Goal: Task Accomplishment & Management: Use online tool/utility

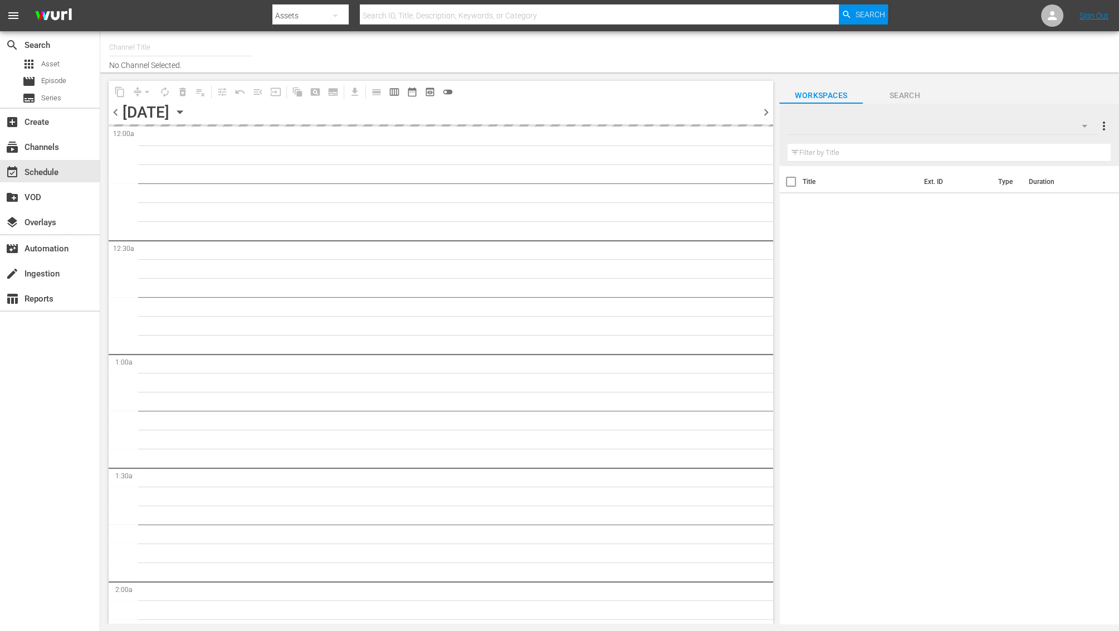
type input "Bargain Hunt (1885)"
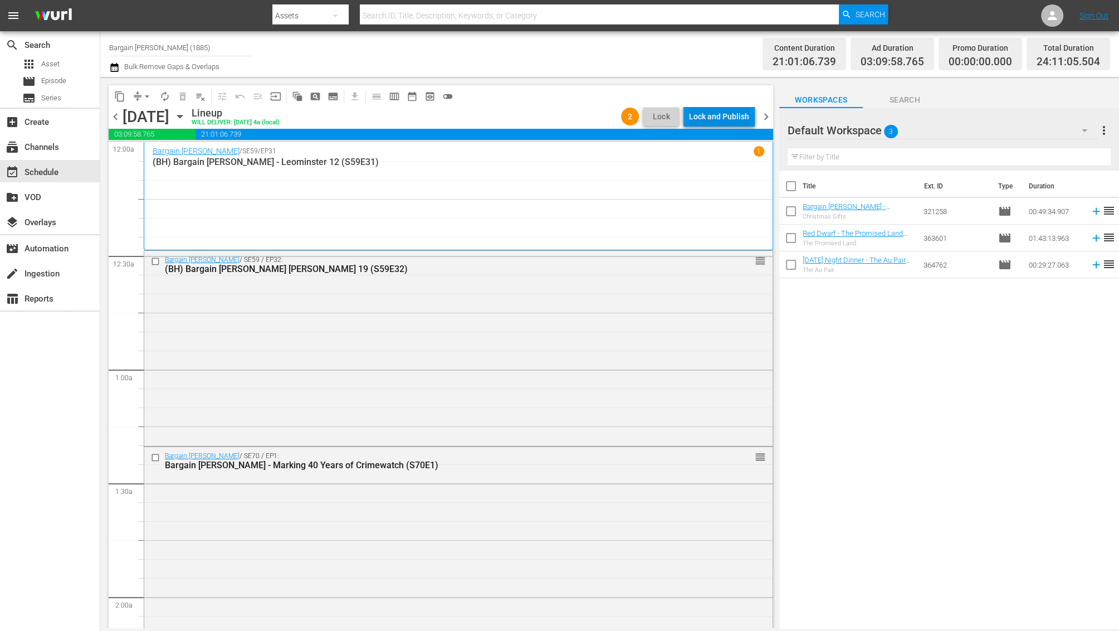
click at [711, 119] on div "Lock and Publish" at bounding box center [719, 116] width 60 height 20
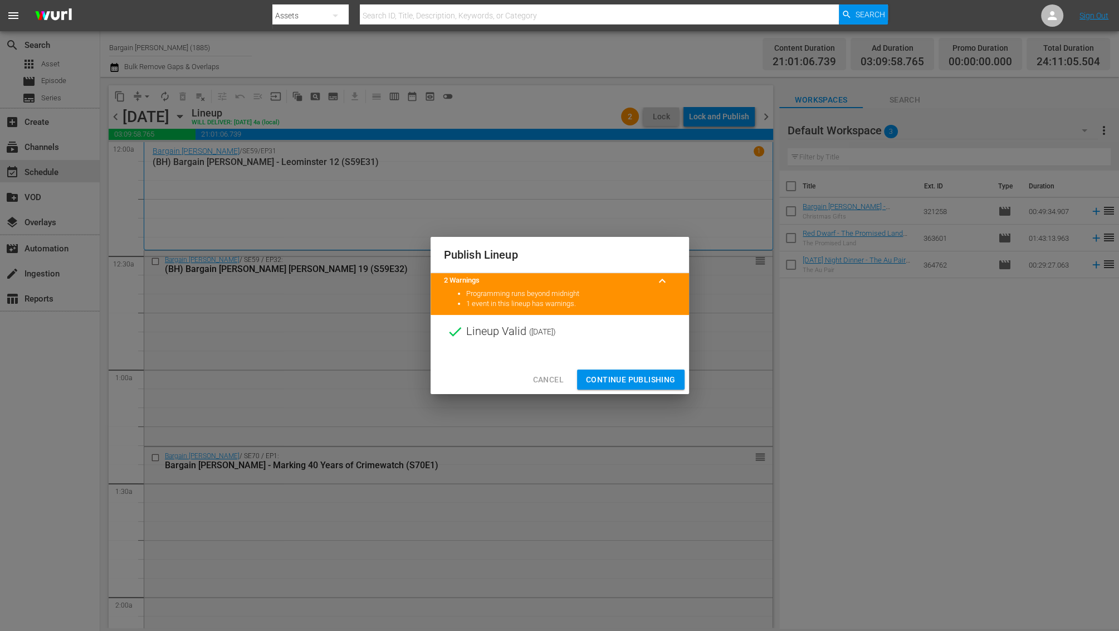
click at [645, 384] on span "Continue Publishing" at bounding box center [631, 380] width 90 height 14
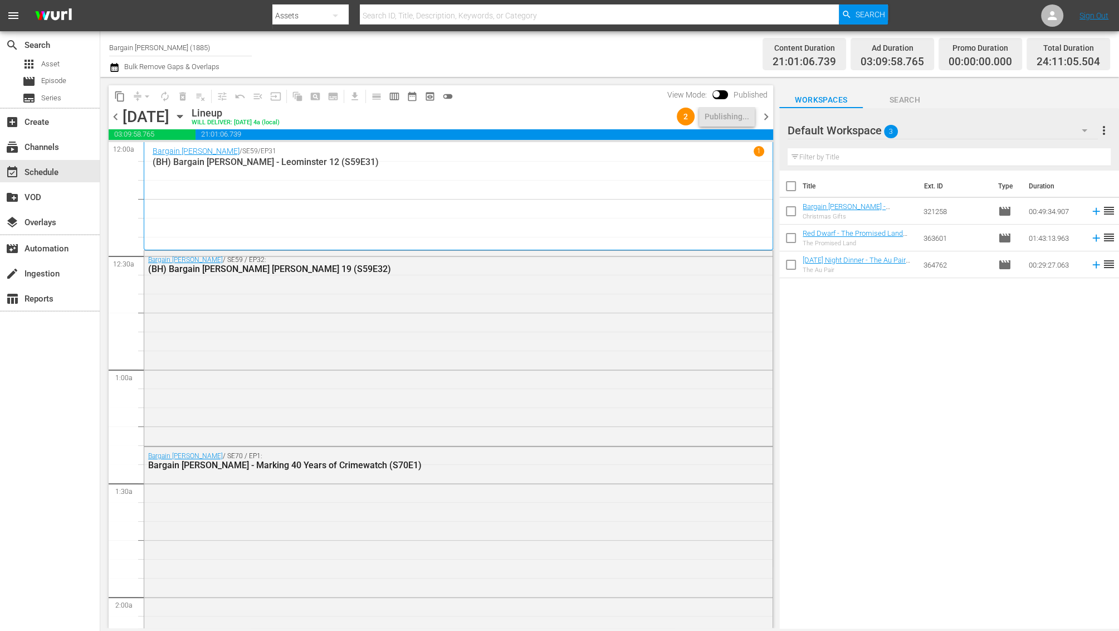
click at [768, 113] on span "chevron_right" at bounding box center [766, 117] width 14 height 14
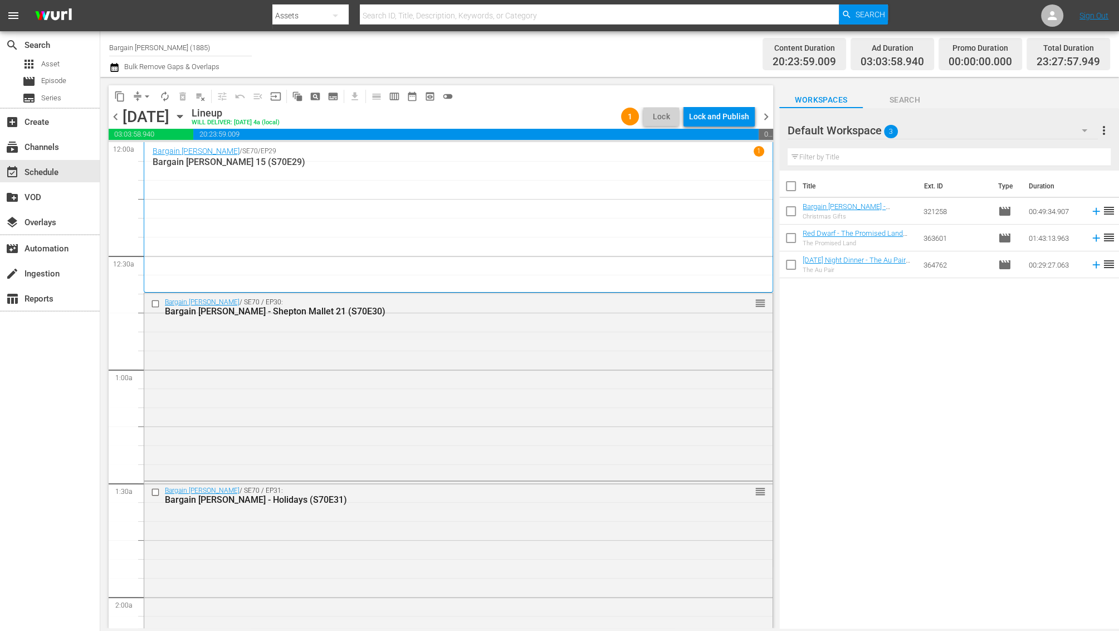
click at [691, 120] on div "Lock and Publish" at bounding box center [719, 116] width 60 height 20
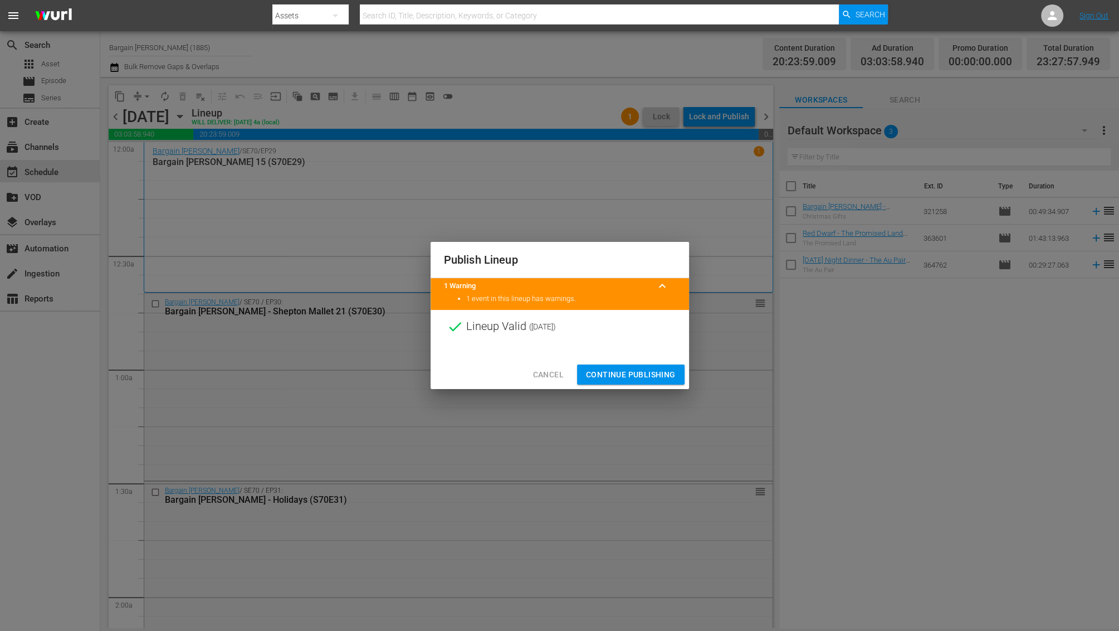
click at [615, 376] on span "Continue Publishing" at bounding box center [631, 375] width 90 height 14
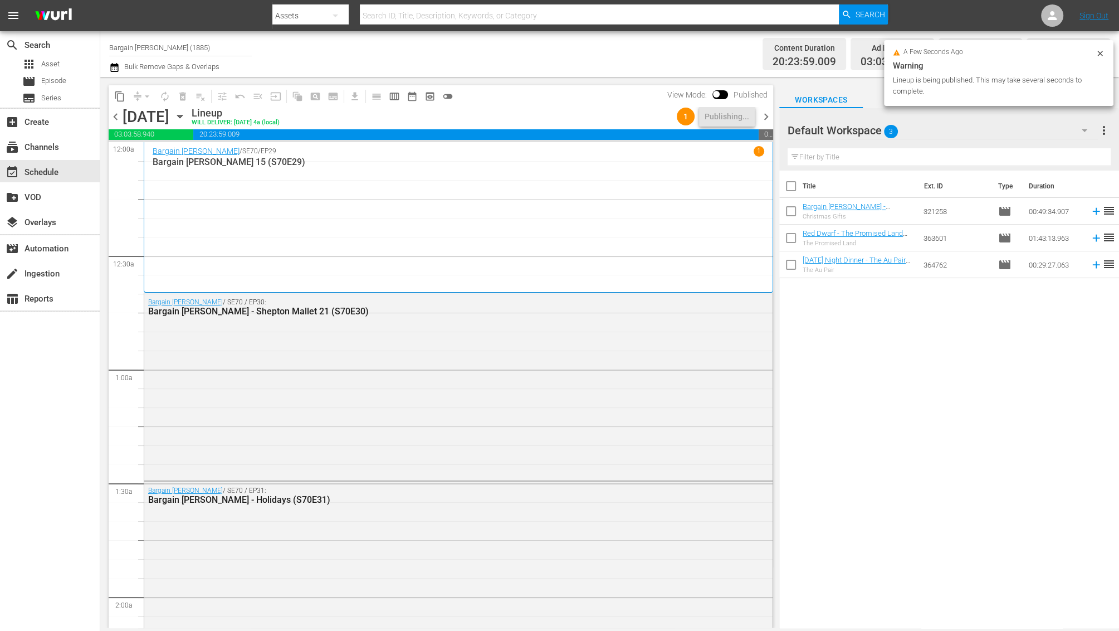
click at [768, 120] on span "chevron_right" at bounding box center [766, 117] width 14 height 14
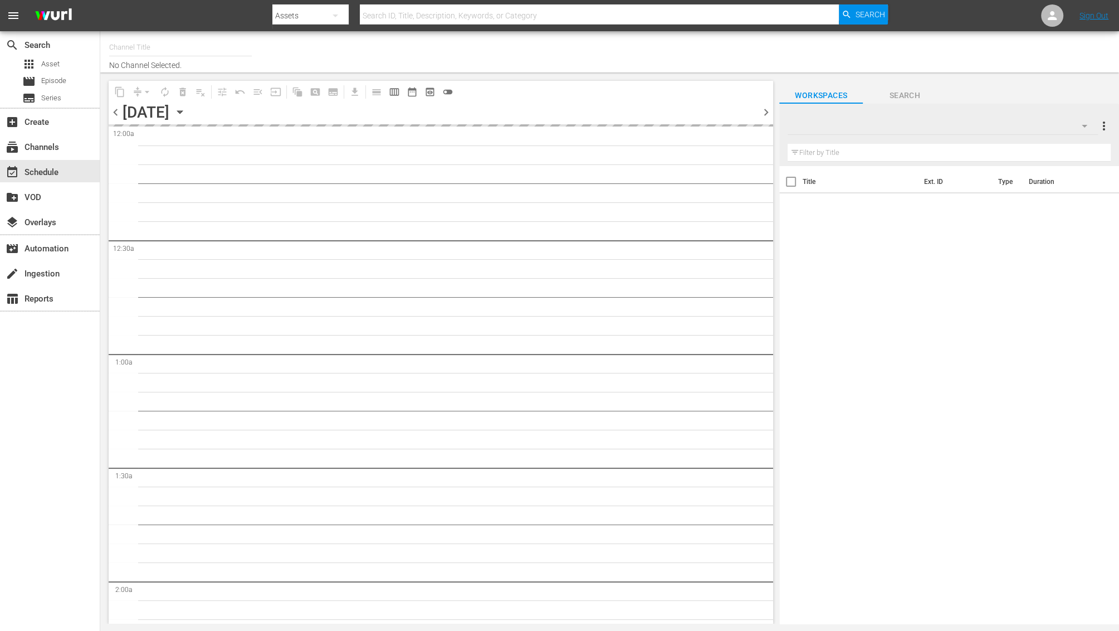
type input "Bargain Hunt (1885)"
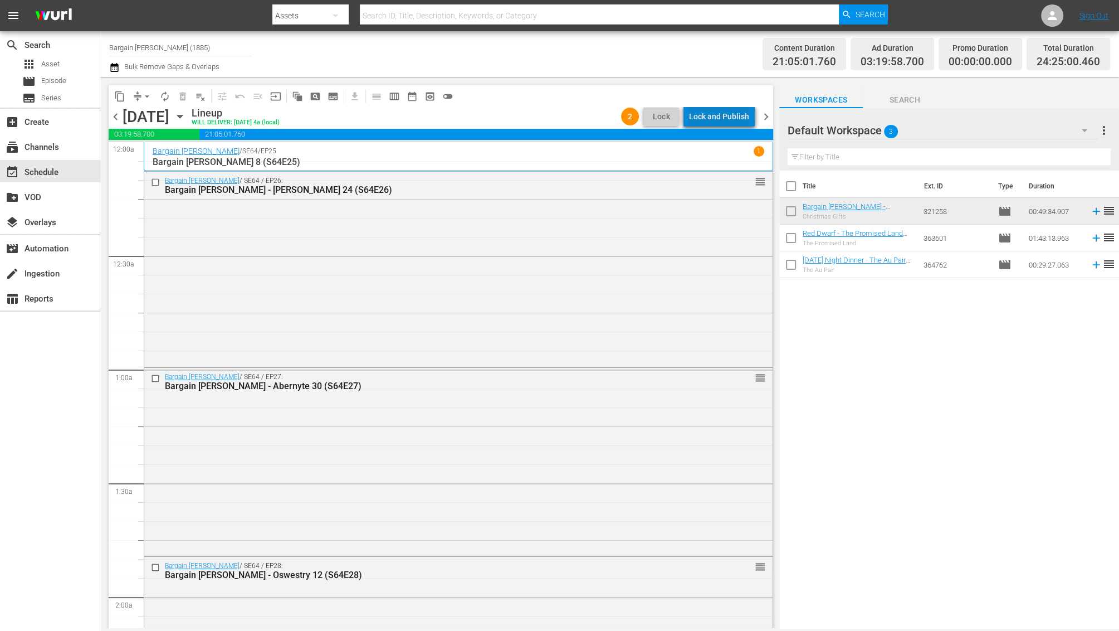
click at [734, 121] on div "Lock and Publish" at bounding box center [719, 116] width 60 height 20
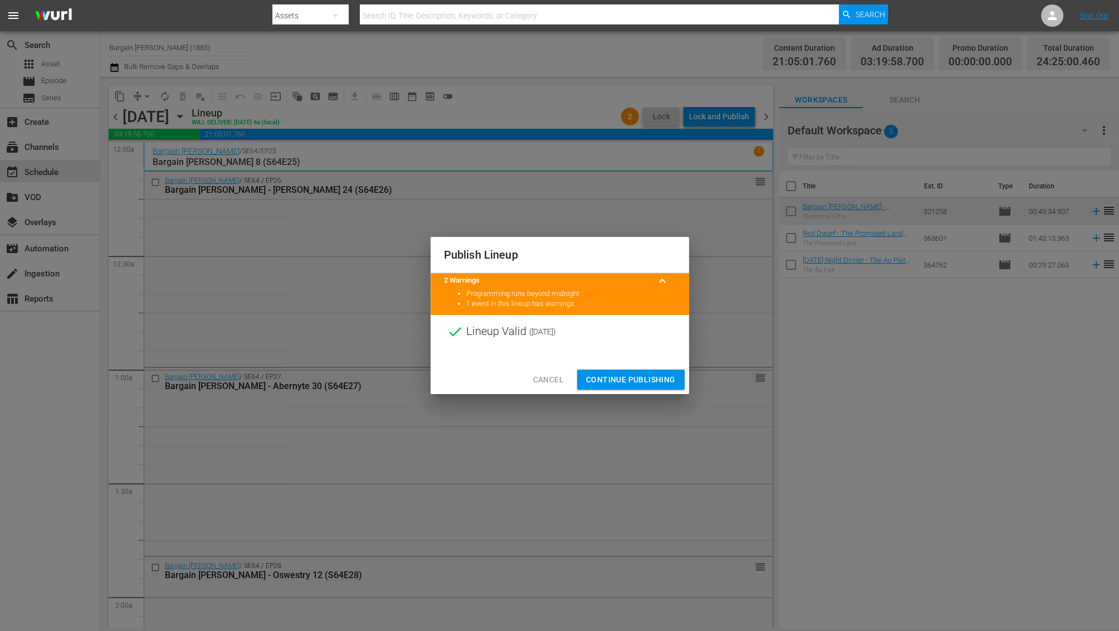
click at [617, 383] on span "Continue Publishing" at bounding box center [631, 380] width 90 height 14
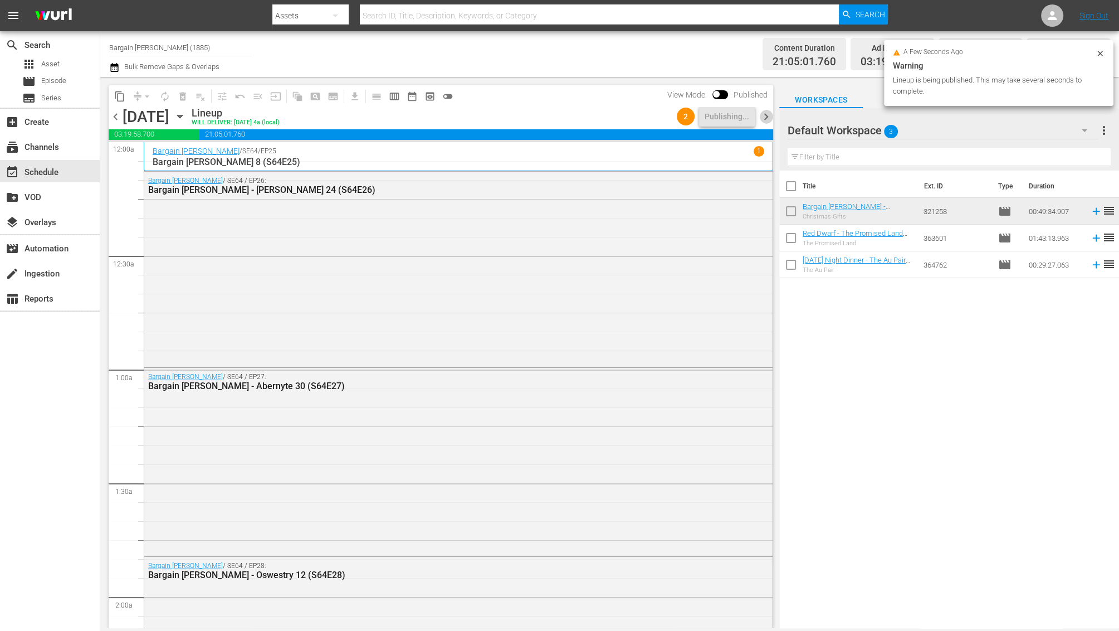
click at [769, 118] on span "chevron_right" at bounding box center [766, 117] width 14 height 14
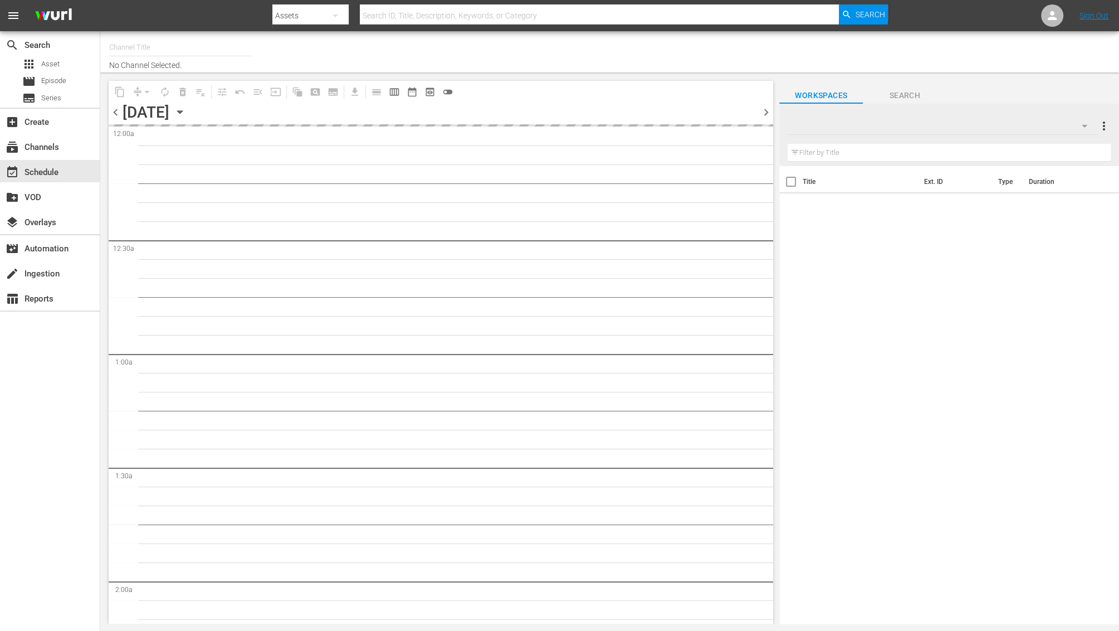
type input "Bargain [PERSON_NAME] (1885)"
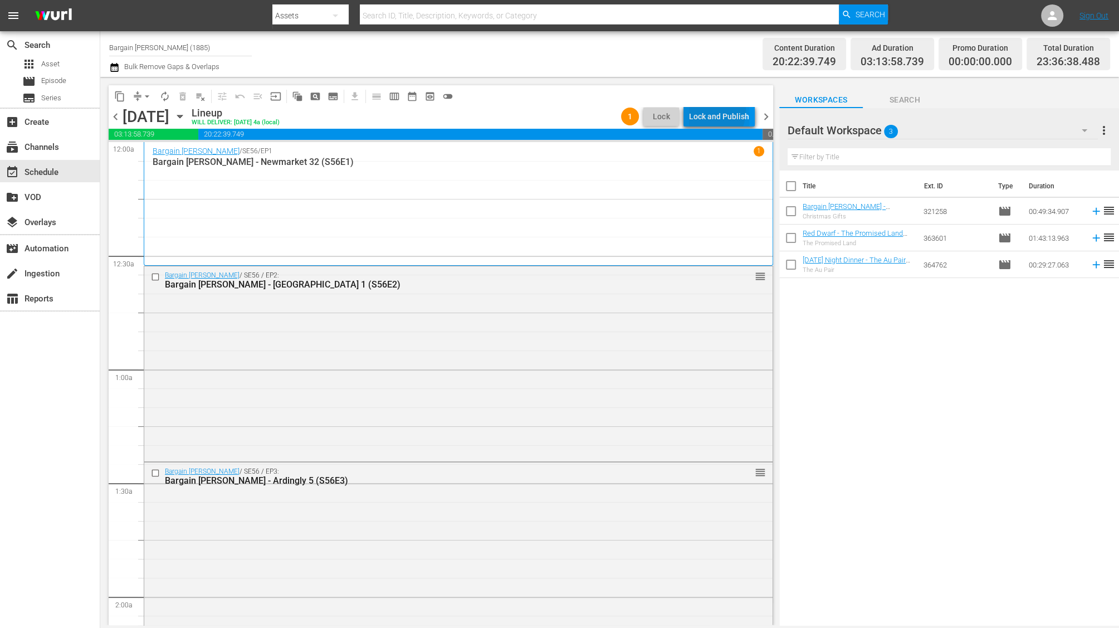
click at [708, 111] on div "Lock and Publish" at bounding box center [719, 116] width 60 height 20
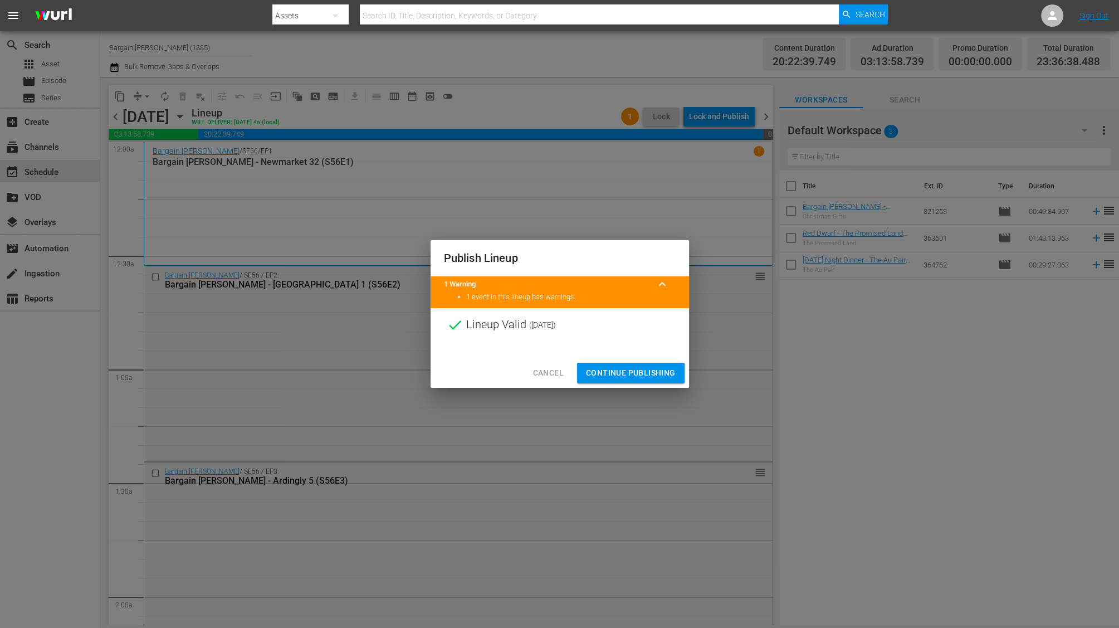
click at [599, 378] on span "Continue Publishing" at bounding box center [631, 373] width 90 height 14
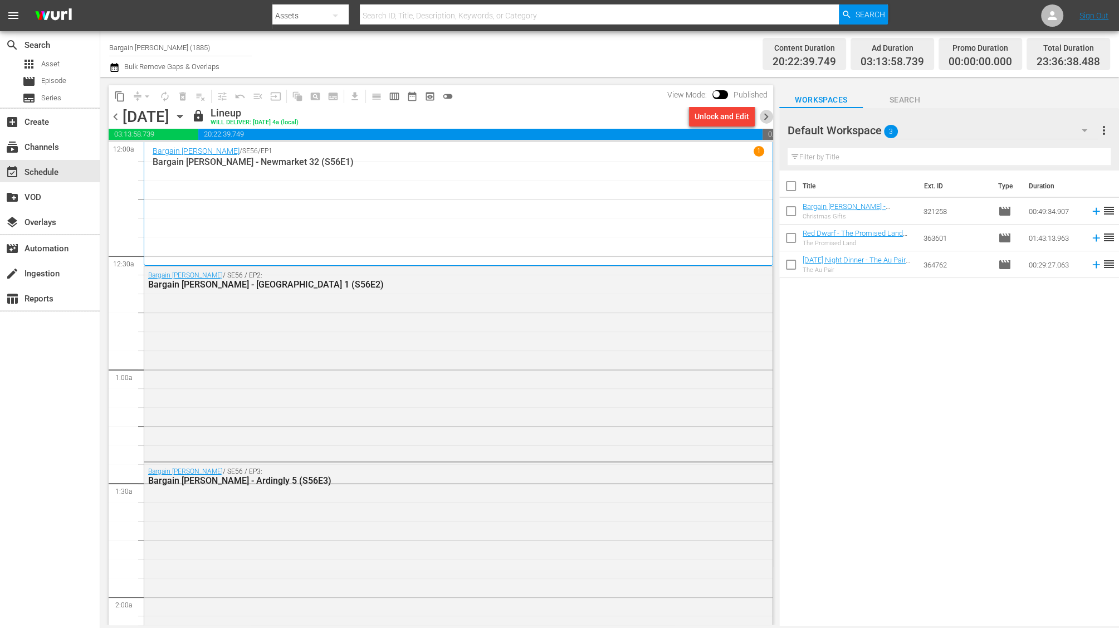
click at [770, 116] on span "chevron_right" at bounding box center [766, 117] width 14 height 14
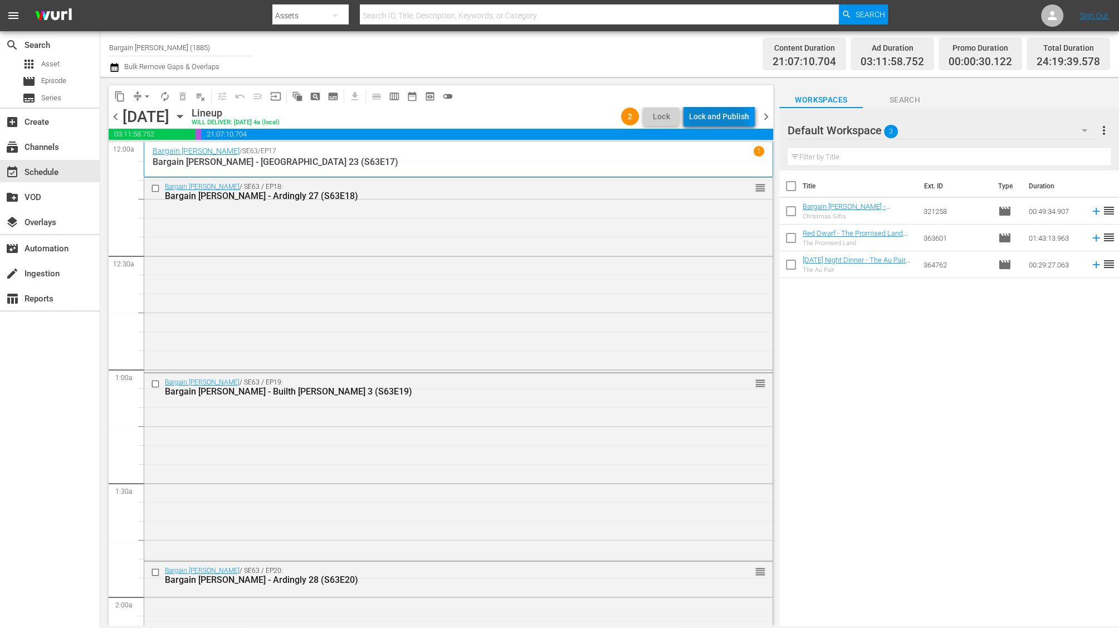
click at [694, 118] on div "Lock and Publish" at bounding box center [719, 116] width 60 height 20
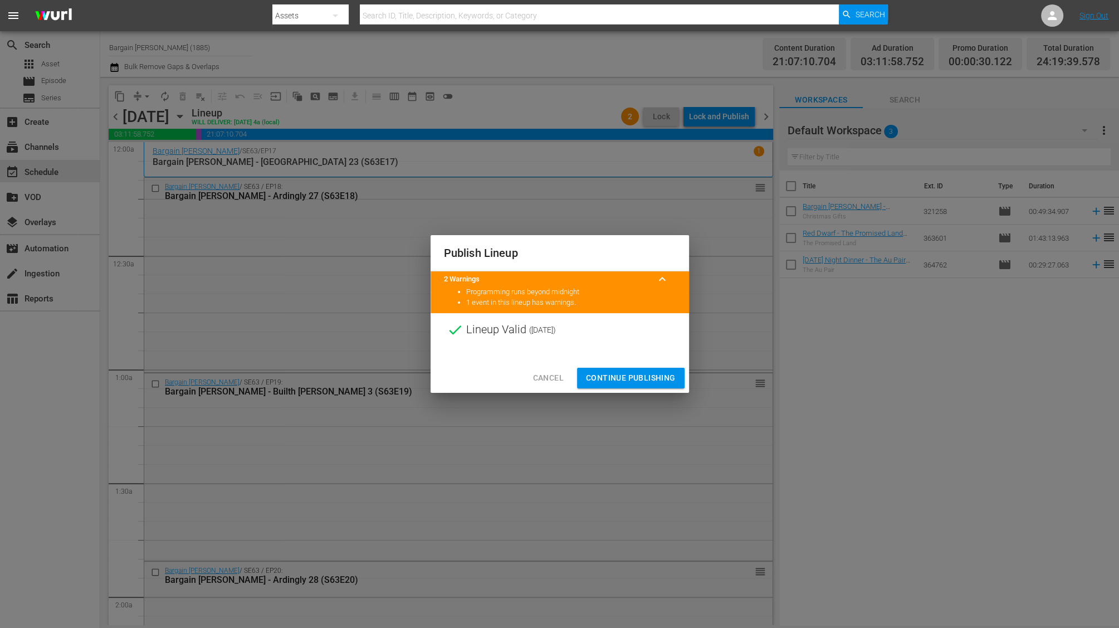
click at [613, 369] on button "Continue Publishing" at bounding box center [631, 378] width 108 height 21
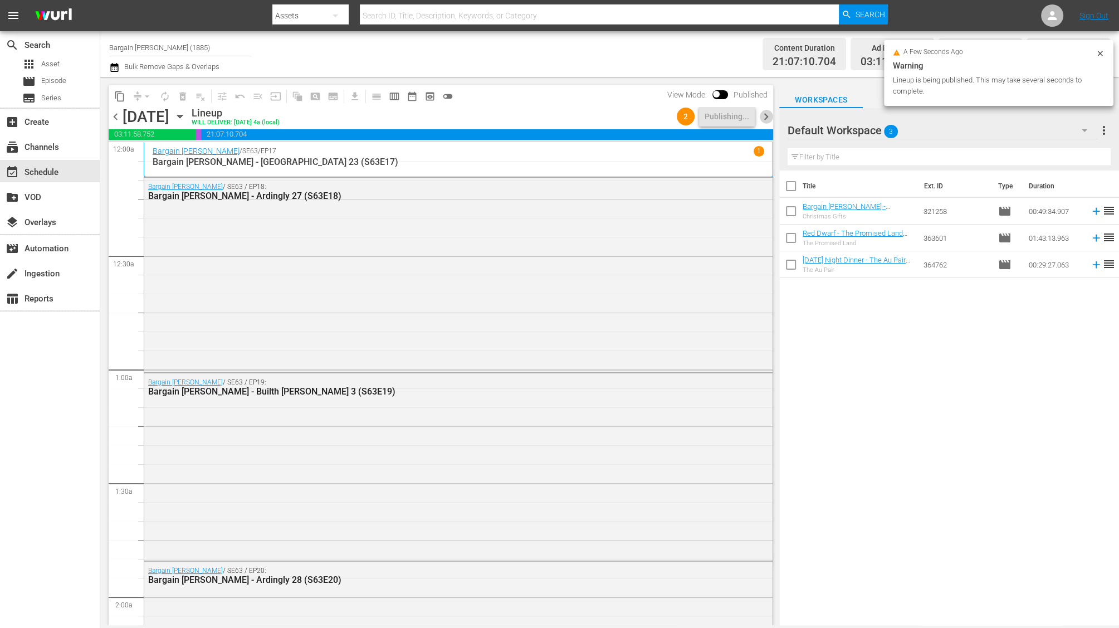
click at [764, 117] on span "chevron_right" at bounding box center [766, 117] width 14 height 14
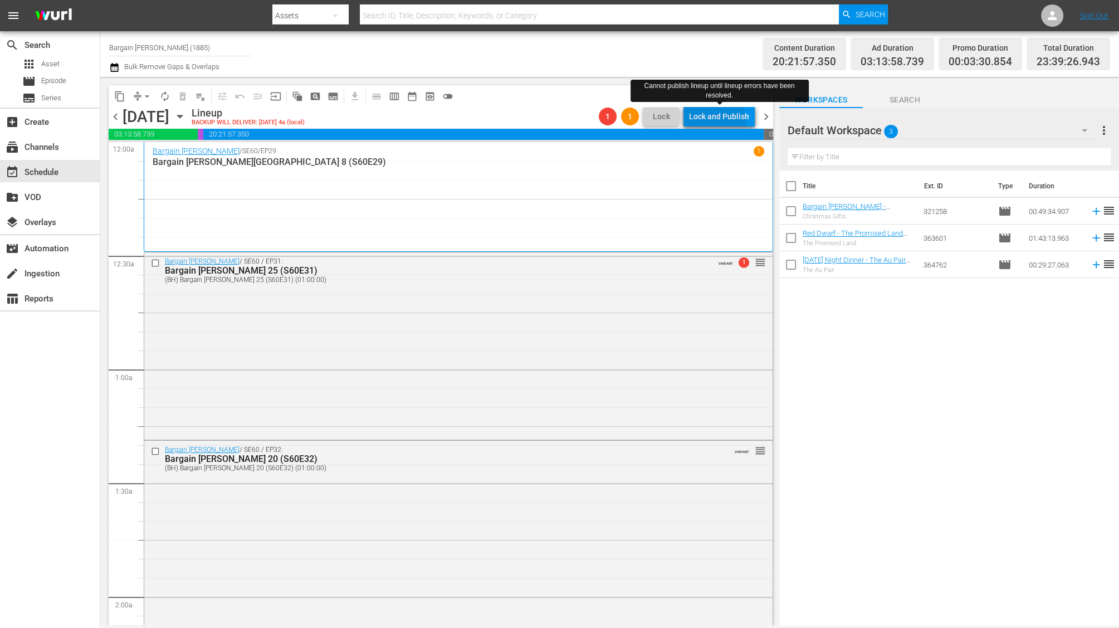
click at [712, 120] on div "Lock and Publish" at bounding box center [719, 116] width 60 height 20
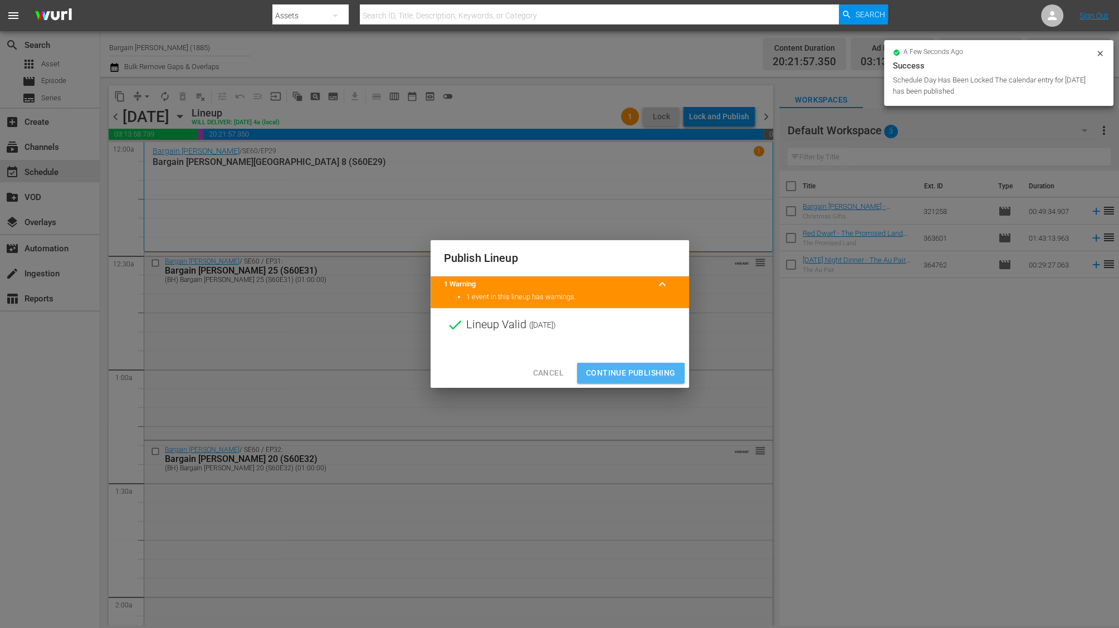
click at [637, 372] on span "Continue Publishing" at bounding box center [631, 373] width 90 height 14
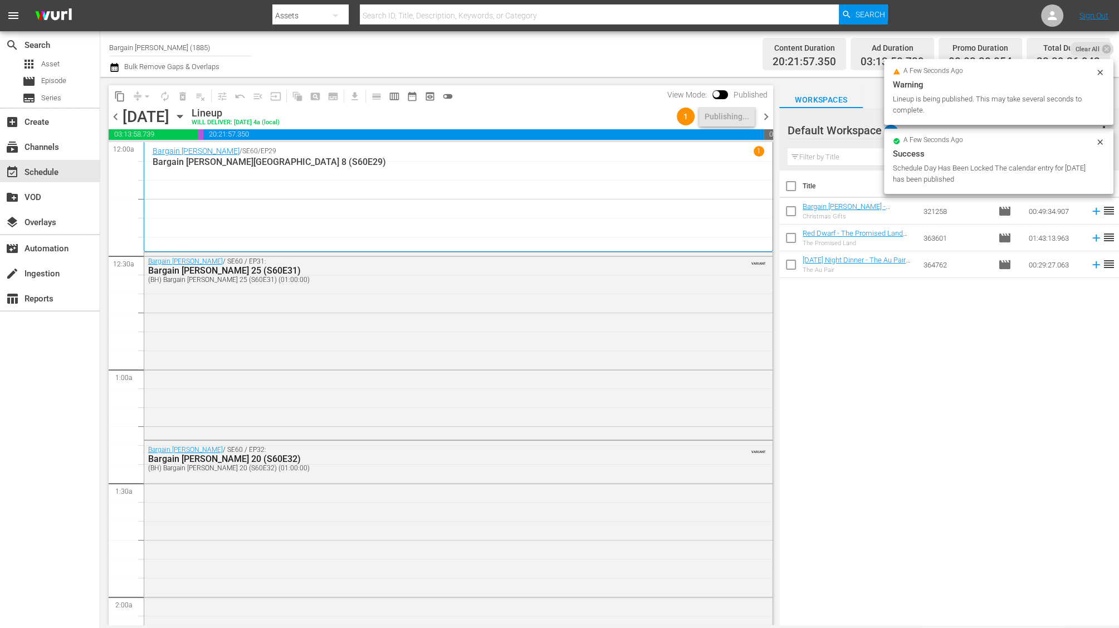
click at [763, 119] on span "chevron_right" at bounding box center [766, 117] width 14 height 14
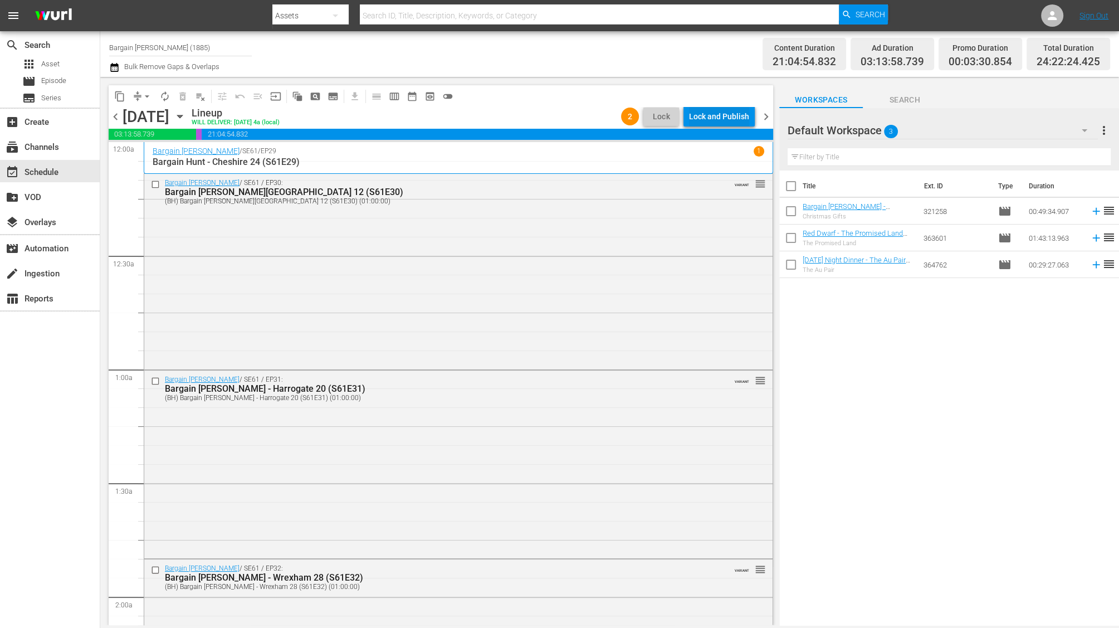
click at [720, 113] on div "Lock and Publish" at bounding box center [719, 116] width 60 height 20
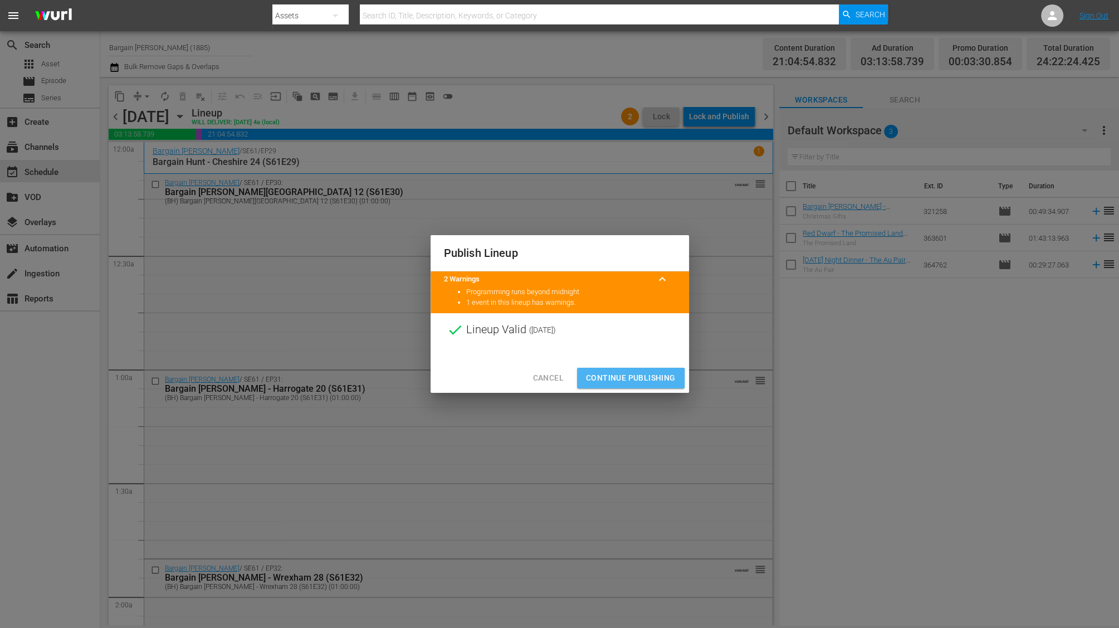
click at [616, 381] on span "Continue Publishing" at bounding box center [631, 378] width 90 height 14
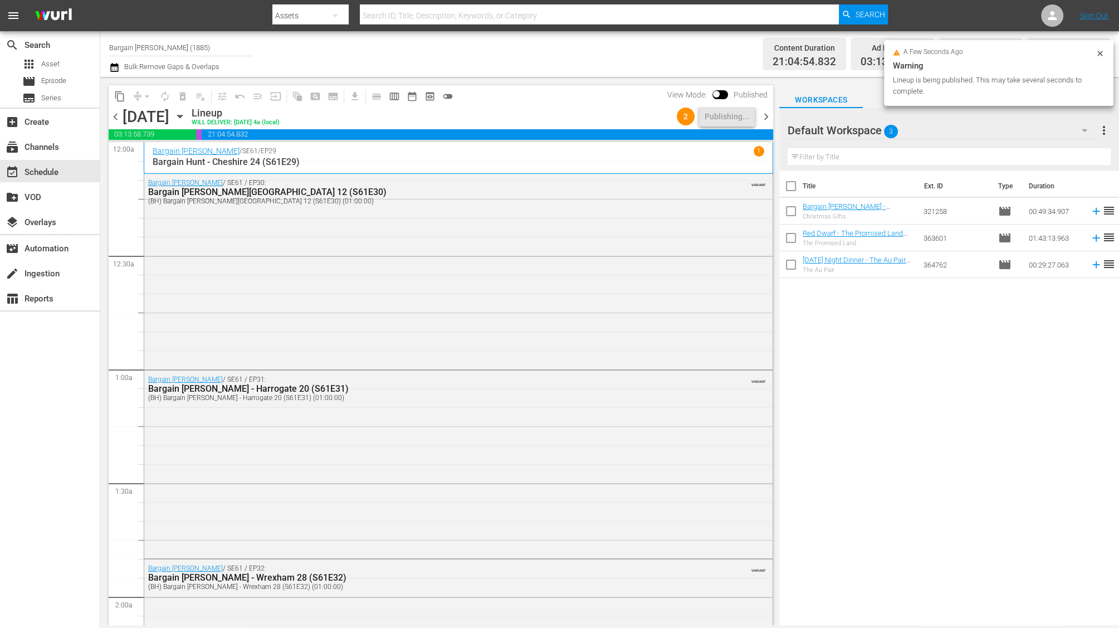
click at [765, 120] on span "chevron_right" at bounding box center [766, 117] width 14 height 14
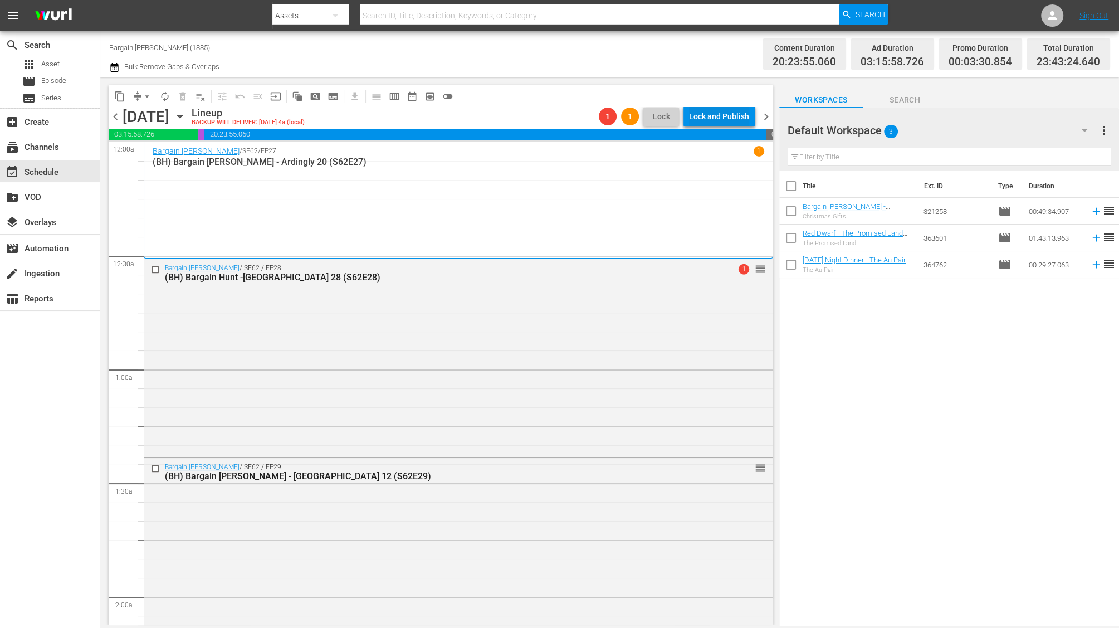
click at [740, 122] on div "Lock and Publish" at bounding box center [719, 116] width 60 height 20
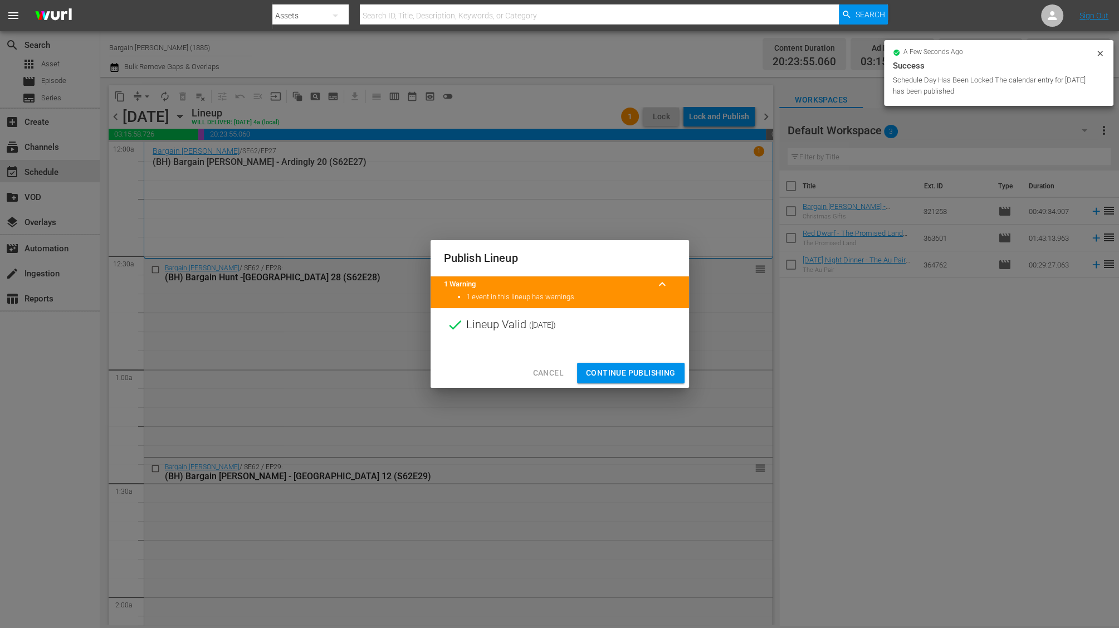
click at [643, 367] on span "Continue Publishing" at bounding box center [631, 373] width 90 height 14
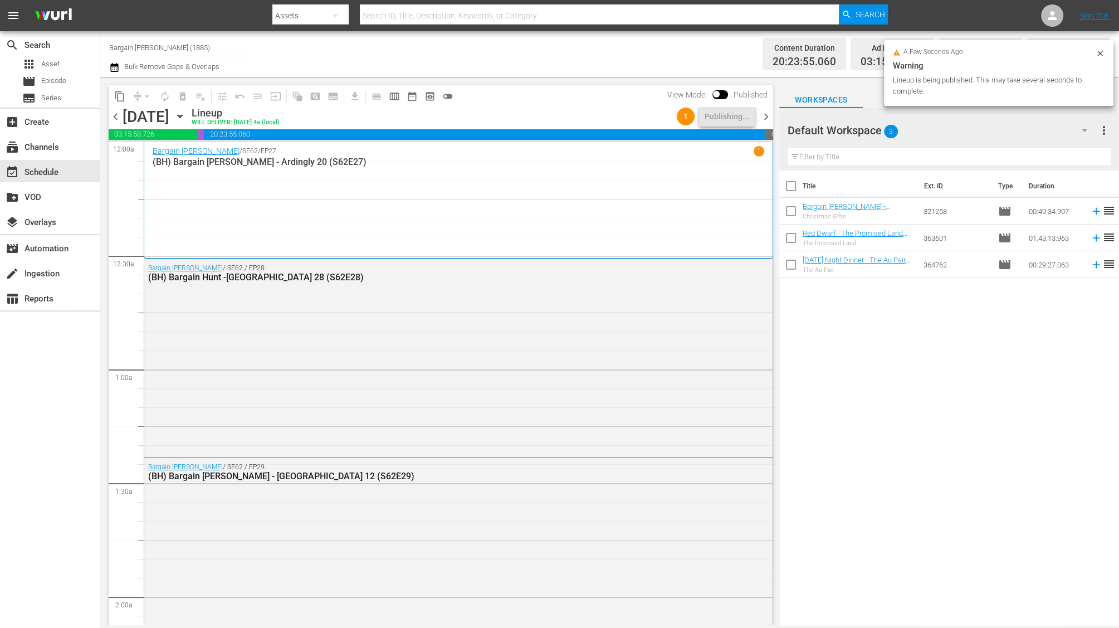
click at [765, 116] on span "chevron_right" at bounding box center [766, 117] width 14 height 14
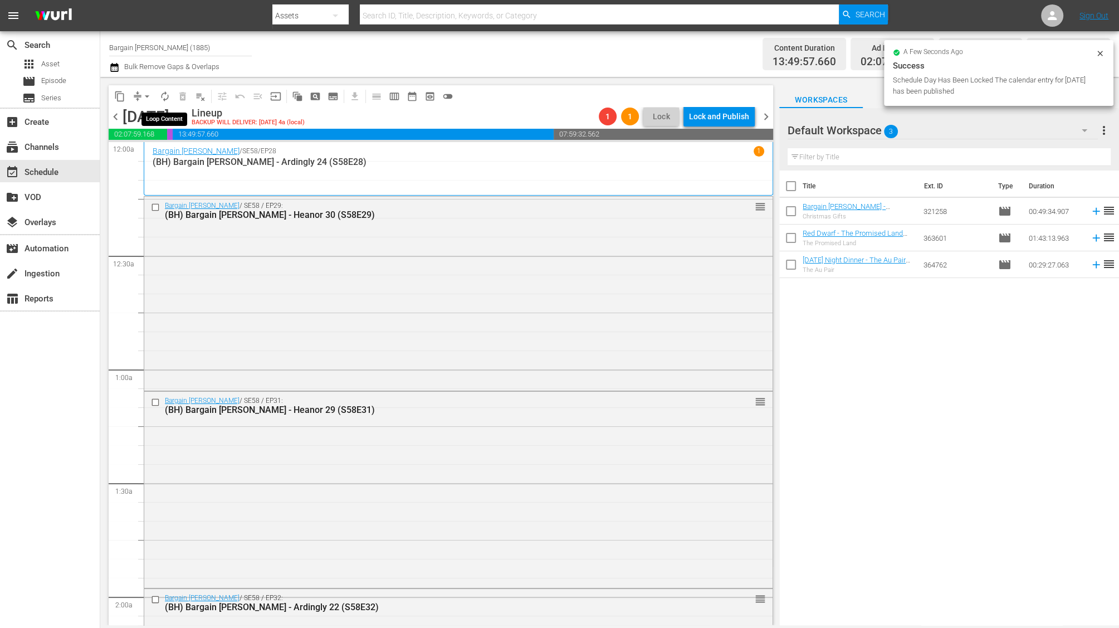
click at [165, 99] on span "autorenew_outlined" at bounding box center [164, 96] width 11 height 11
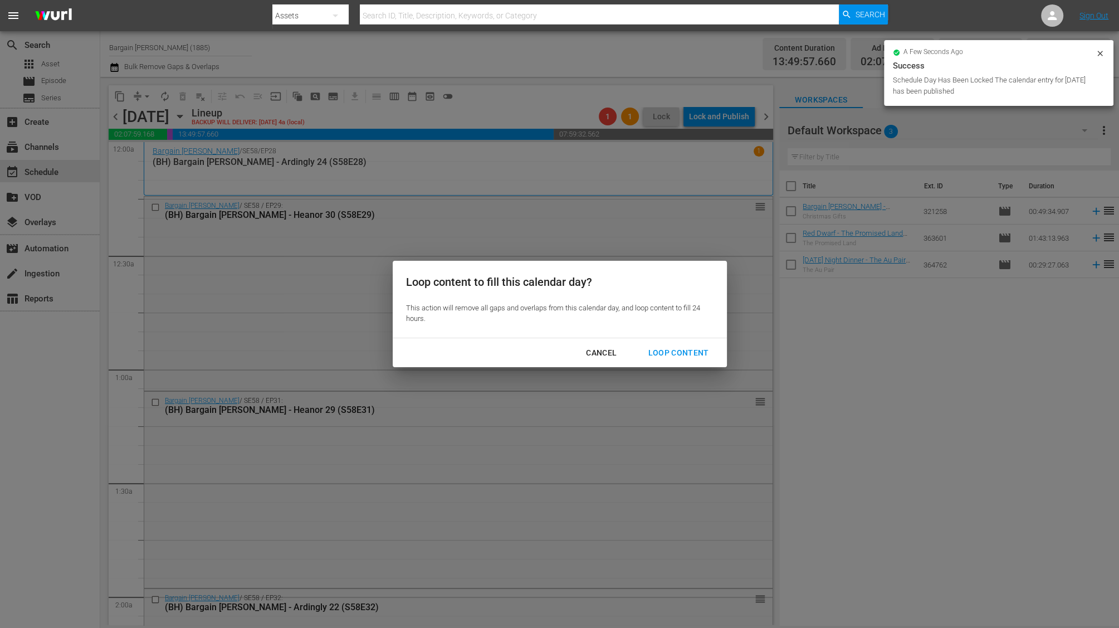
click at [677, 350] on div "Loop Content" at bounding box center [678, 353] width 79 height 14
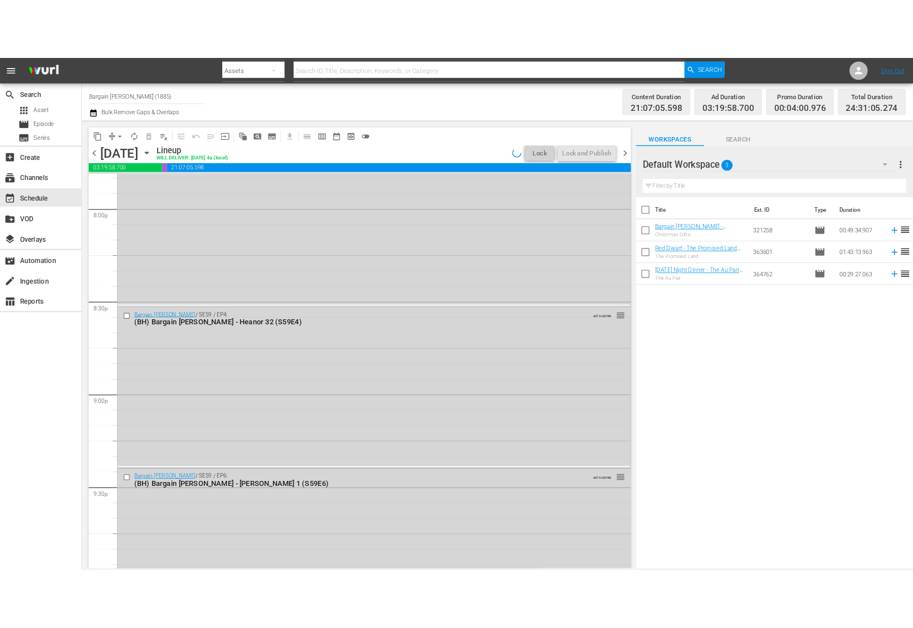
scroll to position [5143, 0]
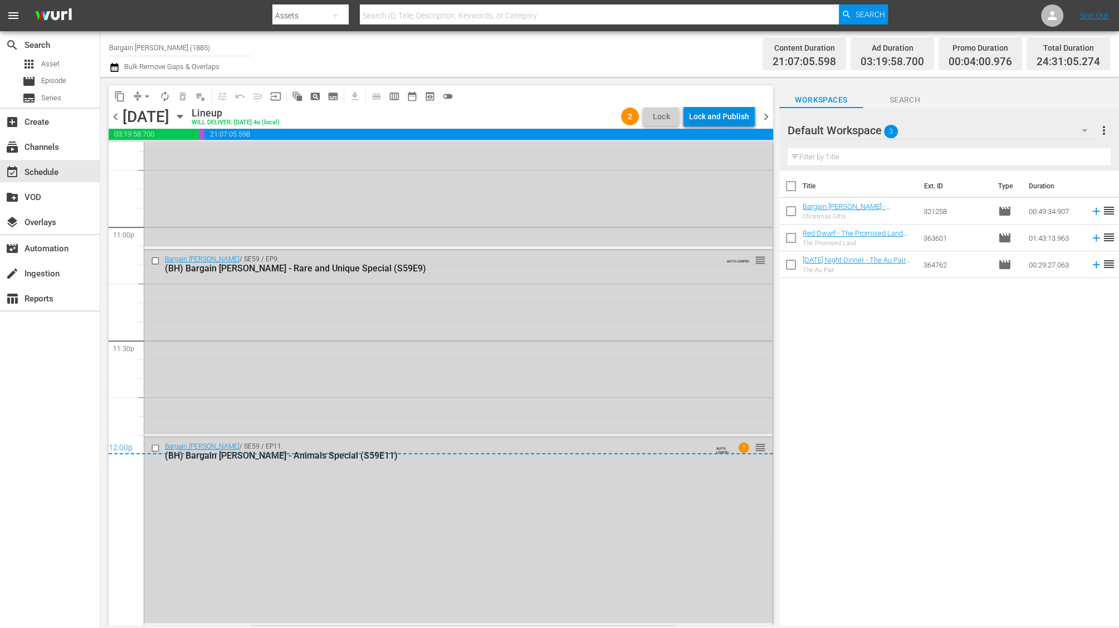
click at [718, 121] on div "Lock and Publish" at bounding box center [719, 116] width 60 height 20
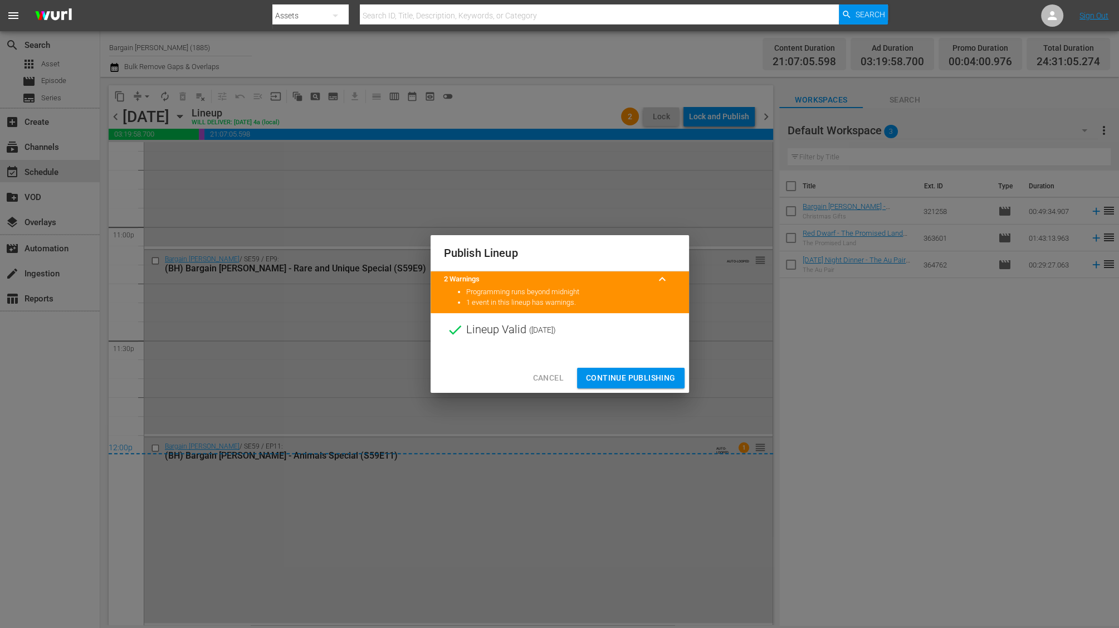
click at [608, 374] on span "Continue Publishing" at bounding box center [631, 378] width 90 height 14
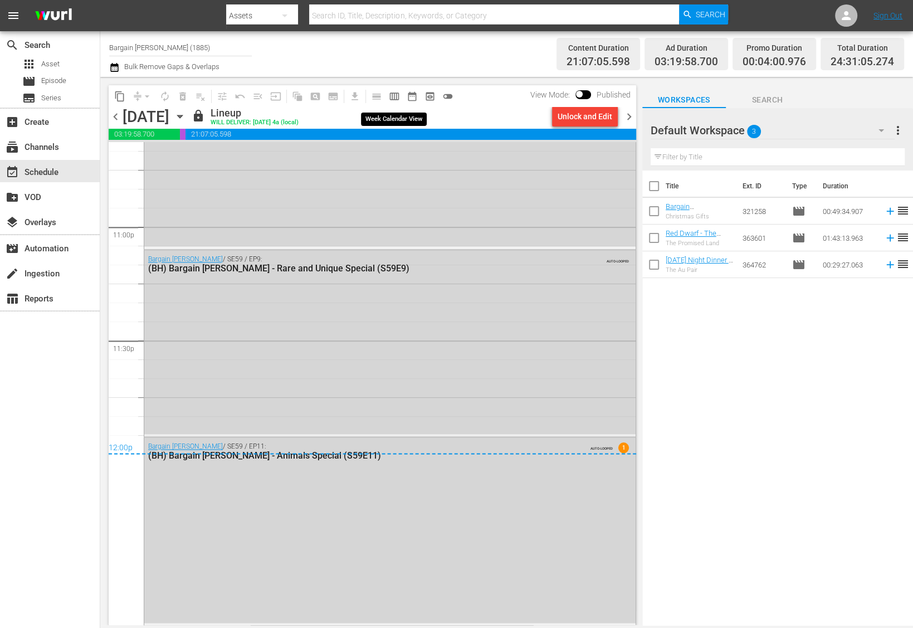
click at [389, 98] on span "calendar_view_week_outlined" at bounding box center [394, 96] width 11 height 11
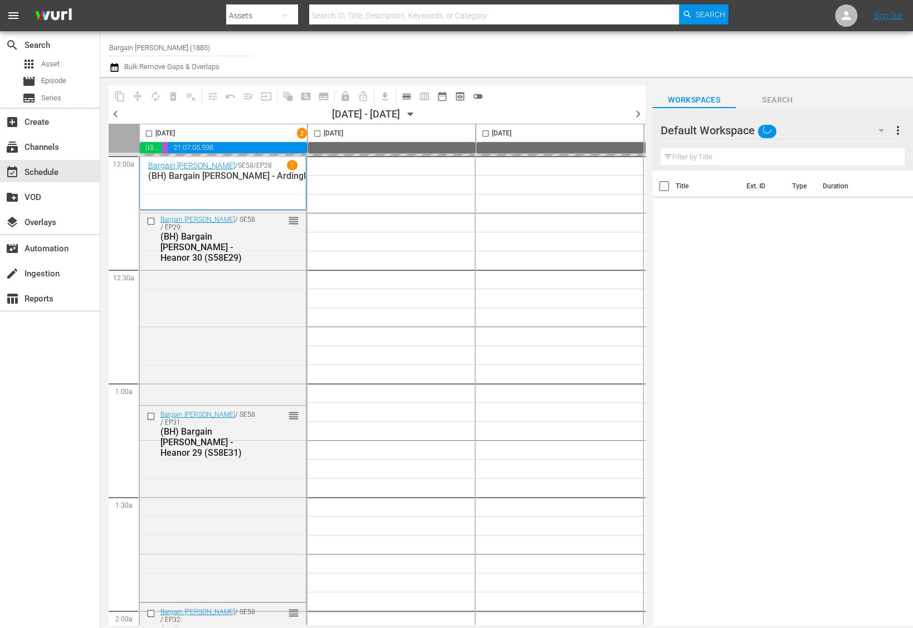
click at [881, 130] on icon "button" at bounding box center [882, 130] width 6 height 3
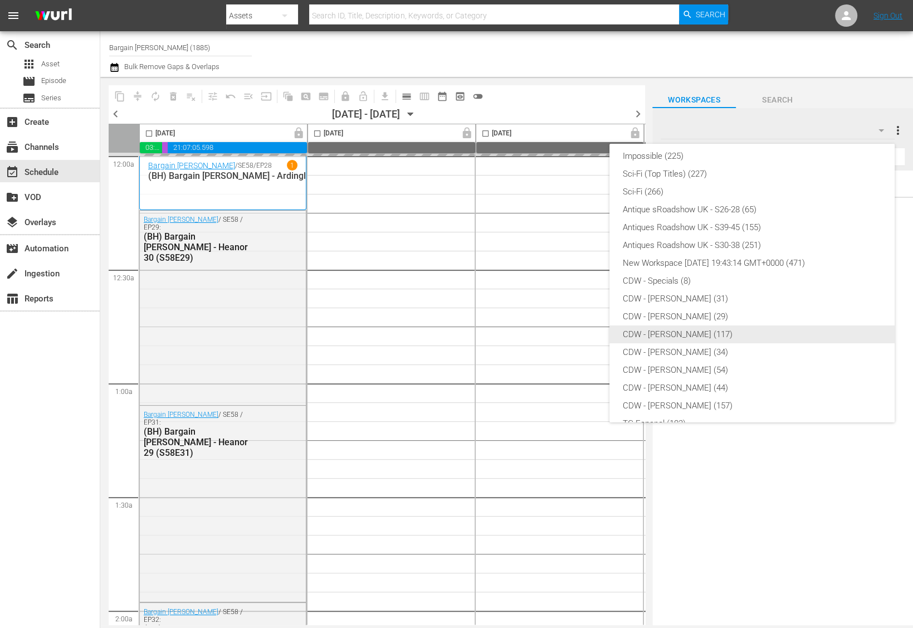
scroll to position [202, 0]
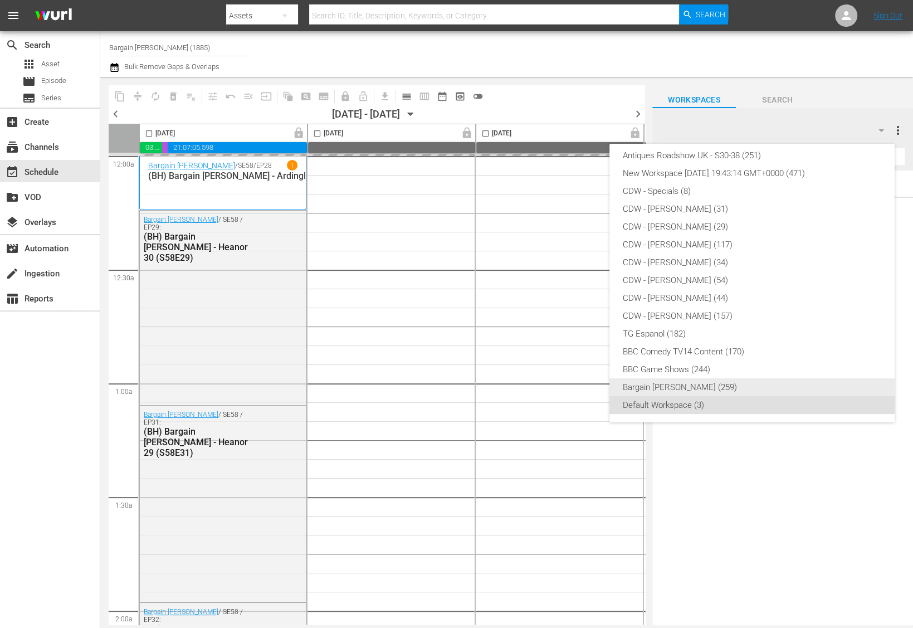
click at [688, 383] on div "Bargain Hunt (259)" at bounding box center [752, 387] width 258 height 18
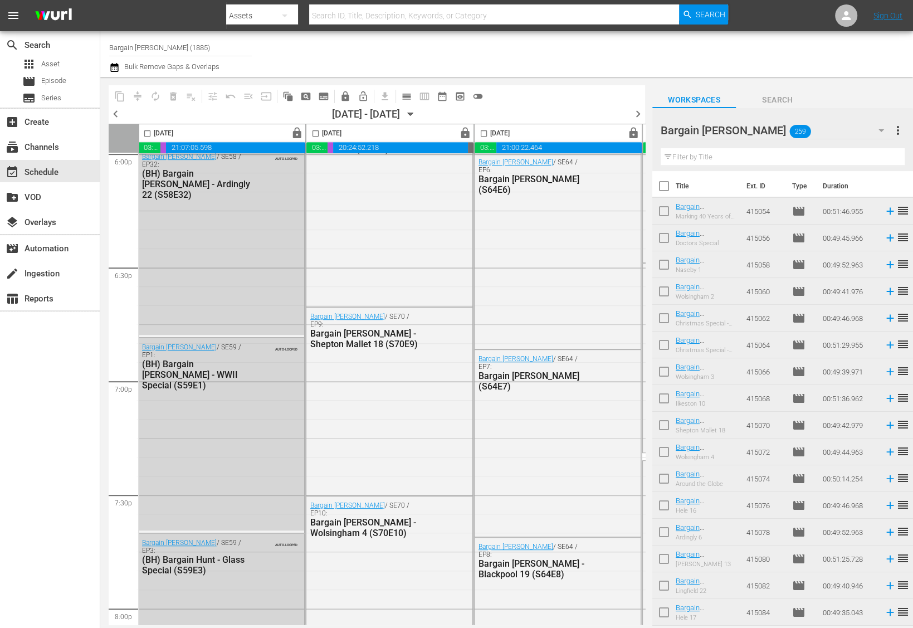
scroll to position [4991, 2]
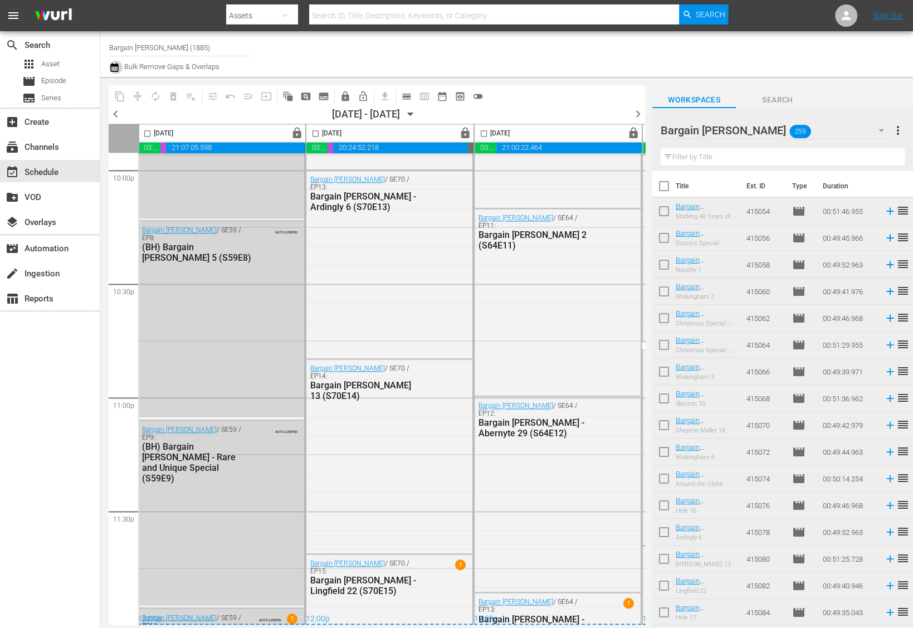
click at [113, 69] on icon "button" at bounding box center [114, 67] width 11 height 13
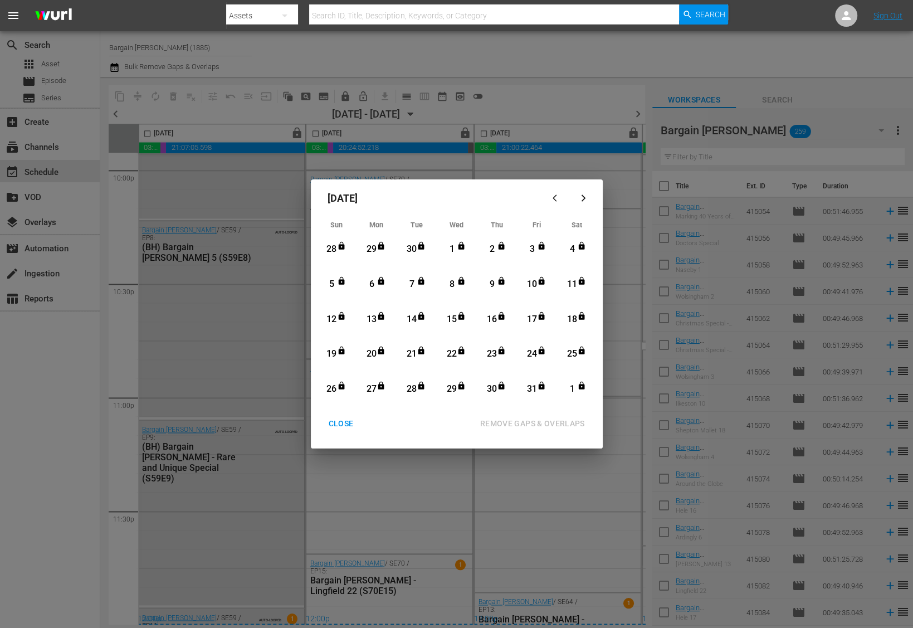
click at [336, 422] on div "CLOSE" at bounding box center [341, 424] width 43 height 14
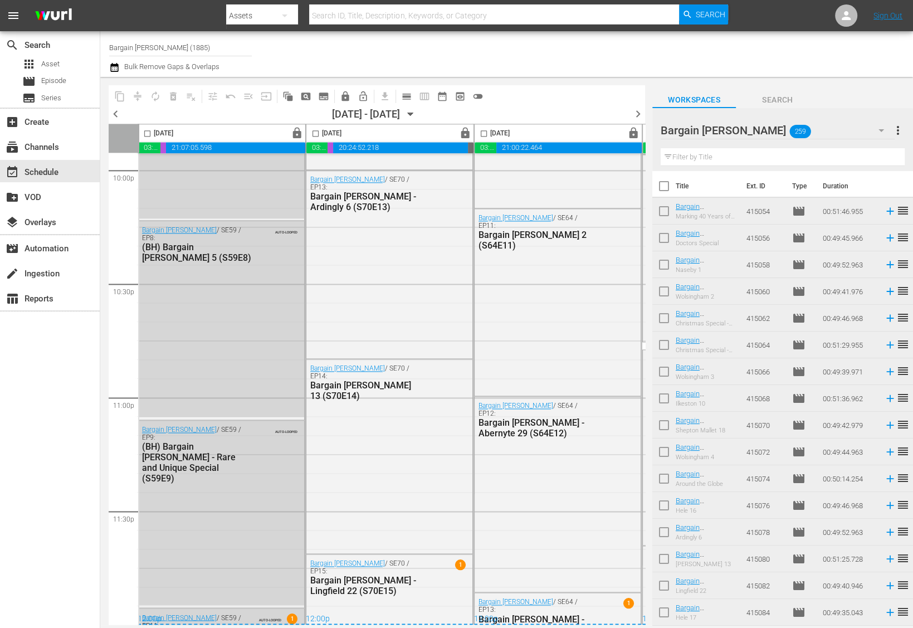
click at [404, 94] on span "calendar_view_day_outlined" at bounding box center [406, 96] width 11 height 11
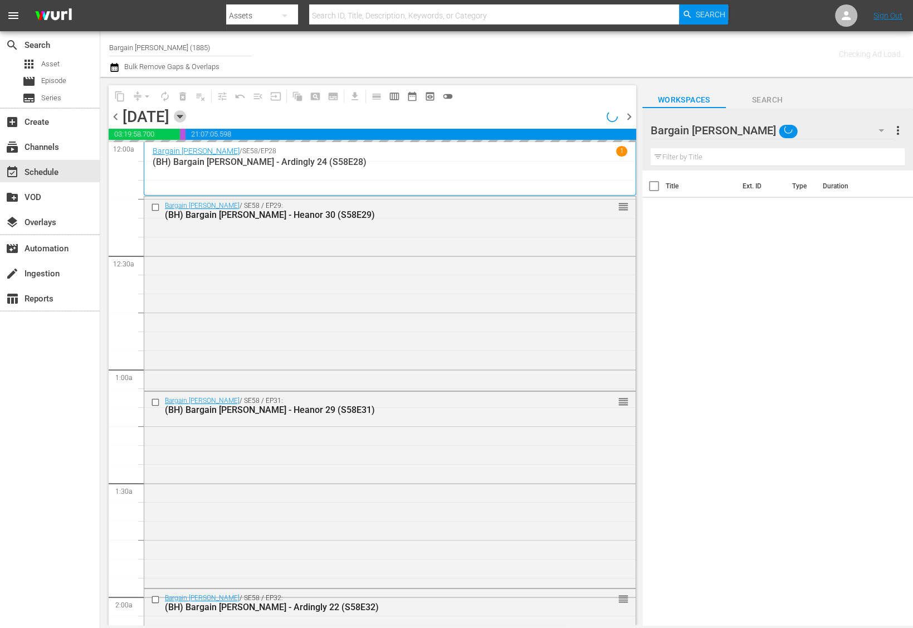
click at [186, 116] on icon "button" at bounding box center [180, 116] width 12 height 12
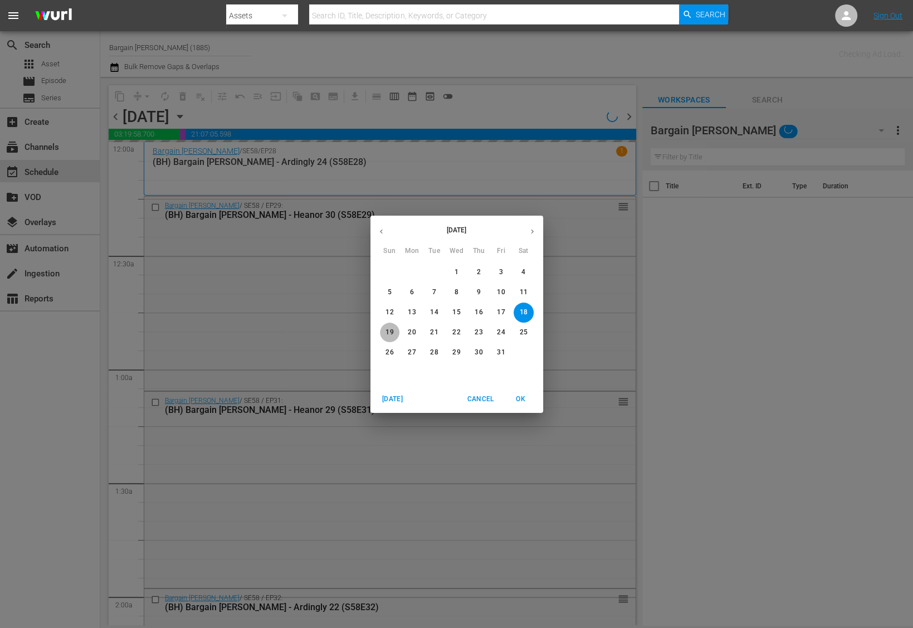
click at [385, 333] on span "19" at bounding box center [390, 332] width 20 height 9
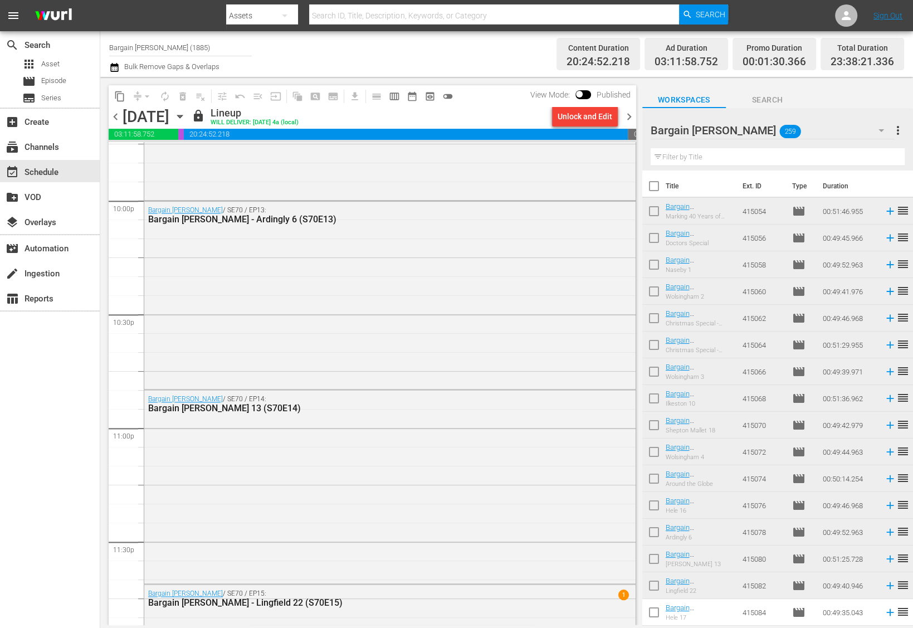
scroll to position [5089, 0]
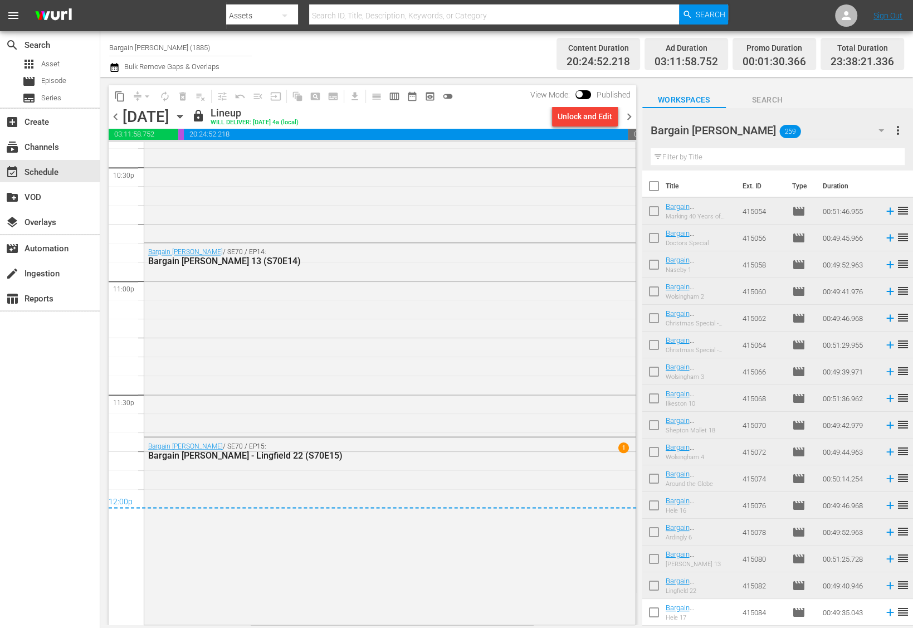
click at [110, 68] on icon "button" at bounding box center [114, 67] width 11 height 13
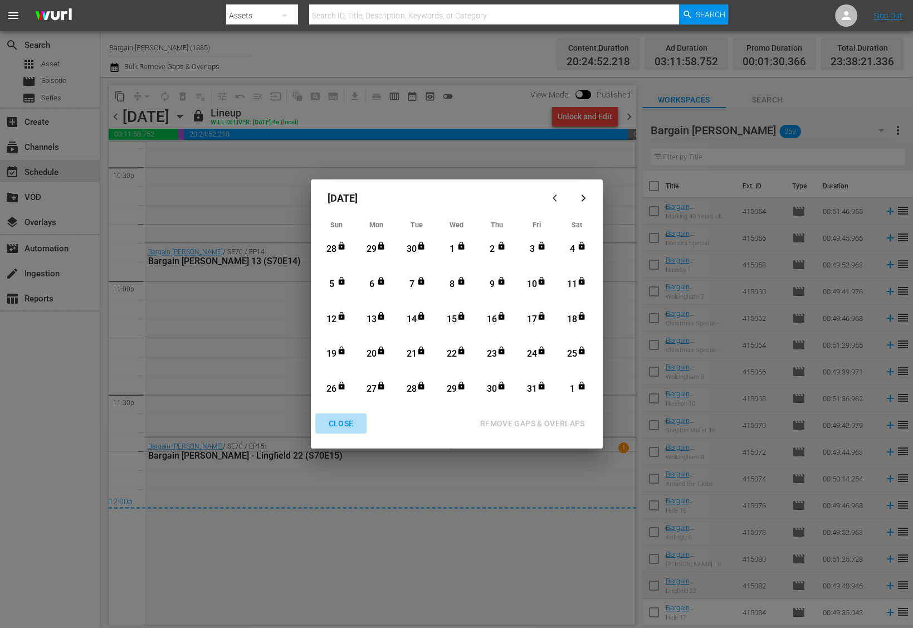
click at [336, 427] on div "CLOSE" at bounding box center [341, 424] width 43 height 14
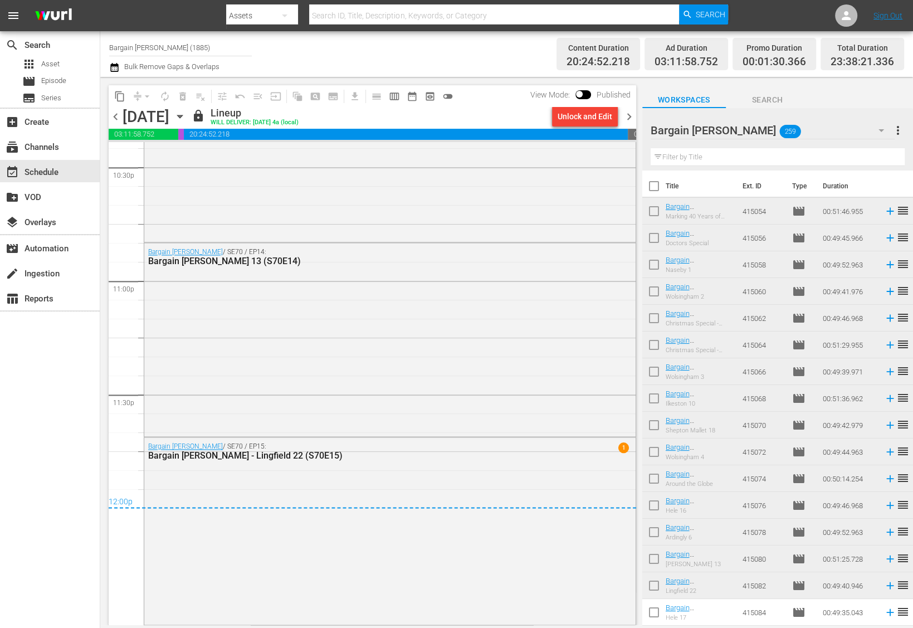
click at [629, 115] on span "chevron_right" at bounding box center [629, 117] width 14 height 14
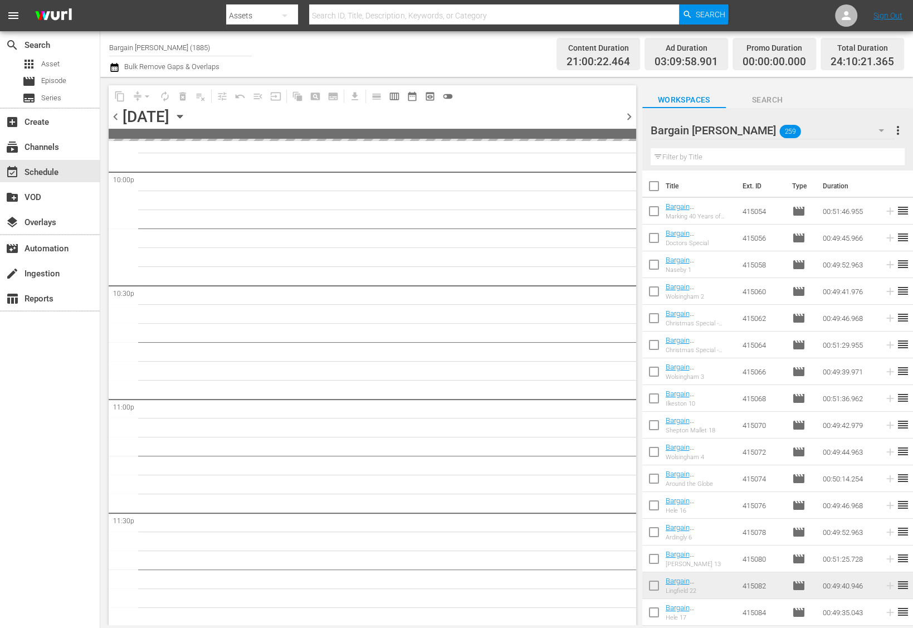
scroll to position [4970, 0]
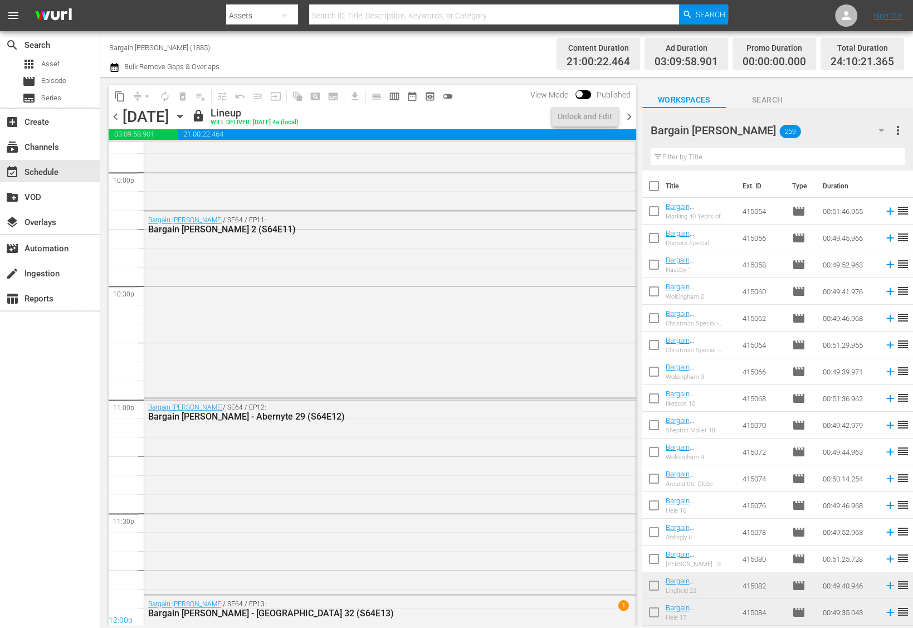
click at [629, 115] on span "chevron_right" at bounding box center [629, 117] width 14 height 14
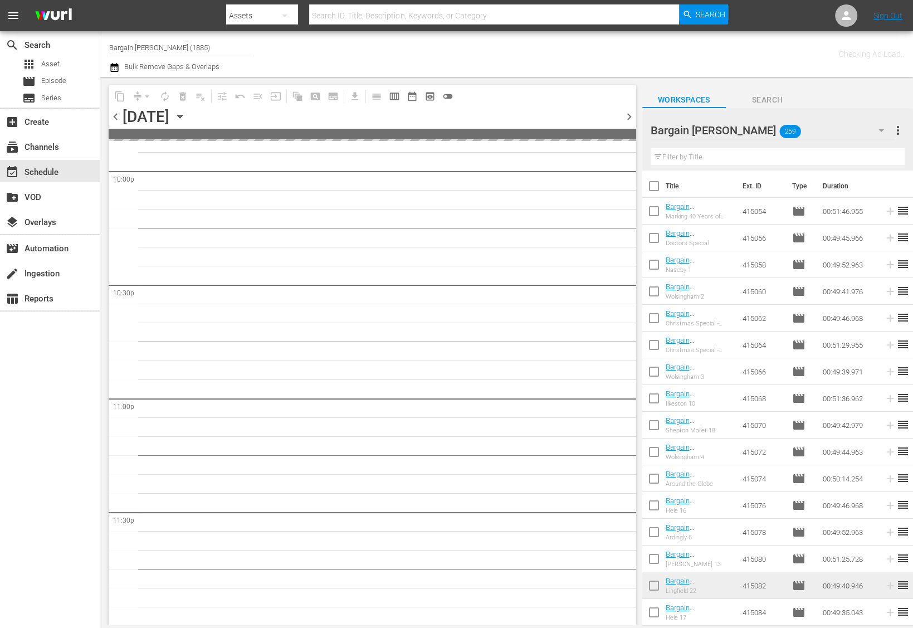
scroll to position [4970, 0]
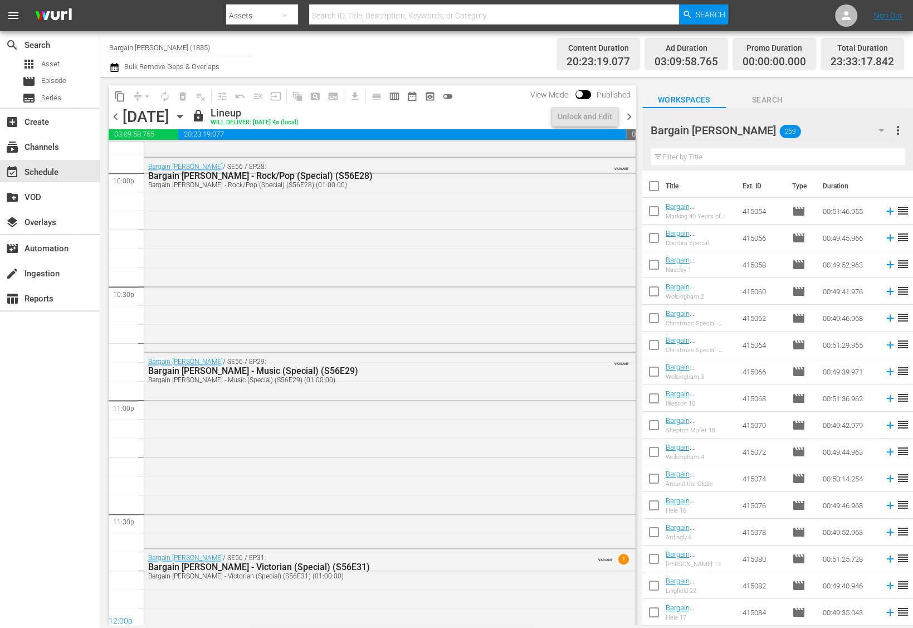
click at [629, 115] on span "chevron_right" at bounding box center [629, 117] width 14 height 14
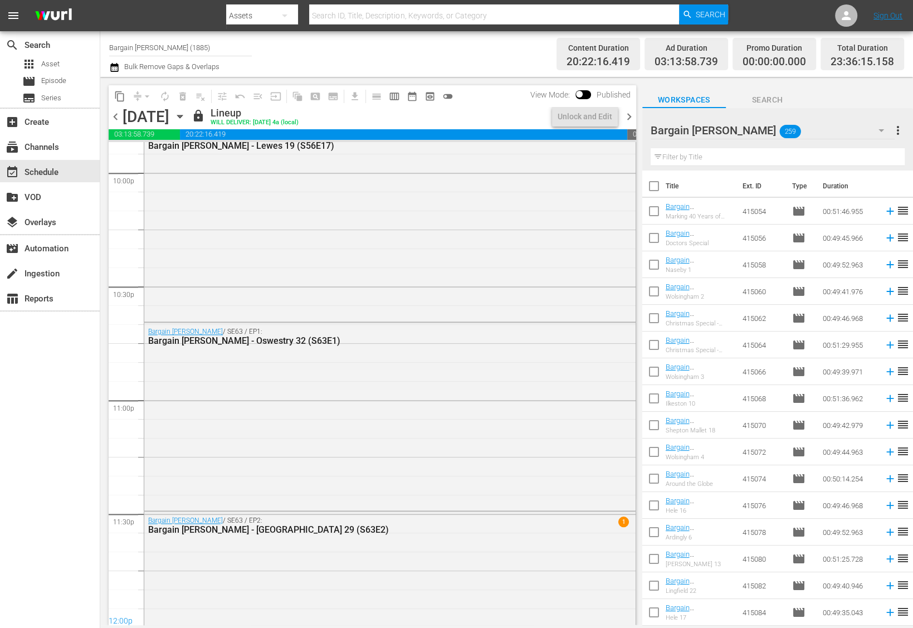
scroll to position [4705, 0]
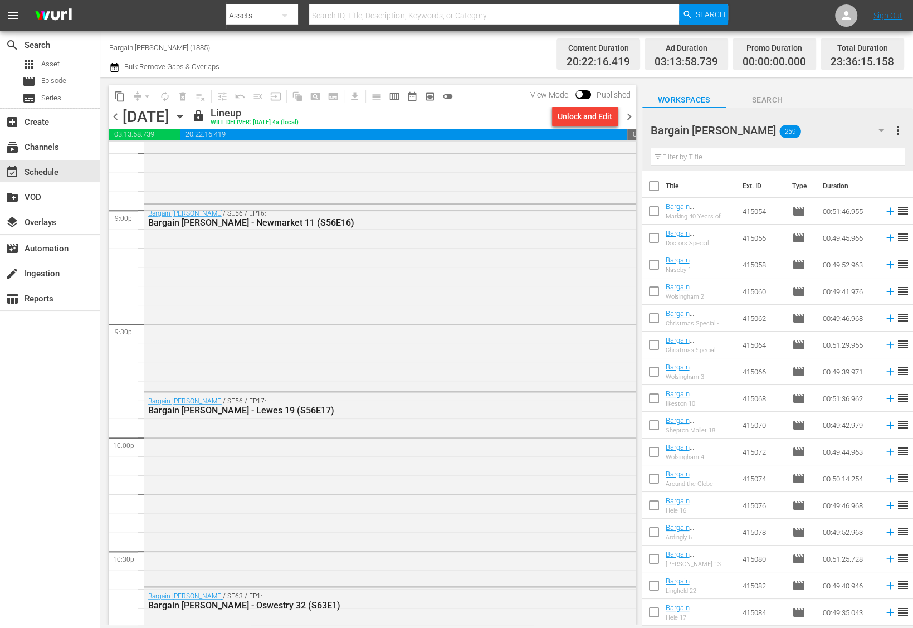
click at [404, 323] on div "Bargain Hunt / SE56 / EP16: Bargain Hunt - Newmarket 11 (S56E16)" at bounding box center [389, 296] width 491 height 184
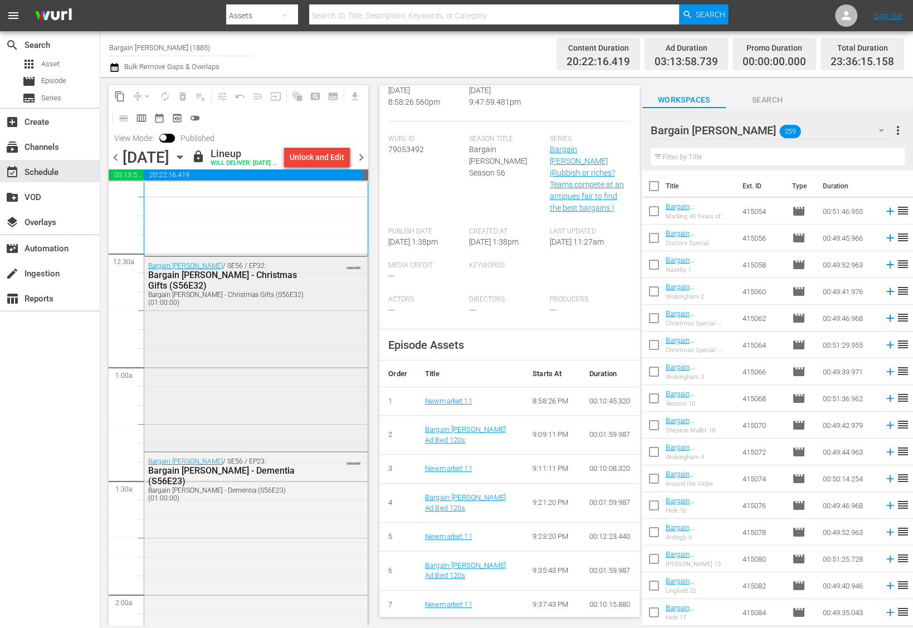
scroll to position [57, 0]
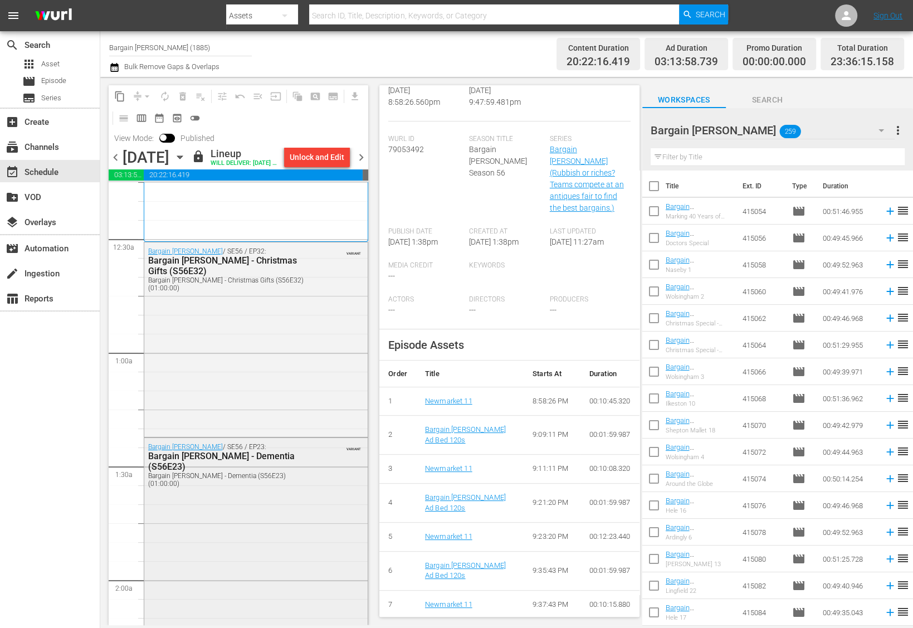
click at [202, 526] on div "Bargain Hunt / SE56 / EP23: Bargain Hunt - Dementia (S56E23) Bargain Hunt - Dem…" at bounding box center [255, 534] width 223 height 192
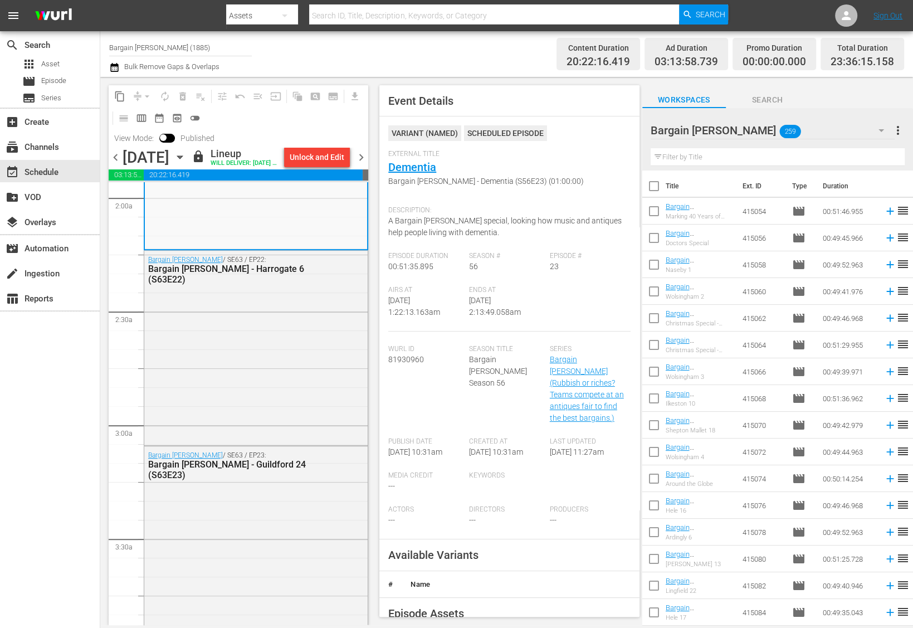
scroll to position [308, 0]
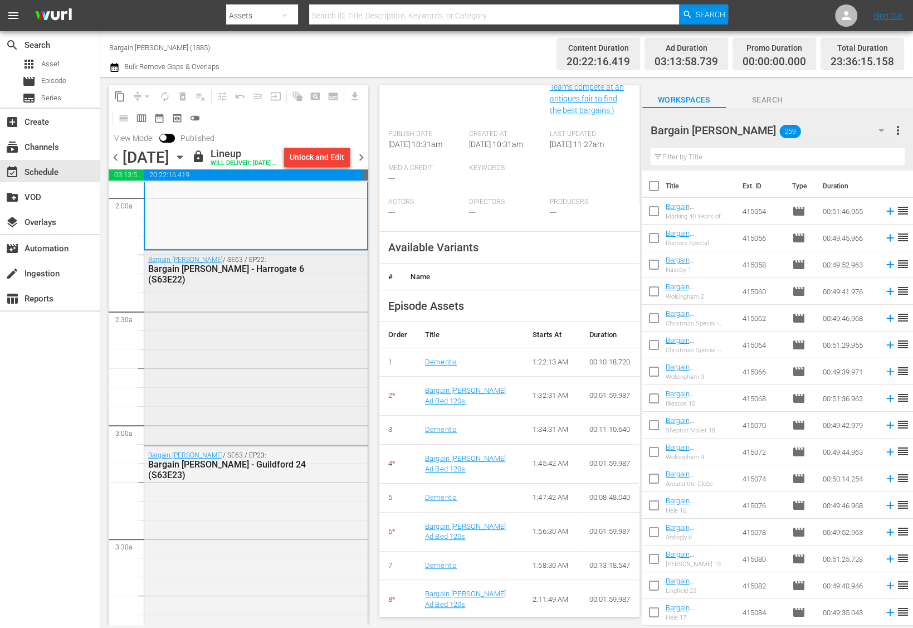
click at [240, 379] on div "Bargain Hunt / SE63 / EP22: Bargain Hunt - Harrogate 6 (S63E22)" at bounding box center [255, 347] width 223 height 192
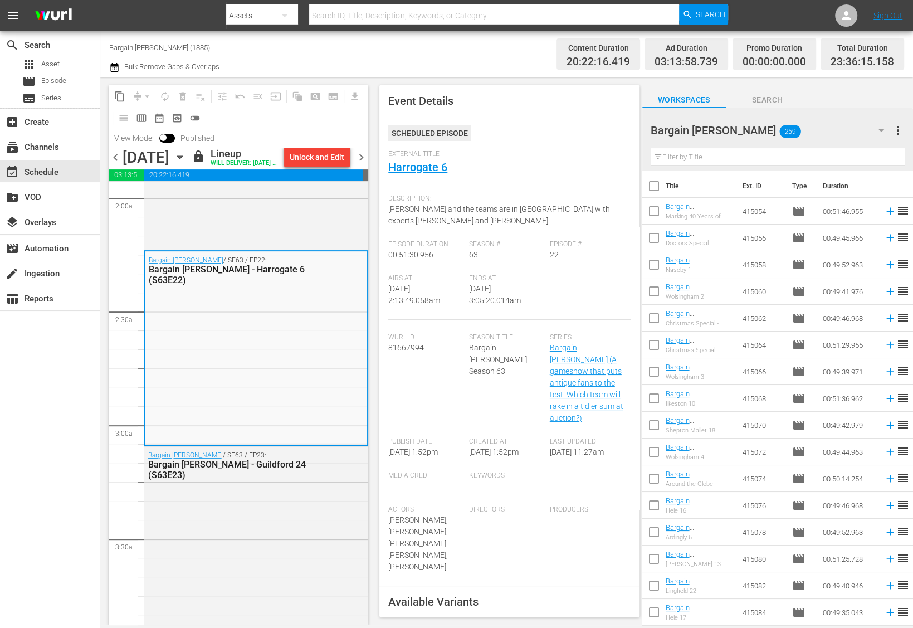
scroll to position [371, 0]
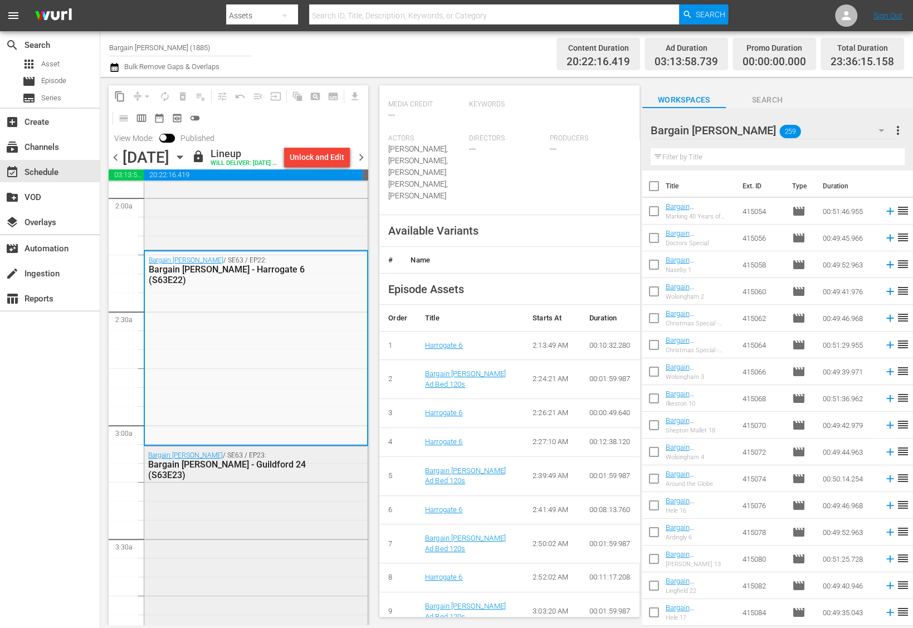
click at [228, 531] on div "Bargain Hunt / SE63 / EP23: Bargain Hunt - Guildford 24 (S63E23)" at bounding box center [255, 542] width 223 height 193
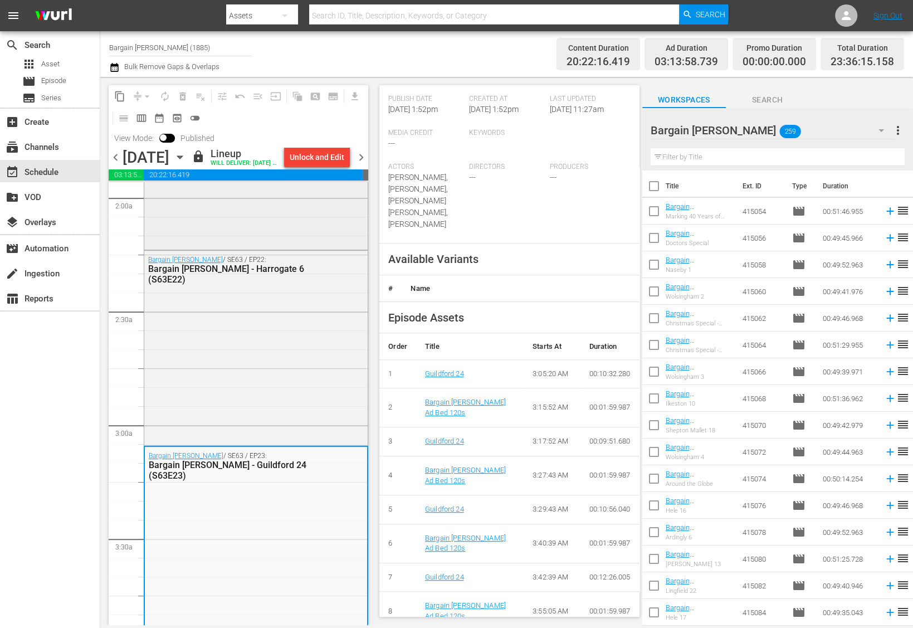
scroll to position [285, 0]
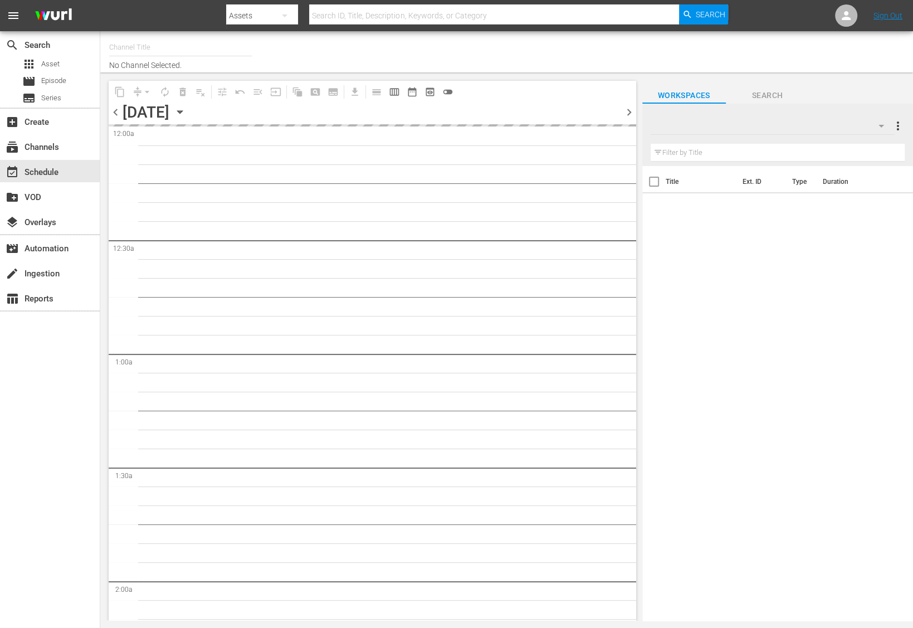
type input "Bargain [PERSON_NAME] (1885)"
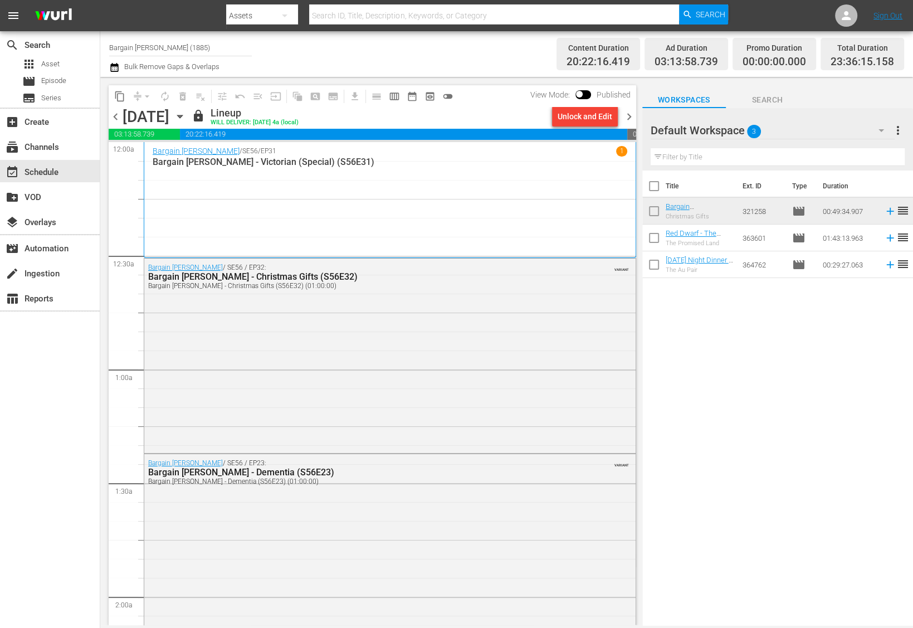
click at [630, 118] on span "chevron_right" at bounding box center [629, 117] width 14 height 14
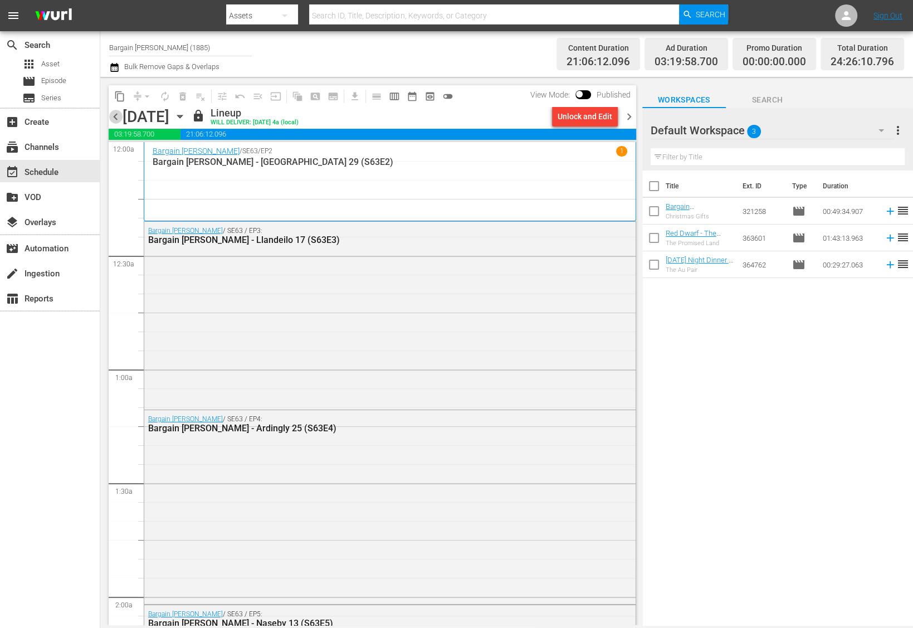
click at [115, 118] on span "chevron_left" at bounding box center [116, 117] width 14 height 14
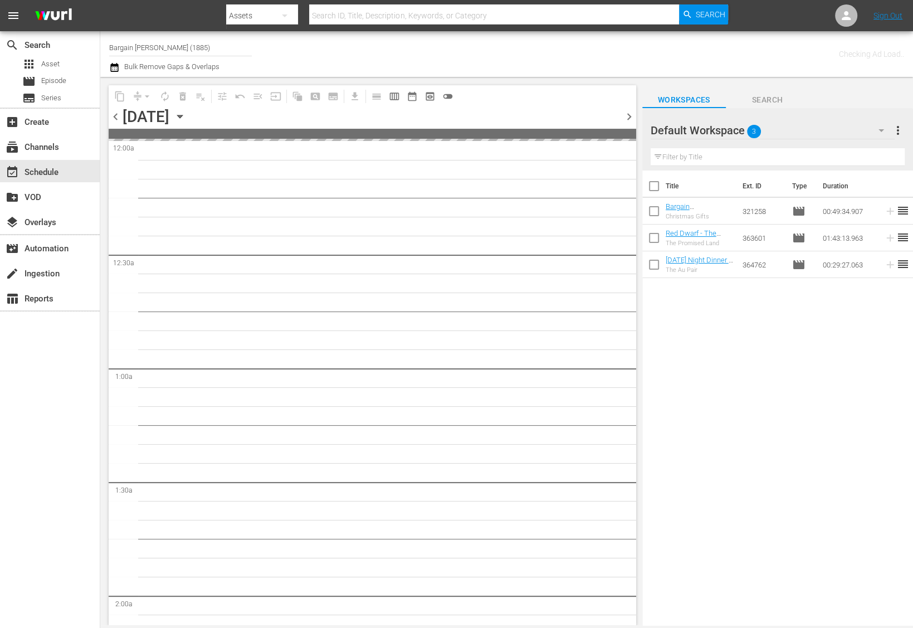
click at [117, 71] on icon "button" at bounding box center [114, 67] width 8 height 9
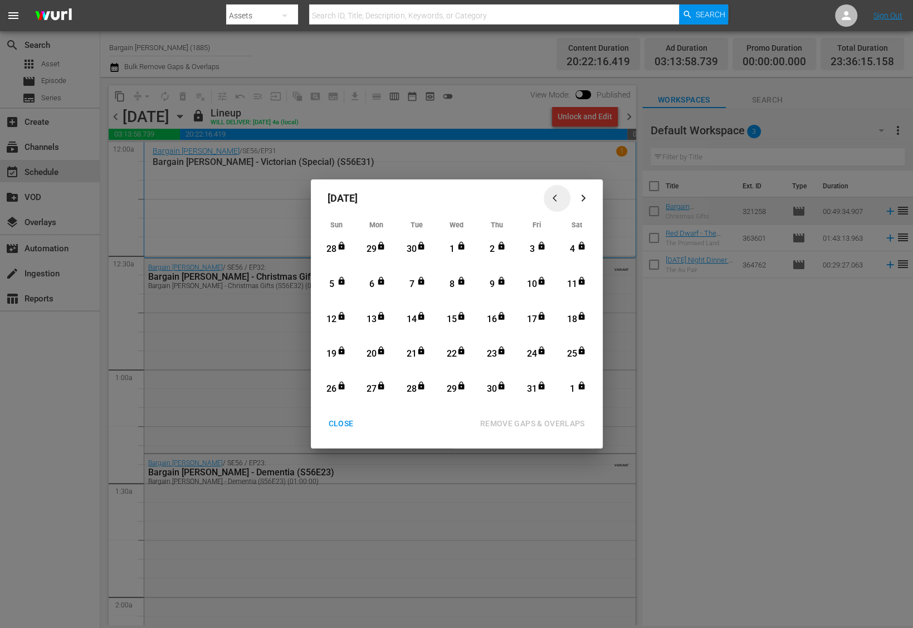
click at [554, 194] on icon "button" at bounding box center [557, 198] width 8 height 8
click at [581, 198] on icon "button" at bounding box center [583, 198] width 8 height 8
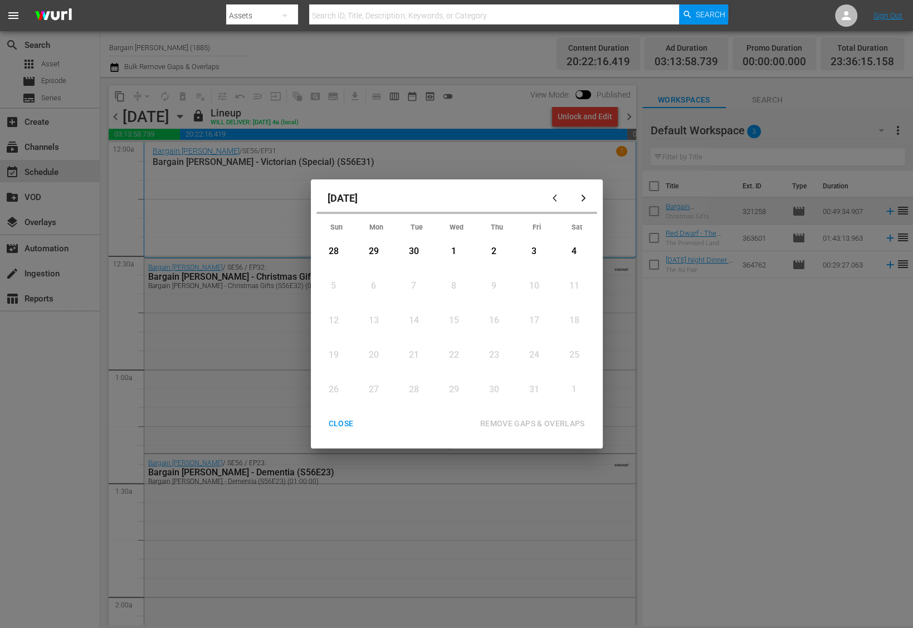
click at [581, 198] on icon "button" at bounding box center [583, 198] width 8 height 8
click at [344, 421] on div "CLOSE" at bounding box center [341, 424] width 43 height 14
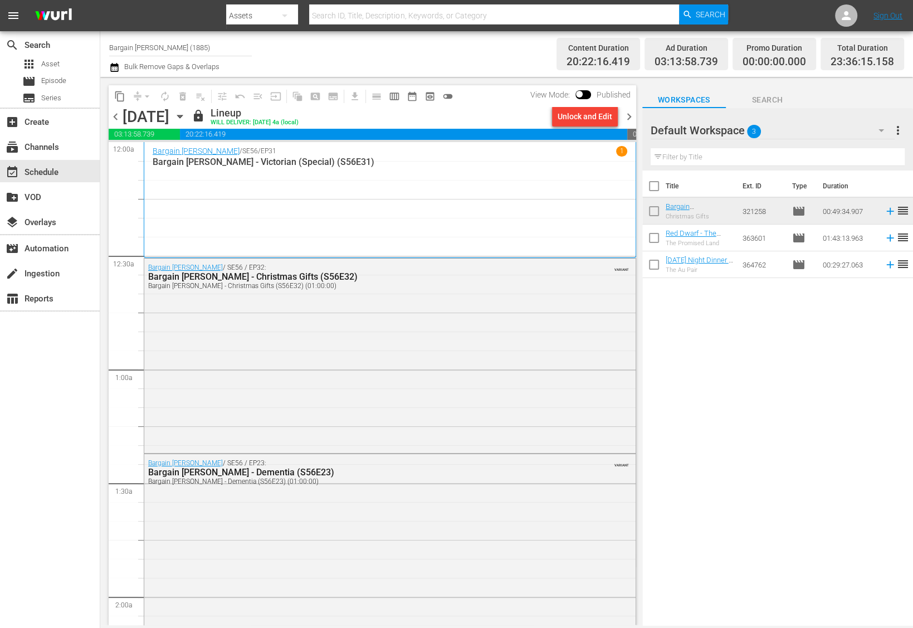
click at [189, 109] on div "Wednesday, October 22nd October 22nd" at bounding box center [156, 117] width 66 height 18
click at [186, 114] on icon "button" at bounding box center [180, 116] width 12 height 12
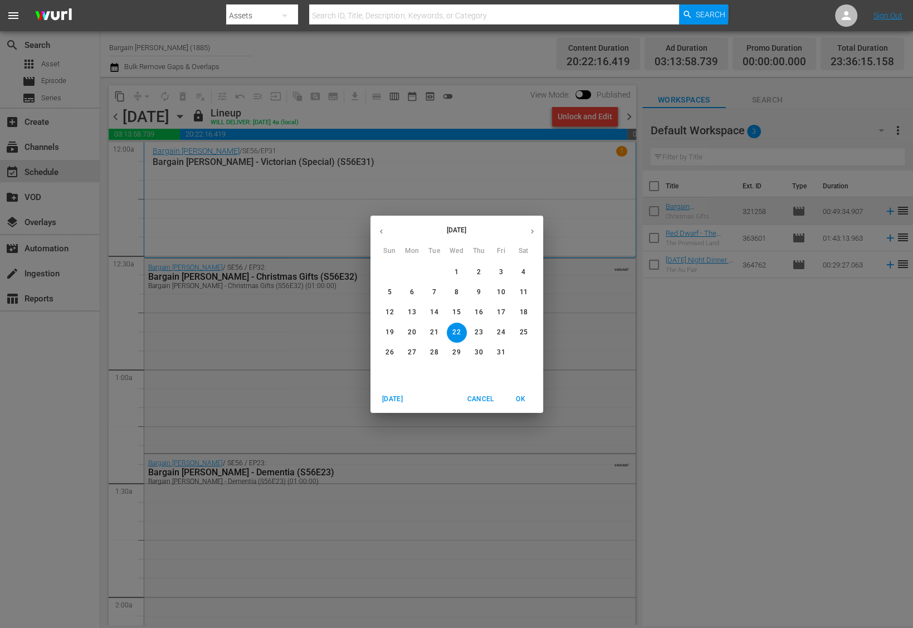
click at [533, 232] on icon "button" at bounding box center [532, 231] width 8 height 8
click at [389, 295] on p "2" at bounding box center [390, 291] width 4 height 9
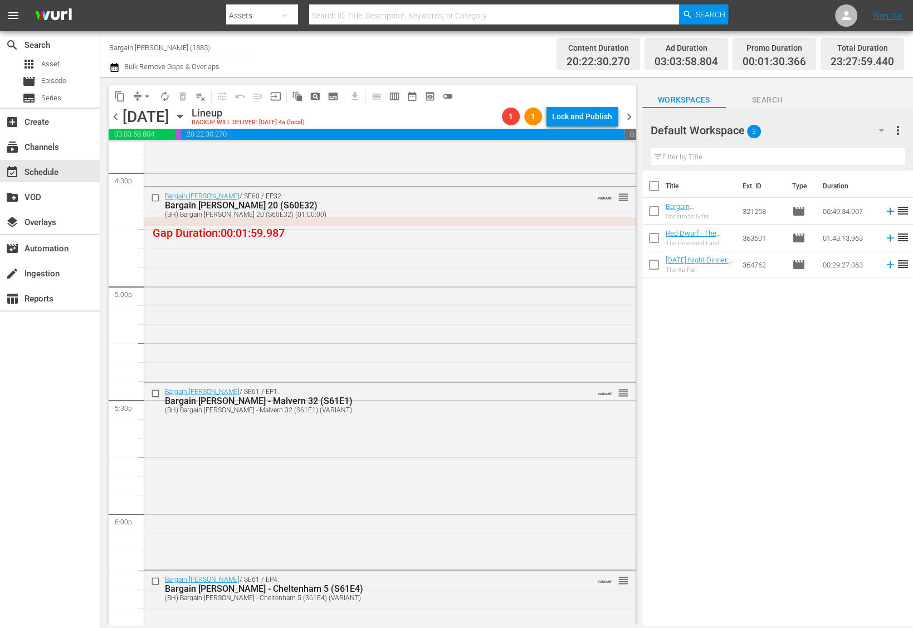
scroll to position [4137, 0]
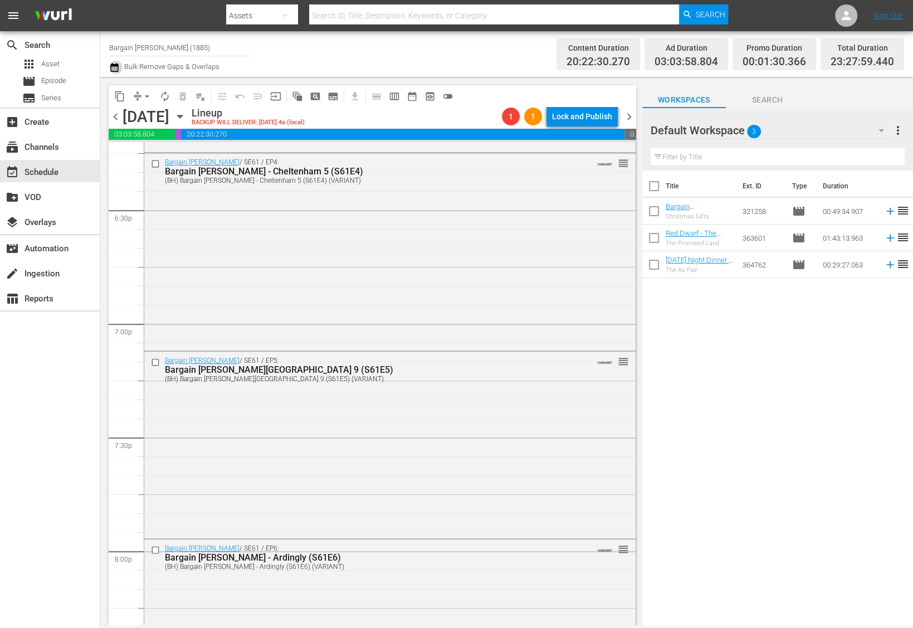
click at [118, 70] on icon "button" at bounding box center [114, 67] width 8 height 9
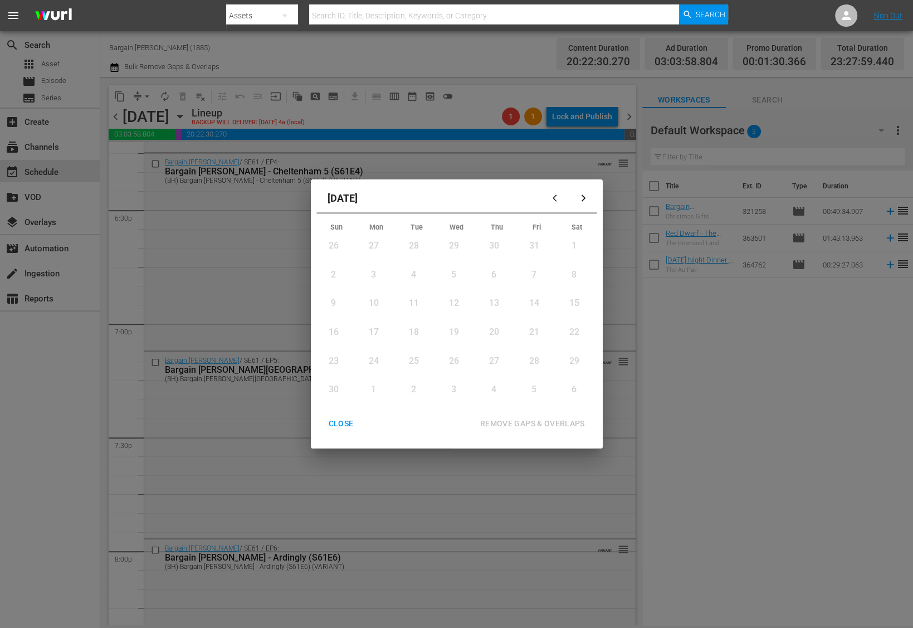
click at [558, 206] on button "button" at bounding box center [557, 198] width 27 height 27
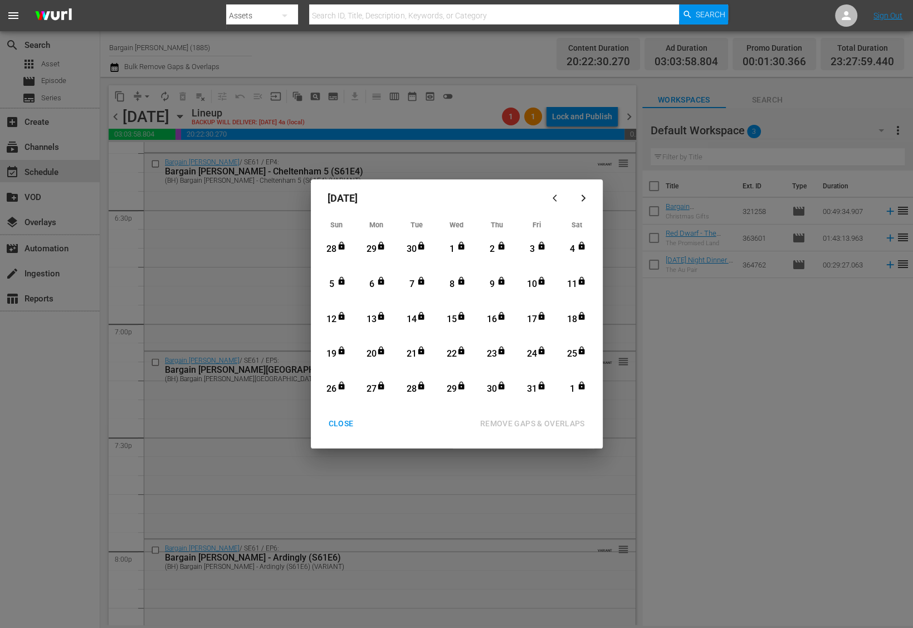
click at [576, 322] on div "18" at bounding box center [572, 319] width 14 height 13
click at [576, 384] on div "1" at bounding box center [572, 389] width 14 height 13
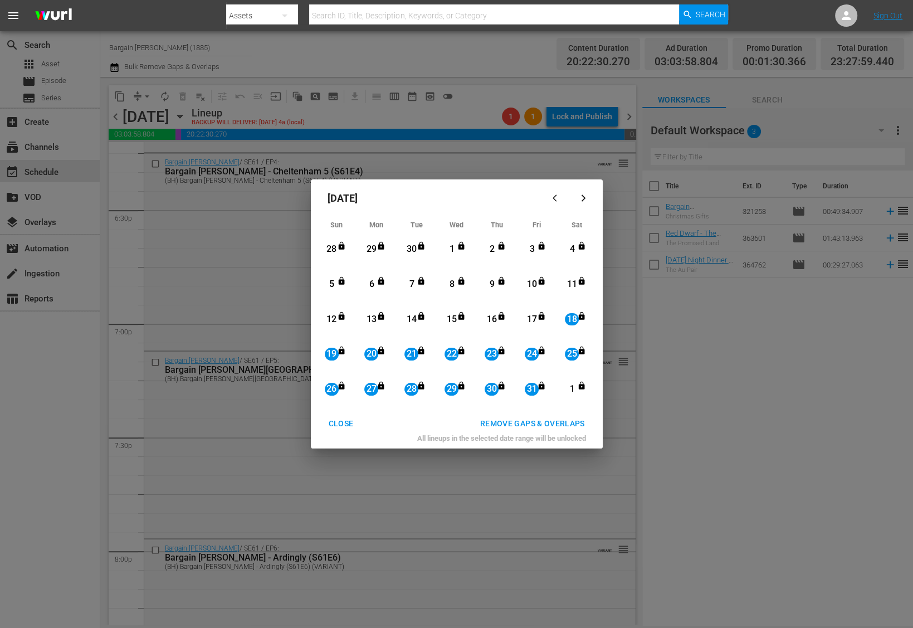
click at [562, 430] on div "REMOVE GAPS & OVERLAPS" at bounding box center [532, 424] width 123 height 14
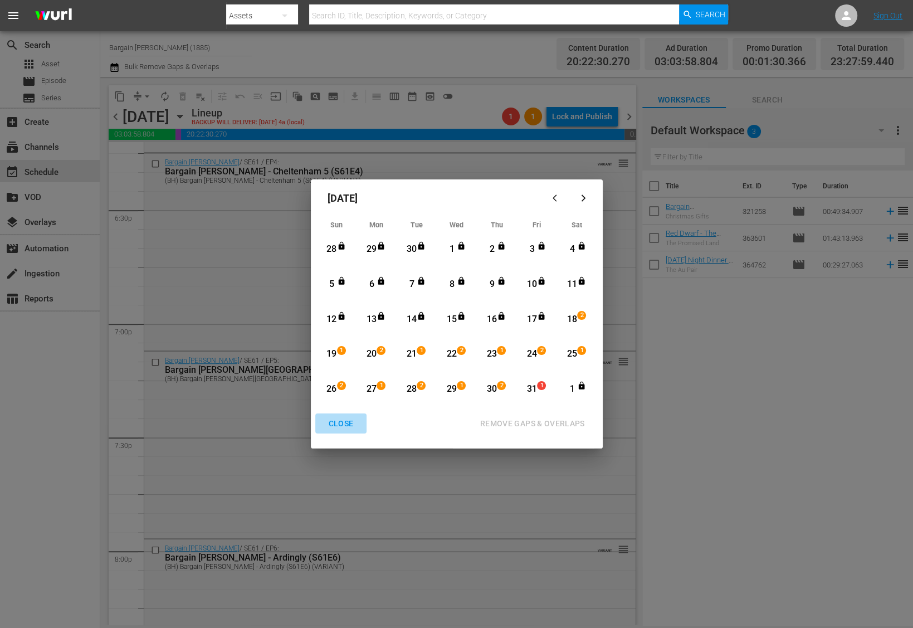
click at [347, 430] on div "CLOSE" at bounding box center [341, 424] width 43 height 14
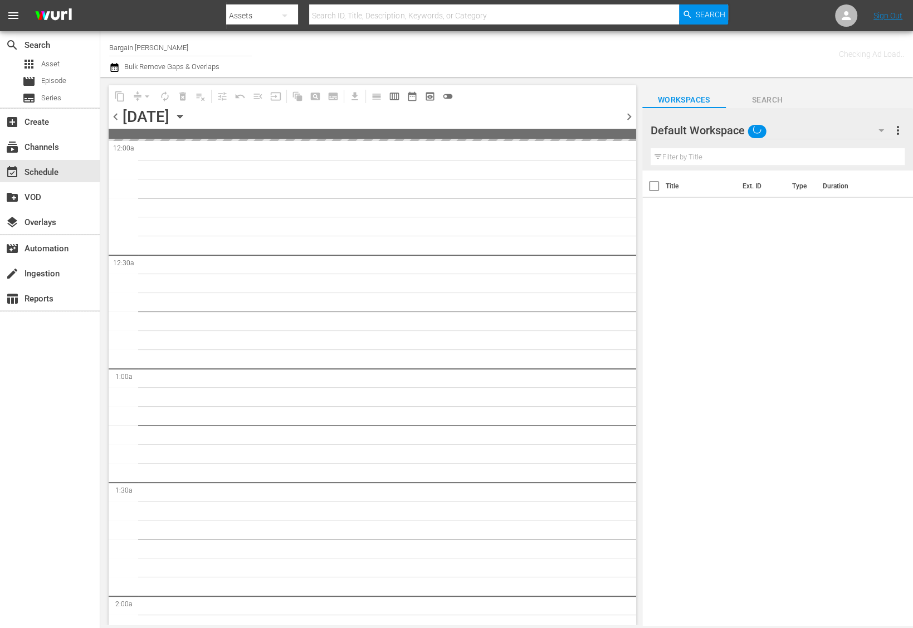
click at [186, 119] on icon "button" at bounding box center [180, 116] width 12 height 12
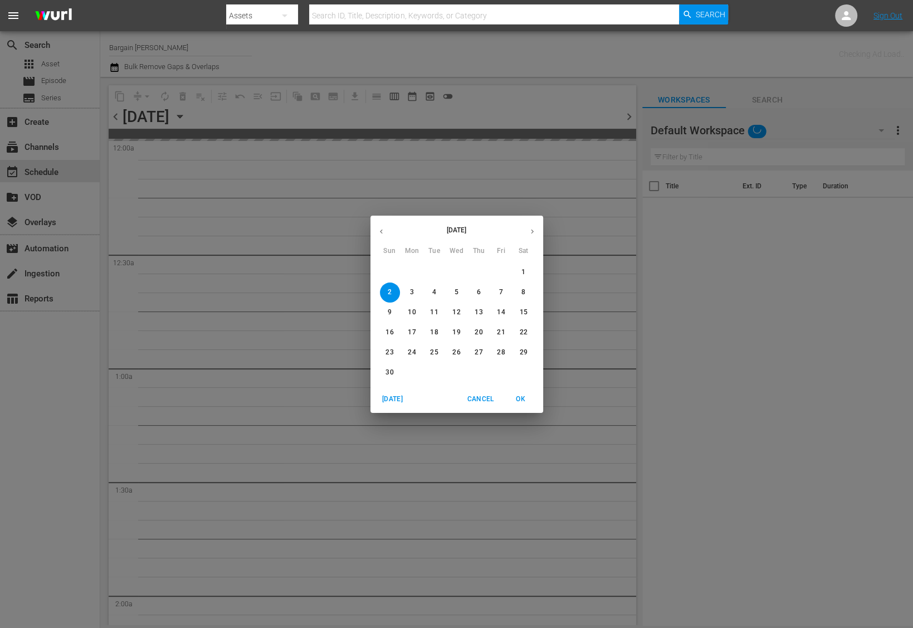
click at [377, 232] on icon "button" at bounding box center [381, 231] width 8 height 8
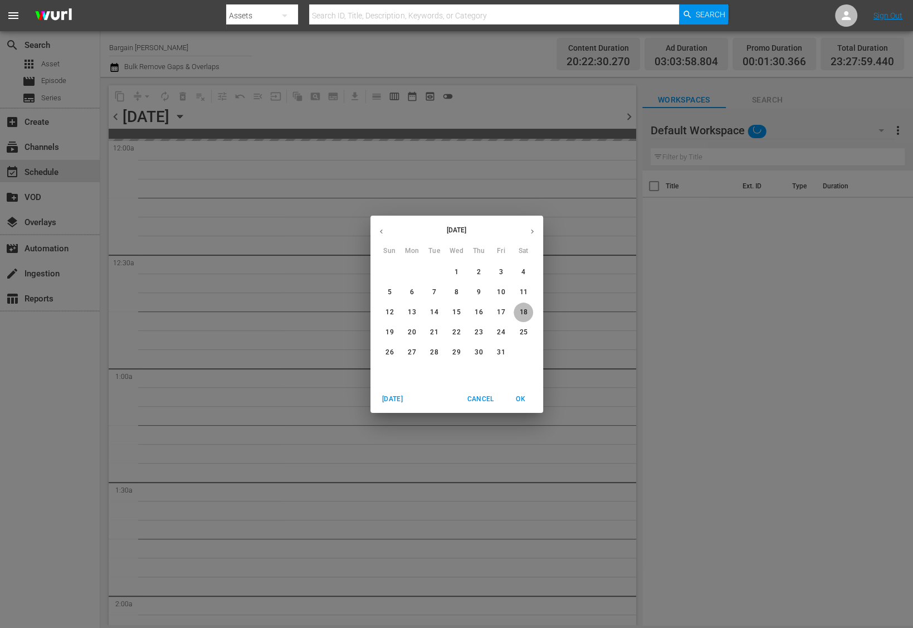
click at [523, 314] on p "18" at bounding box center [523, 312] width 8 height 9
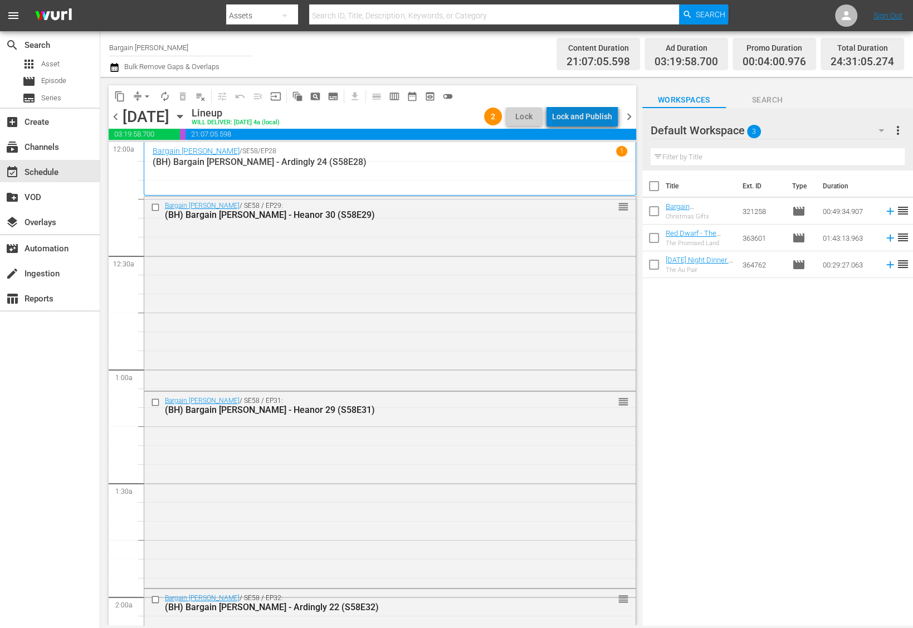
click at [589, 118] on div "Lock and Publish" at bounding box center [582, 116] width 60 height 20
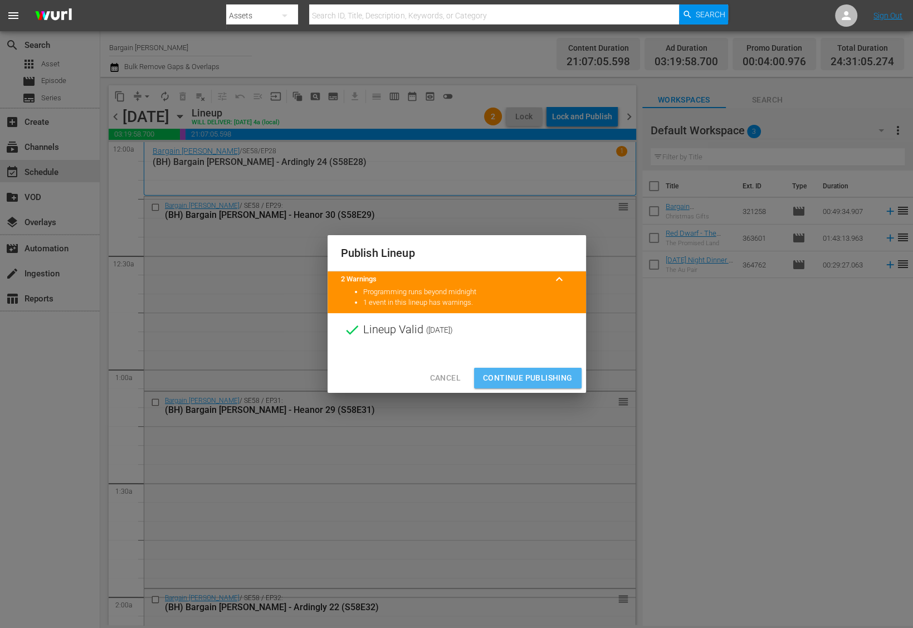
click at [569, 369] on button "Continue Publishing" at bounding box center [528, 378] width 108 height 21
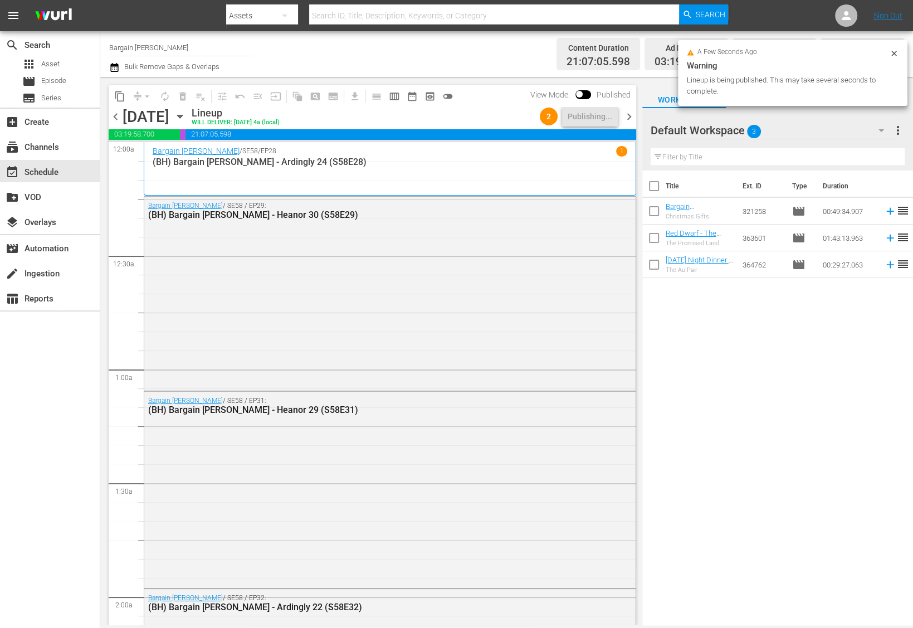
click at [627, 120] on span "chevron_right" at bounding box center [629, 117] width 14 height 14
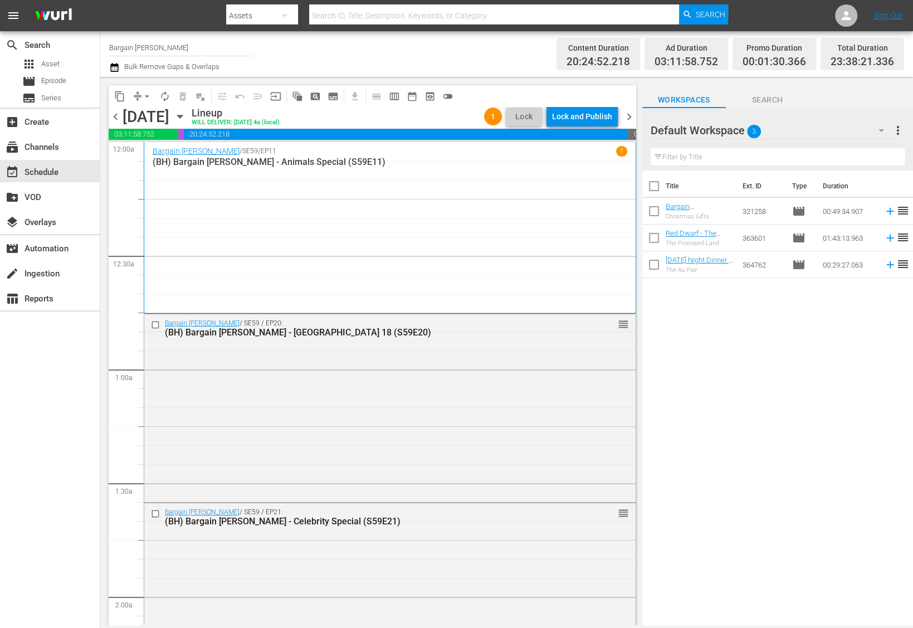
click at [608, 118] on div "Lock and Publish" at bounding box center [582, 116] width 60 height 20
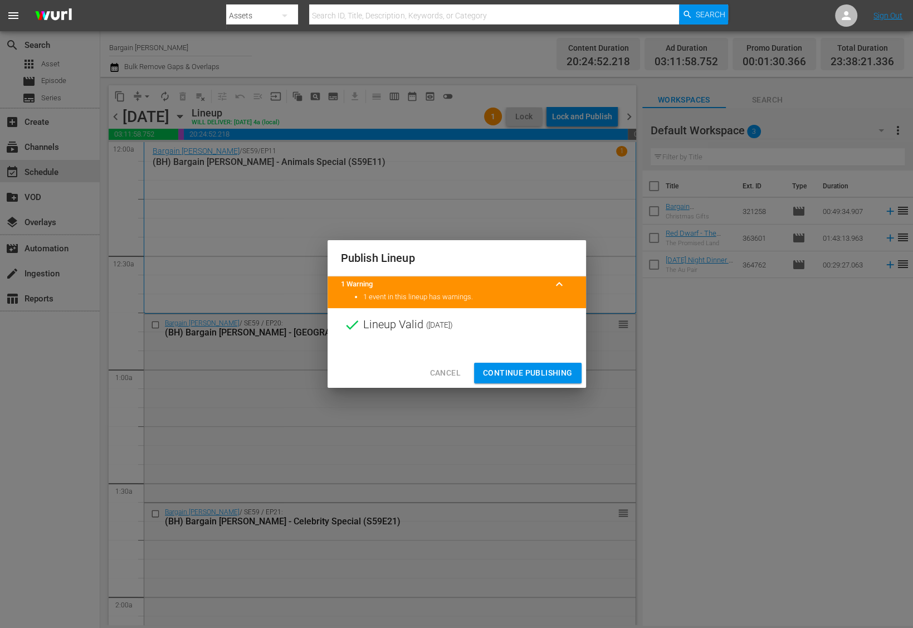
click at [505, 375] on span "Continue Publishing" at bounding box center [528, 373] width 90 height 14
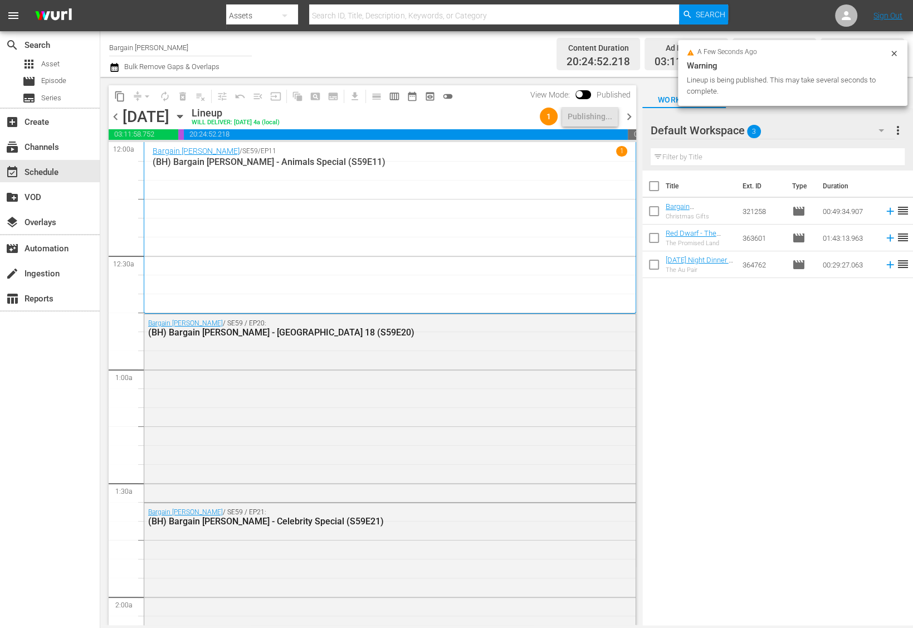
click at [627, 115] on span "chevron_right" at bounding box center [629, 117] width 14 height 14
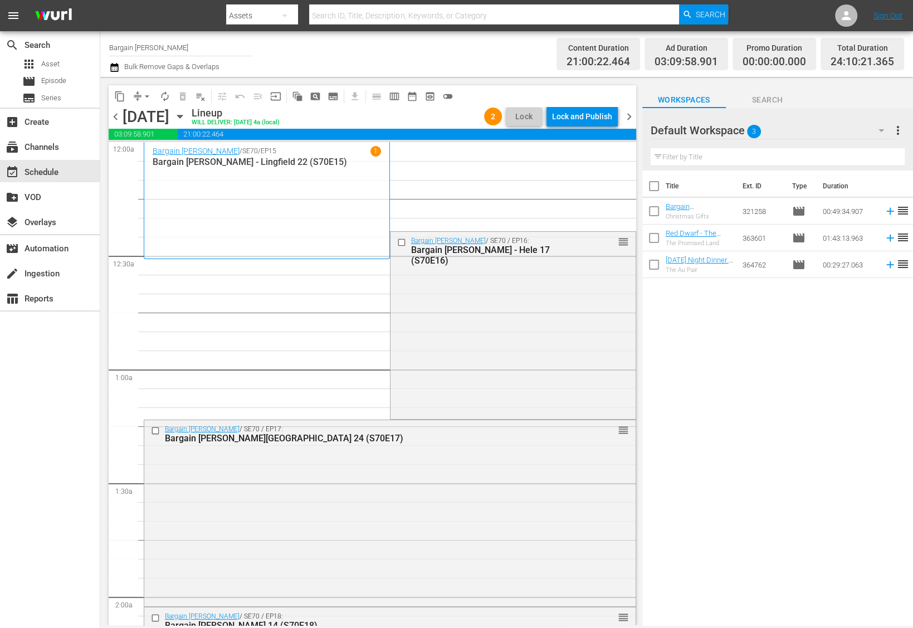
click at [485, 62] on div "Channel Title Bargain Hunt Bulk Remove Gaps & Overlaps" at bounding box center [325, 54] width 433 height 40
click at [557, 112] on div "Lock and Publish" at bounding box center [582, 116] width 60 height 20
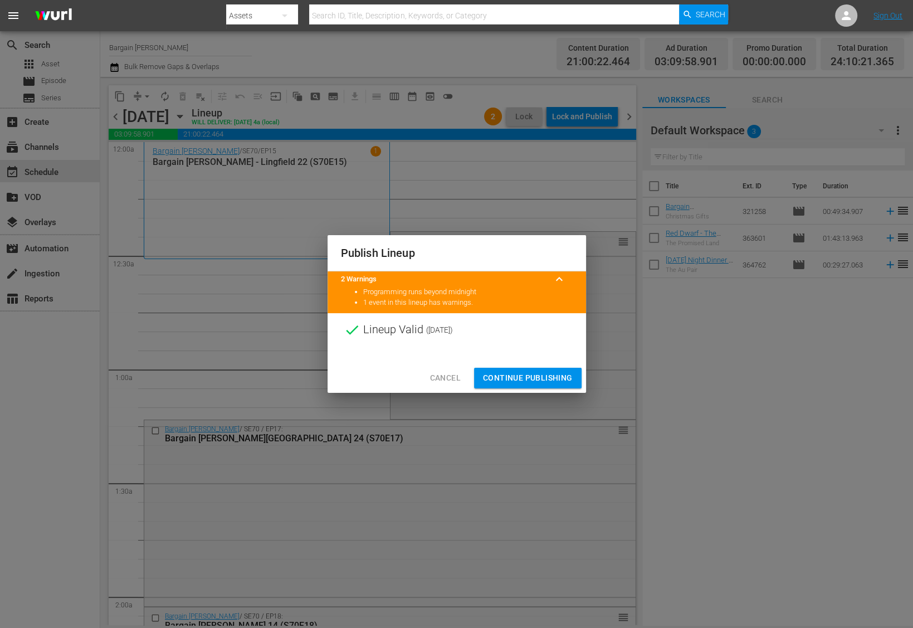
click at [431, 383] on span "Cancel" at bounding box center [445, 378] width 31 height 14
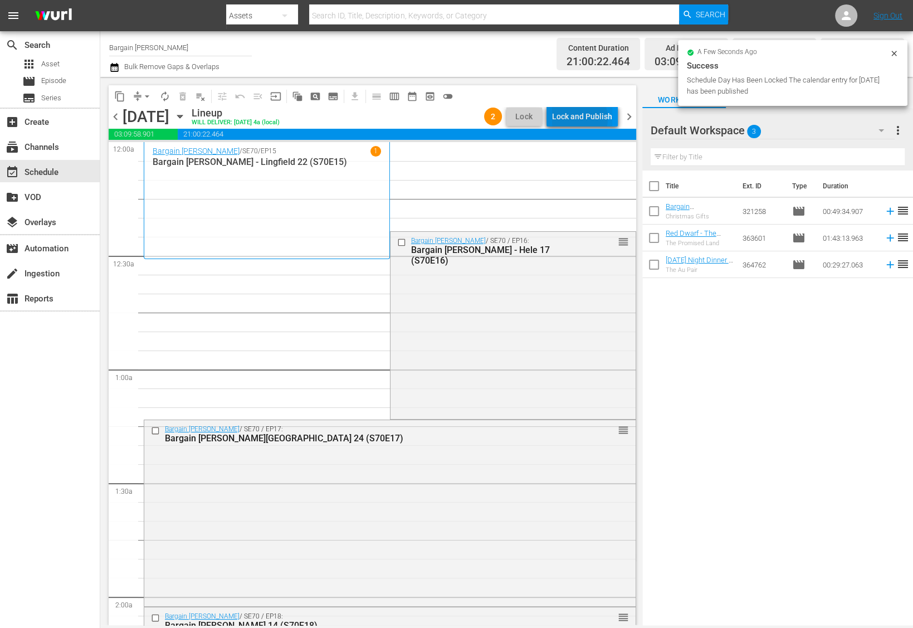
click at [577, 118] on div "Lock and Publish" at bounding box center [582, 116] width 60 height 20
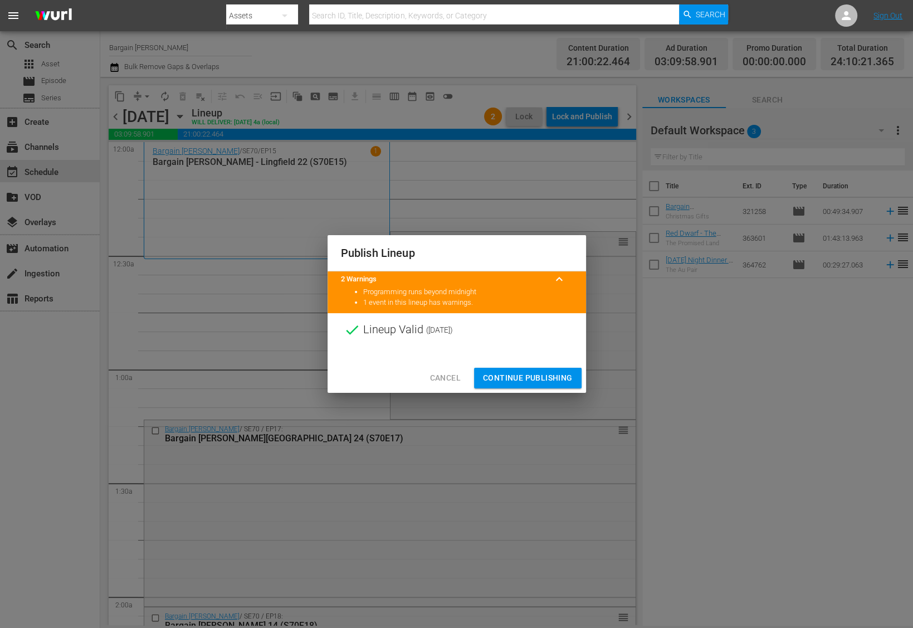
click at [497, 367] on div "Cancel Continue Publishing" at bounding box center [457, 378] width 258 height 30
click at [497, 372] on span "Continue Publishing" at bounding box center [528, 378] width 90 height 14
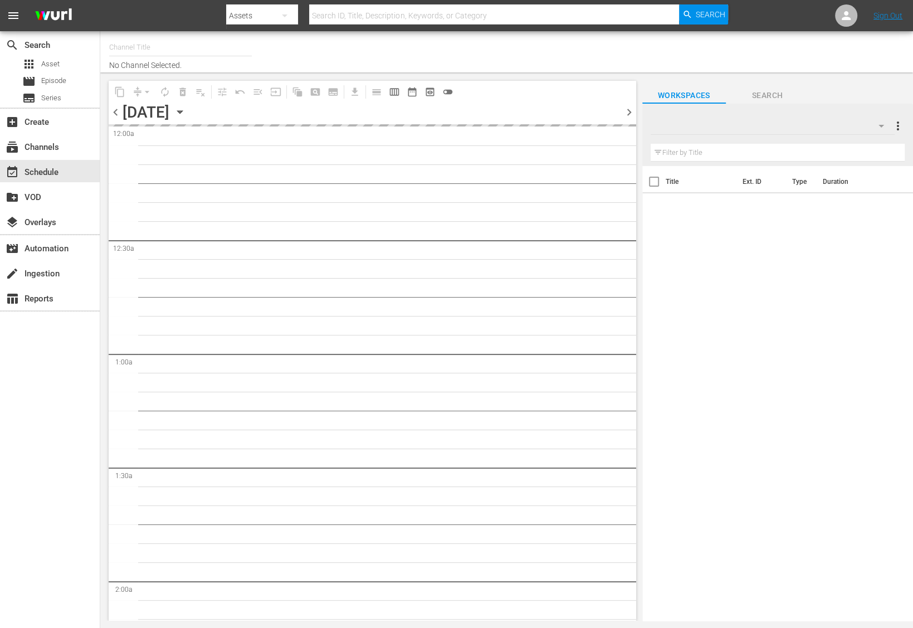
type input "Bargain [PERSON_NAME] (1885)"
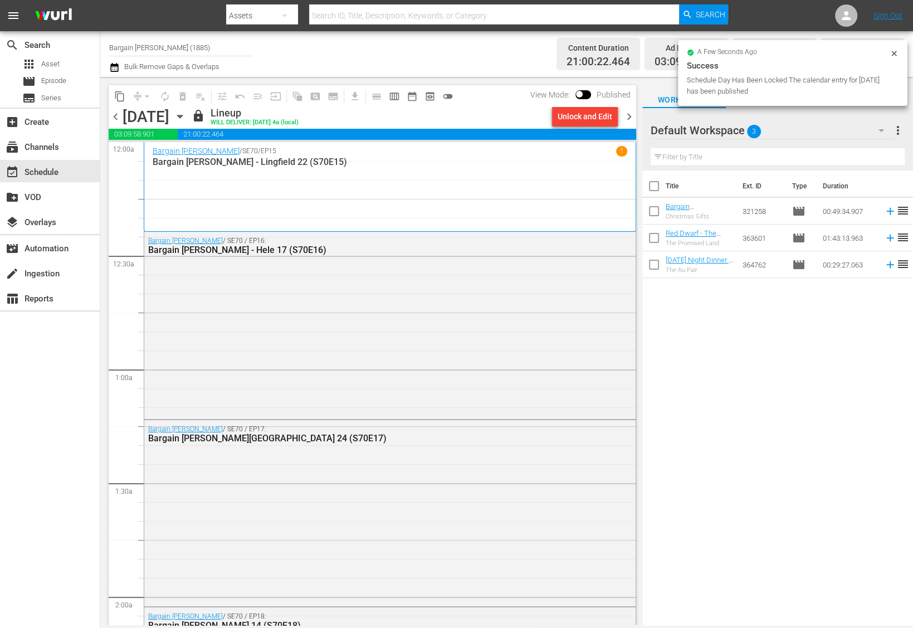
click at [628, 116] on span "chevron_right" at bounding box center [629, 117] width 14 height 14
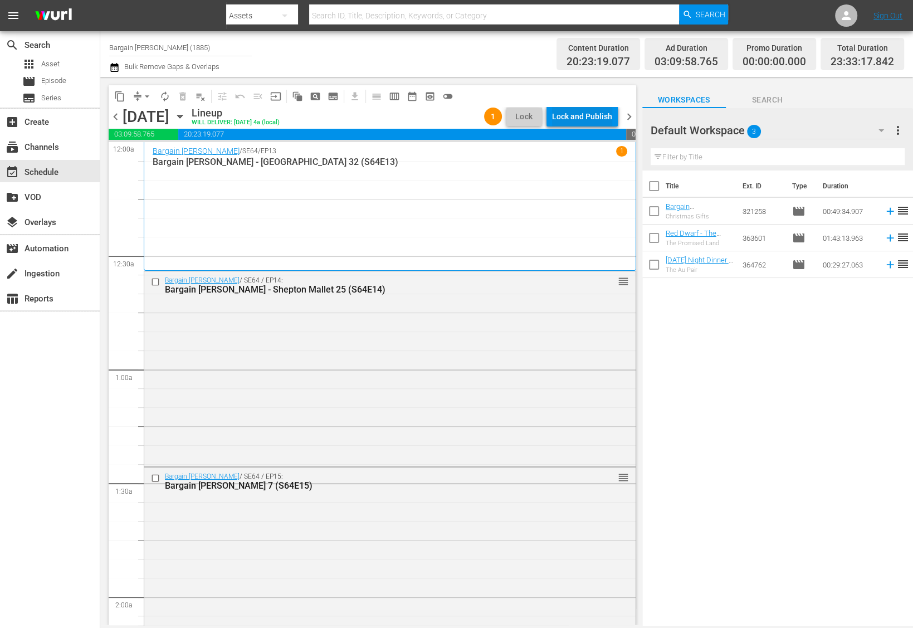
click at [596, 119] on div "Lock and Publish" at bounding box center [582, 116] width 60 height 20
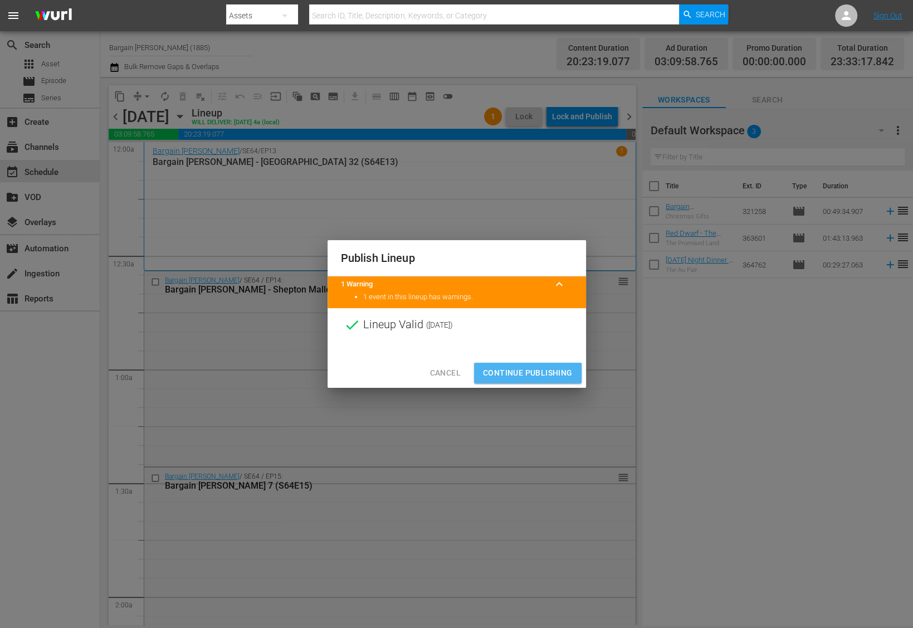
click at [500, 381] on button "Continue Publishing" at bounding box center [528, 373] width 108 height 21
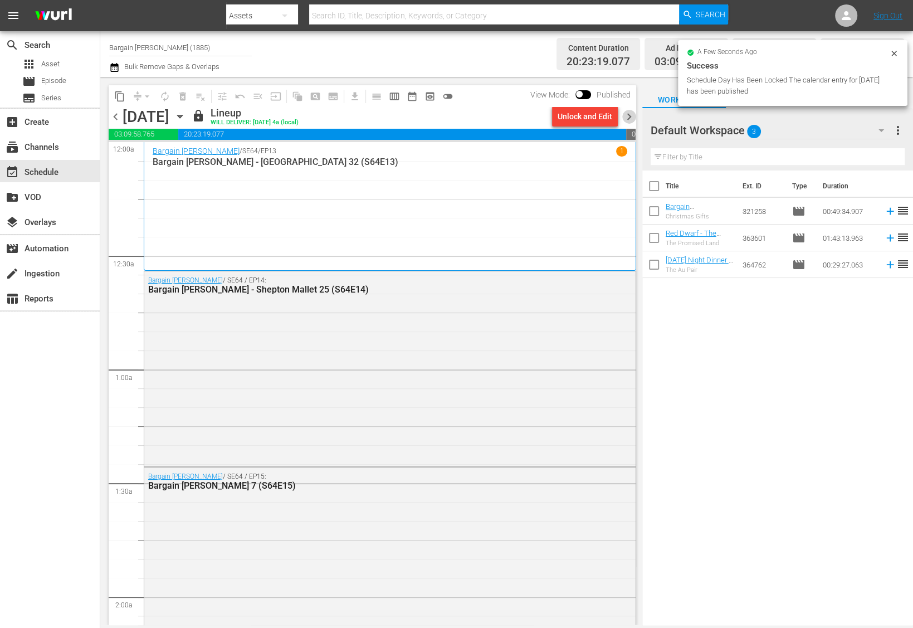
click at [629, 116] on span "chevron_right" at bounding box center [629, 117] width 14 height 14
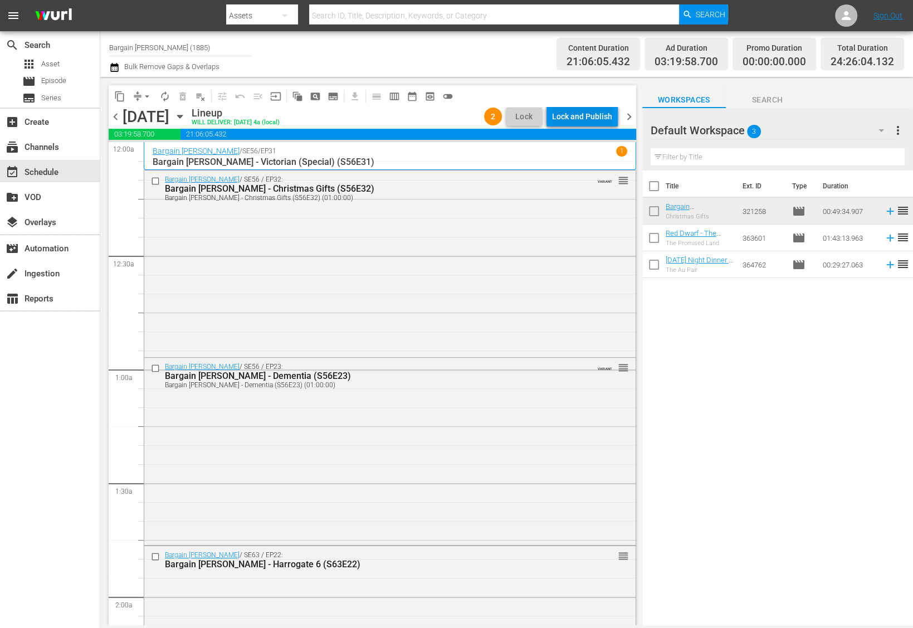
click at [572, 118] on div "Lock and Publish" at bounding box center [582, 116] width 60 height 20
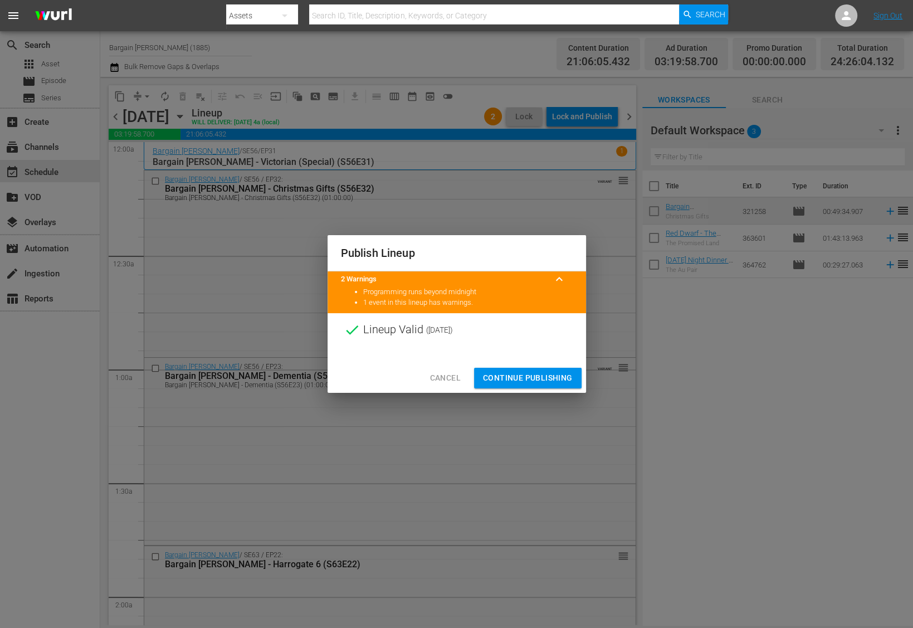
click at [520, 371] on span "Continue Publishing" at bounding box center [528, 378] width 90 height 14
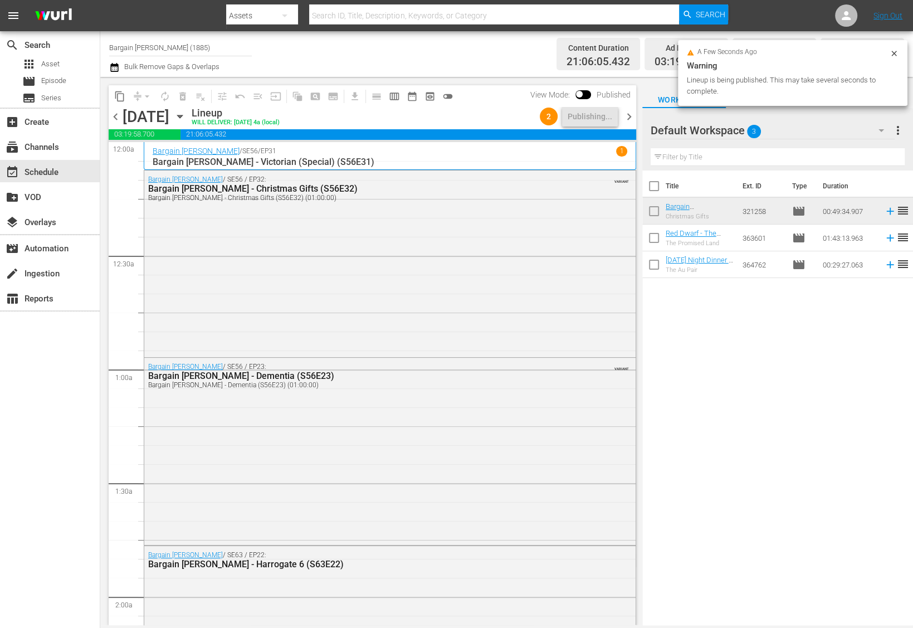
click at [632, 112] on span "chevron_right" at bounding box center [629, 117] width 14 height 14
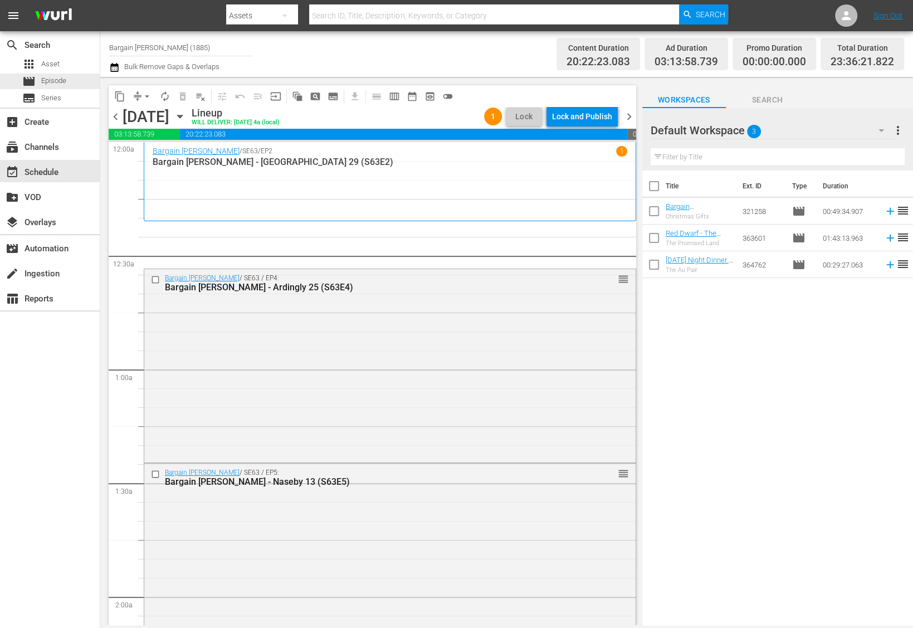
click at [111, 67] on icon "button" at bounding box center [114, 67] width 11 height 13
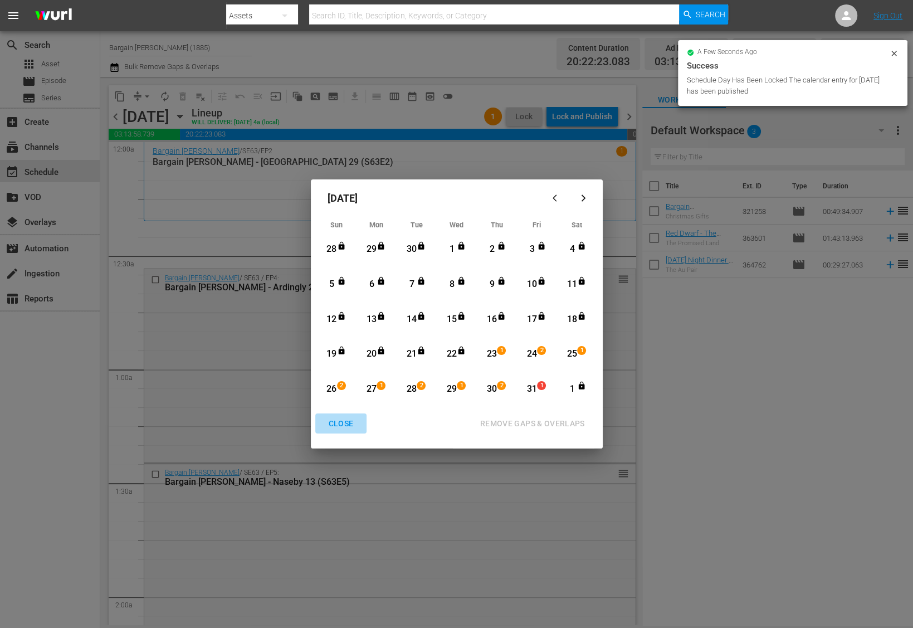
click at [344, 418] on div "CLOSE" at bounding box center [341, 424] width 43 height 14
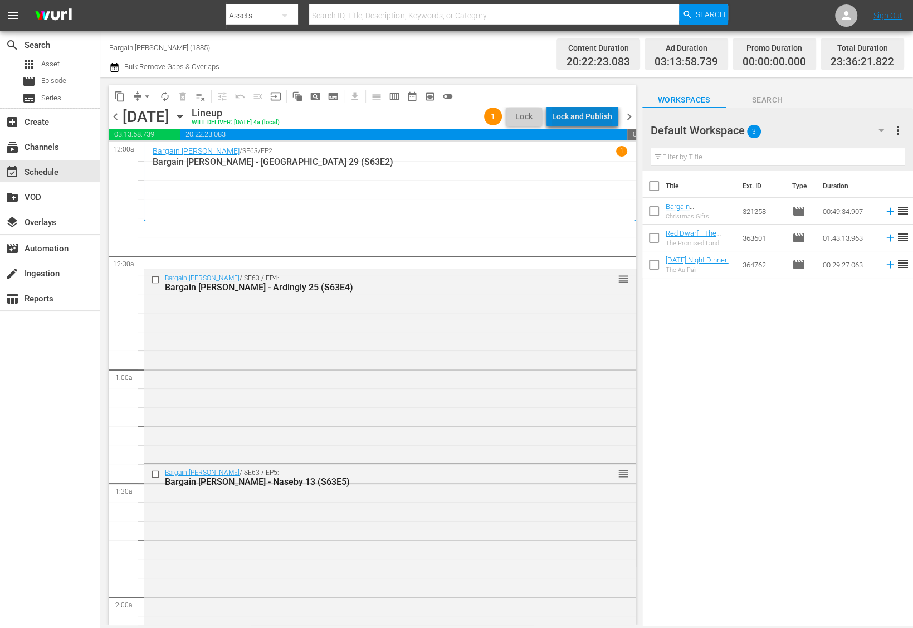
click at [602, 121] on div "Lock and Publish" at bounding box center [582, 116] width 60 height 20
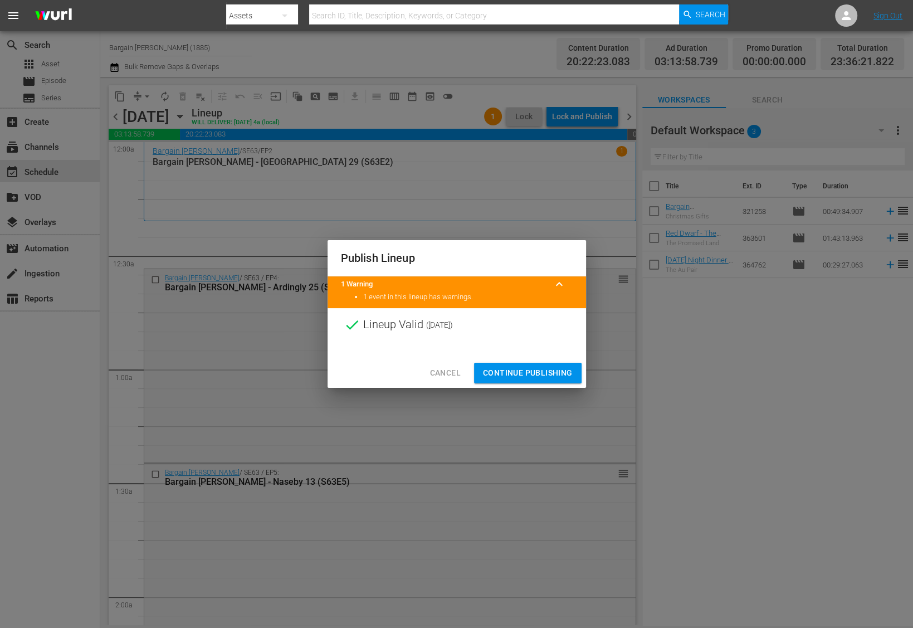
click at [525, 373] on span "Continue Publishing" at bounding box center [528, 373] width 90 height 14
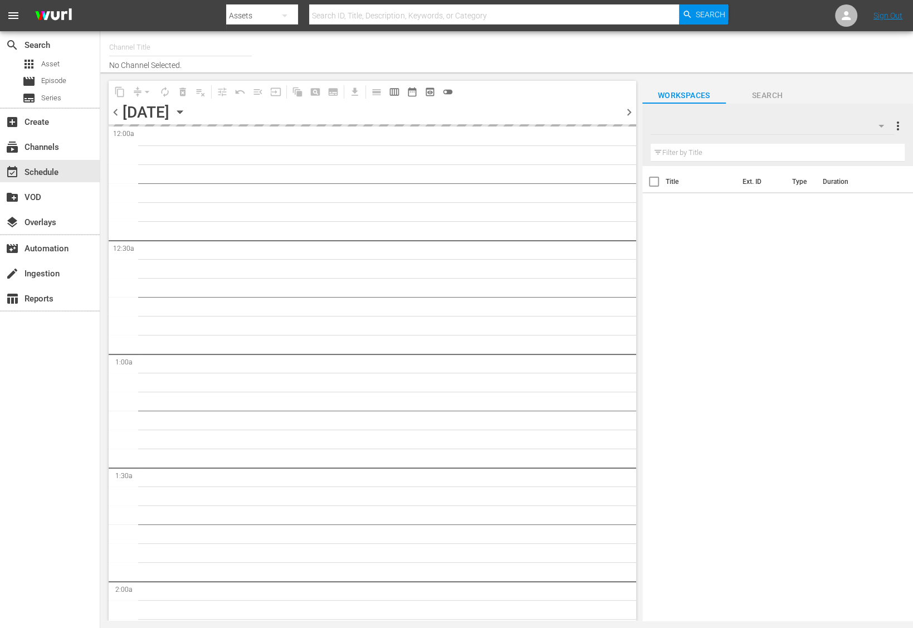
type input "Bargain [PERSON_NAME] (1885)"
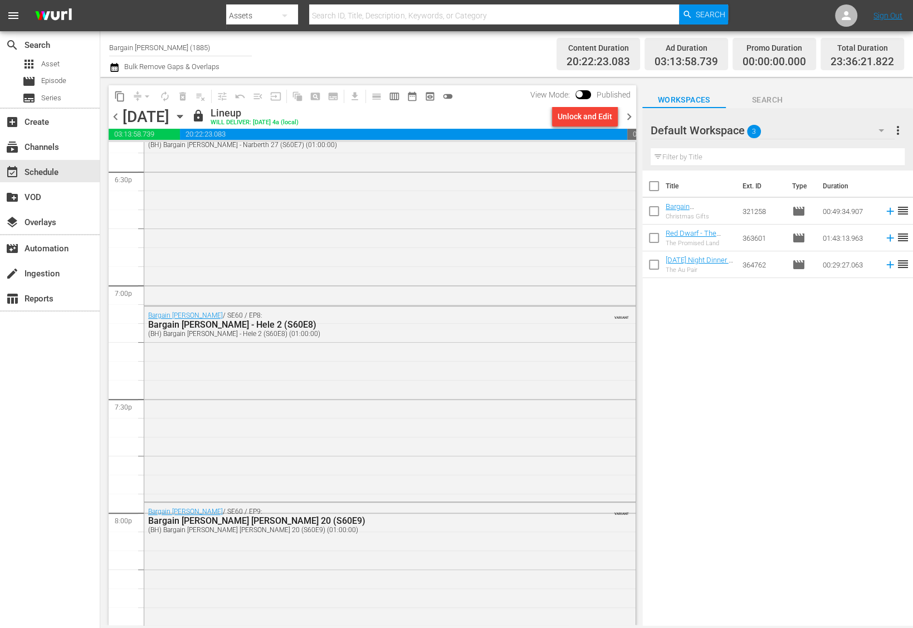
scroll to position [5008, 0]
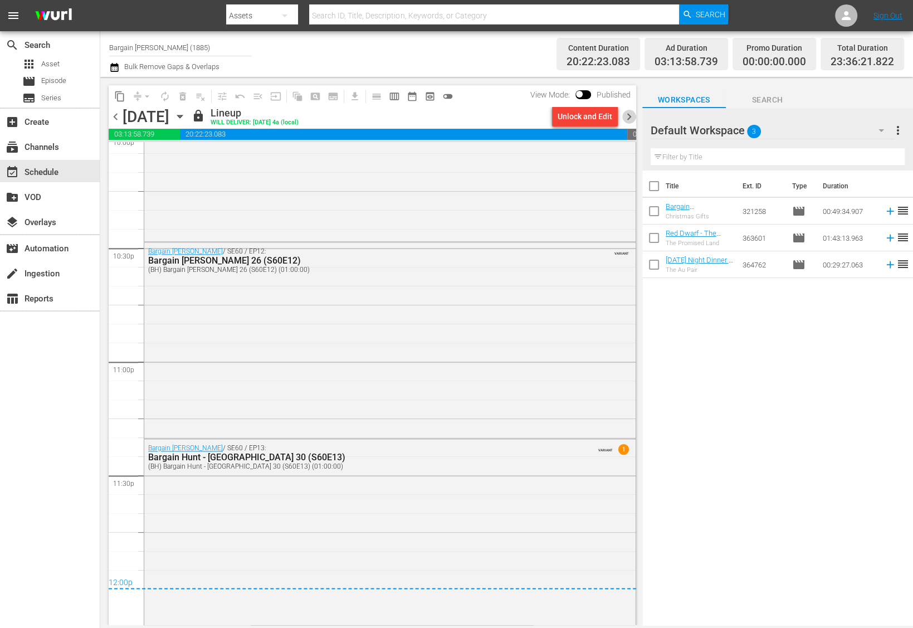
click at [627, 118] on span "chevron_right" at bounding box center [629, 117] width 14 height 14
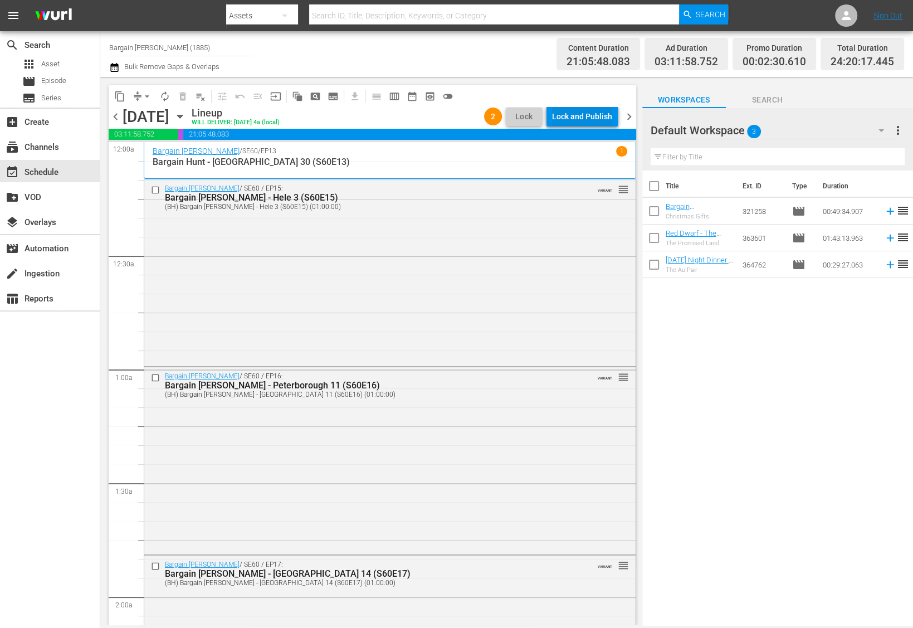
click at [565, 123] on div "Lock and Publish" at bounding box center [582, 116] width 60 height 20
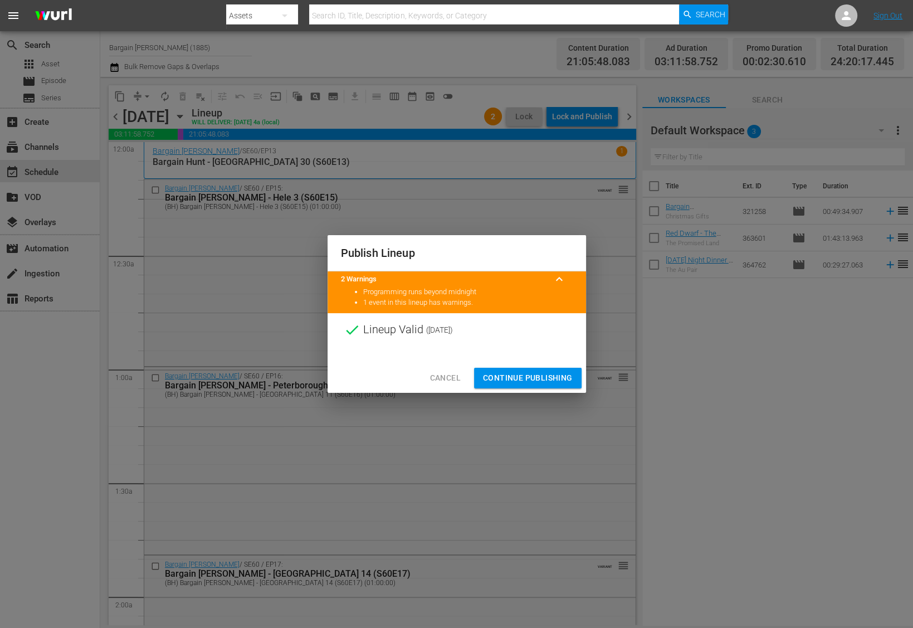
click at [538, 371] on span "Continue Publishing" at bounding box center [528, 378] width 90 height 14
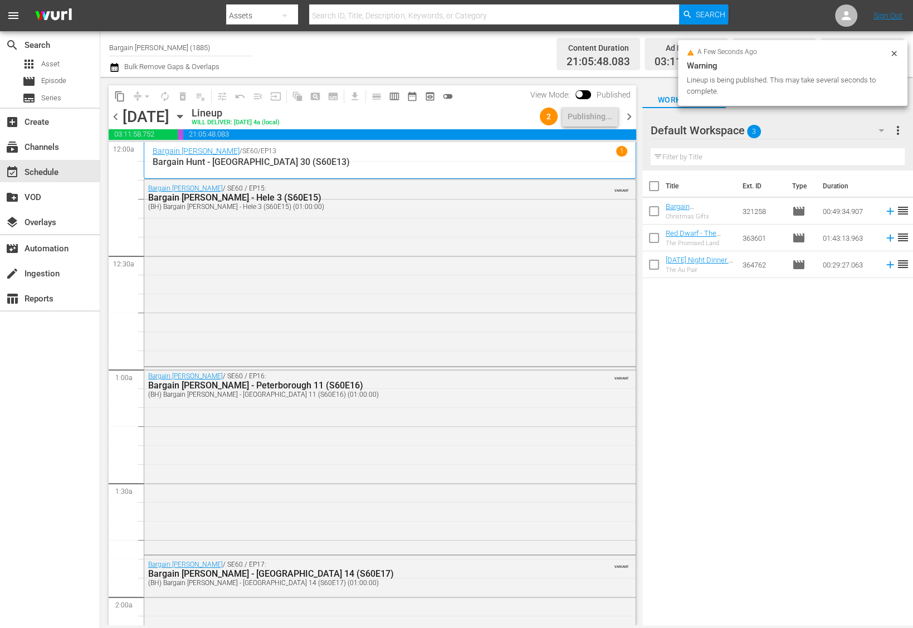
click at [628, 122] on span "chevron_right" at bounding box center [629, 117] width 14 height 14
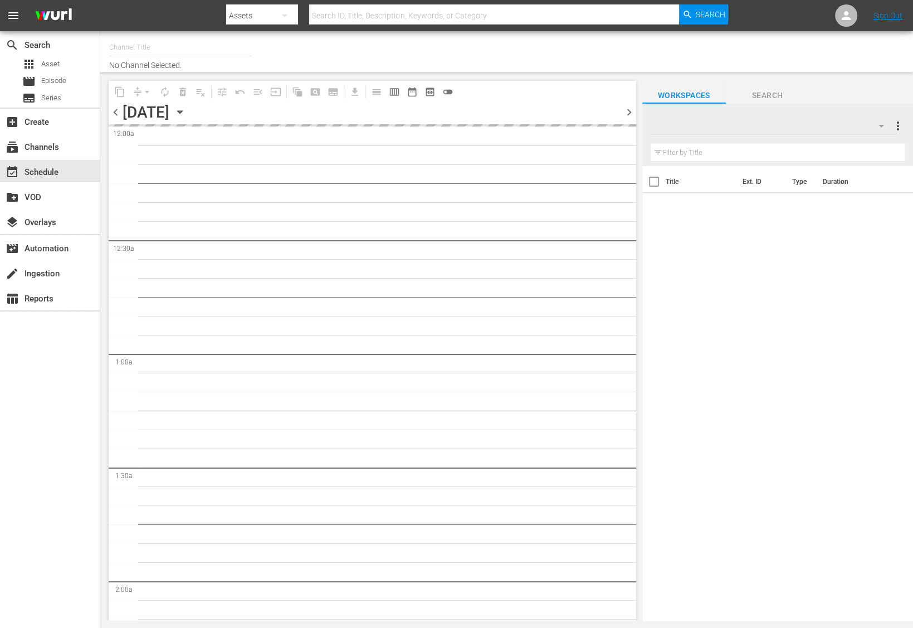
type input "Bargain [PERSON_NAME] (1885)"
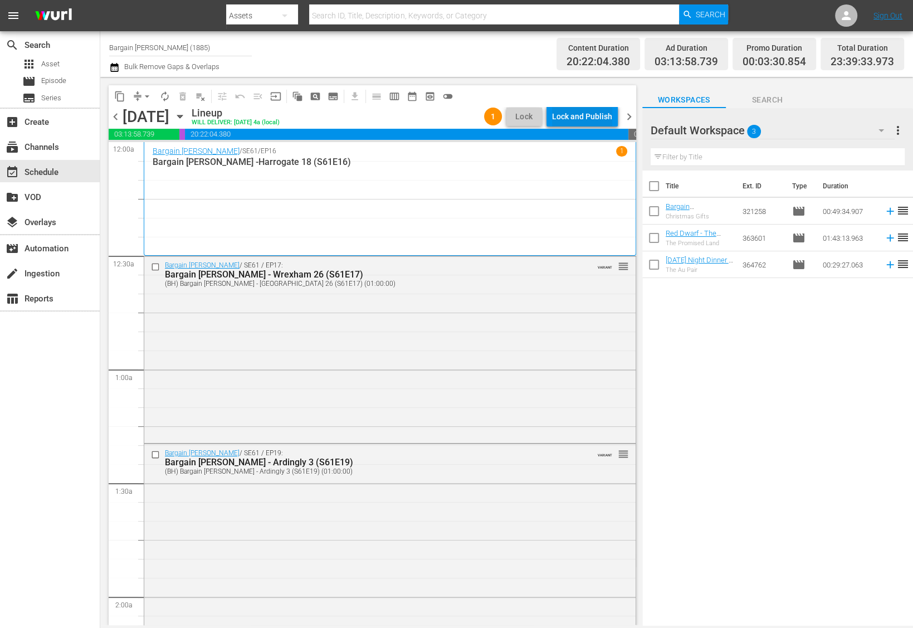
click at [569, 113] on div "Lock and Publish" at bounding box center [582, 116] width 60 height 20
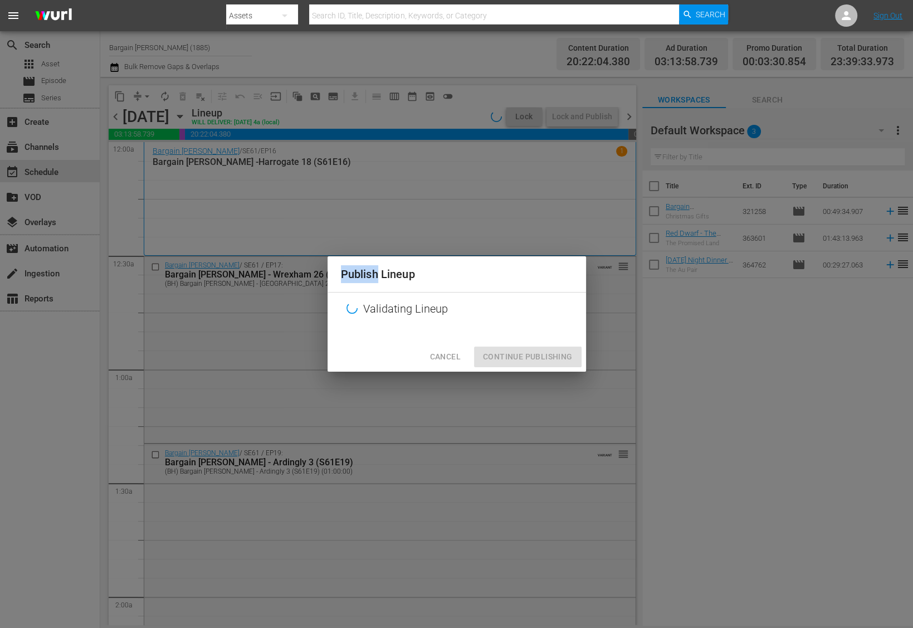
click at [569, 113] on div "Publish Lineup Validating Lineup Cancel Continue Publishing" at bounding box center [456, 314] width 913 height 628
click at [566, 85] on div "Publish Lineup Validating Lineup Cancel Continue Publishing" at bounding box center [456, 314] width 913 height 628
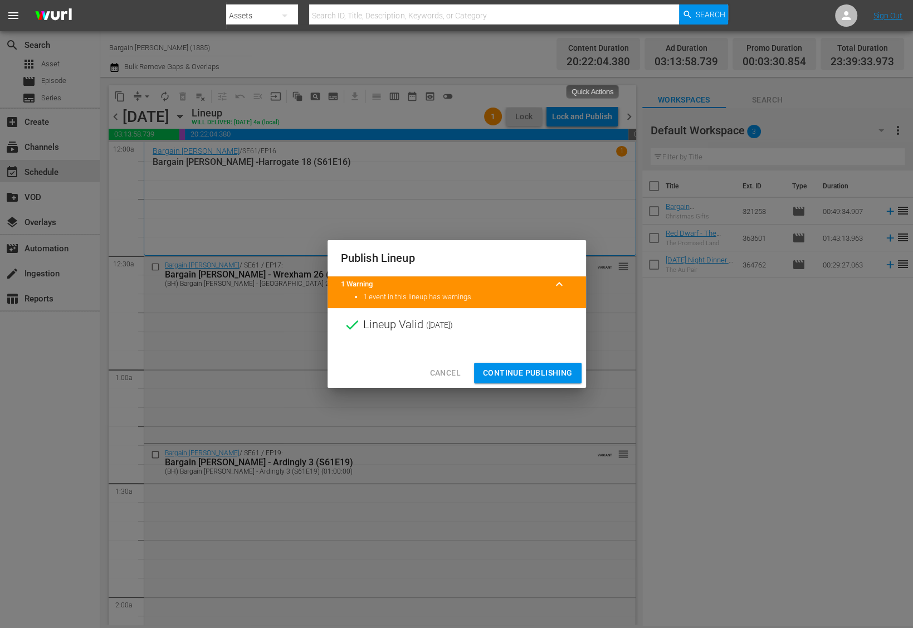
click at [525, 375] on span "Continue Publishing" at bounding box center [528, 373] width 90 height 14
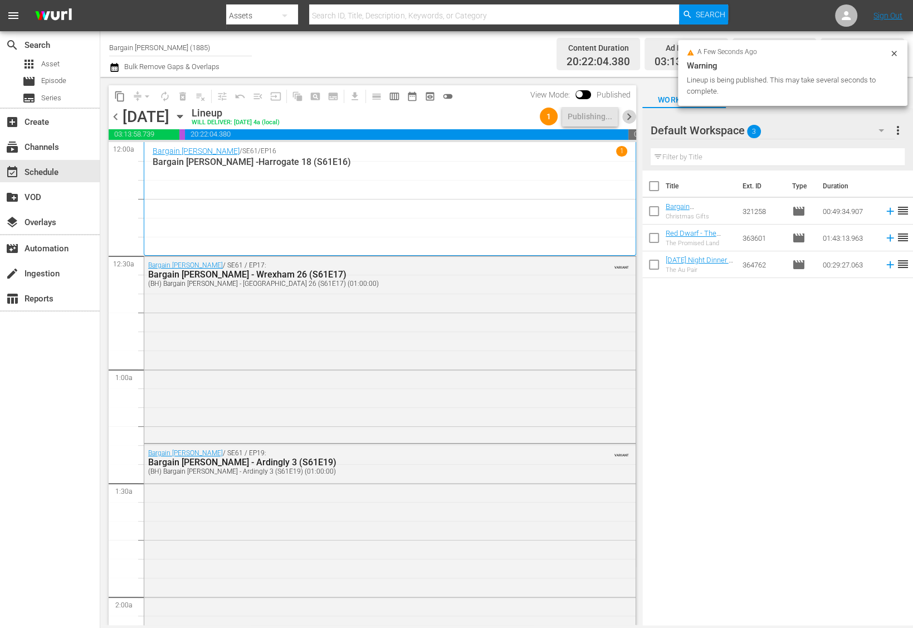
click at [623, 118] on span "chevron_right" at bounding box center [629, 117] width 14 height 14
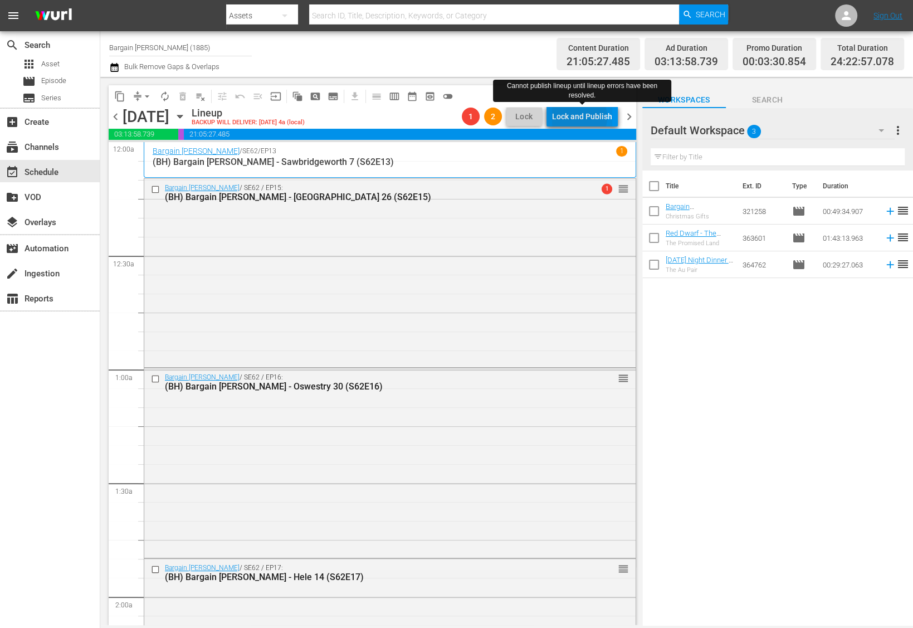
click at [578, 117] on div "Lock and Publish" at bounding box center [582, 116] width 60 height 20
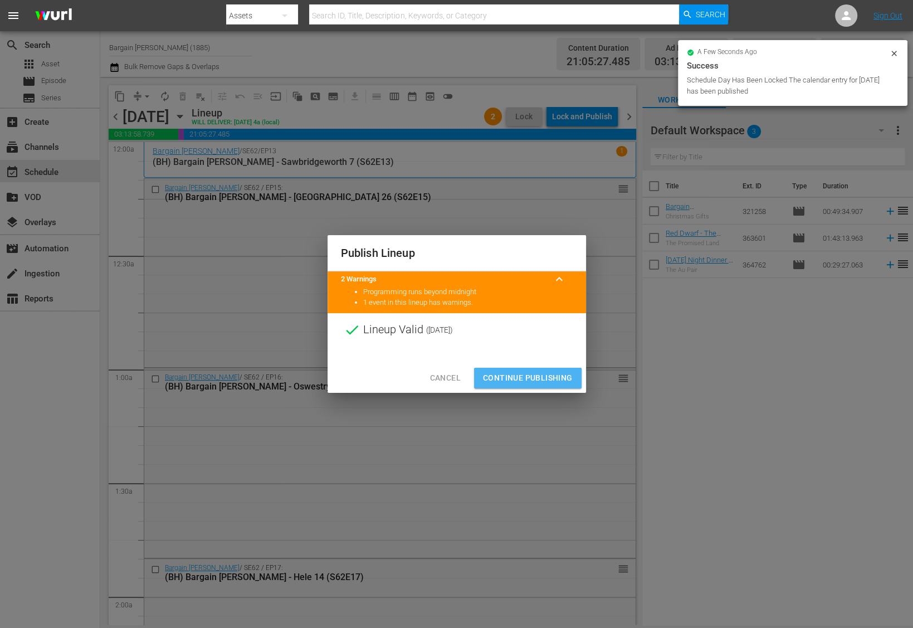
click at [518, 386] on button "Continue Publishing" at bounding box center [528, 378] width 108 height 21
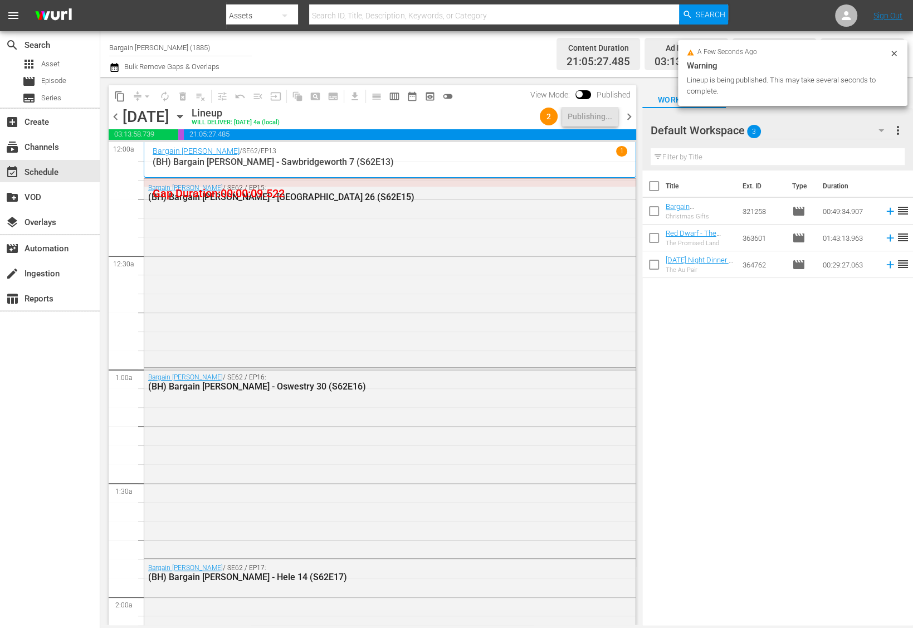
click at [630, 116] on span "chevron_right" at bounding box center [629, 117] width 14 height 14
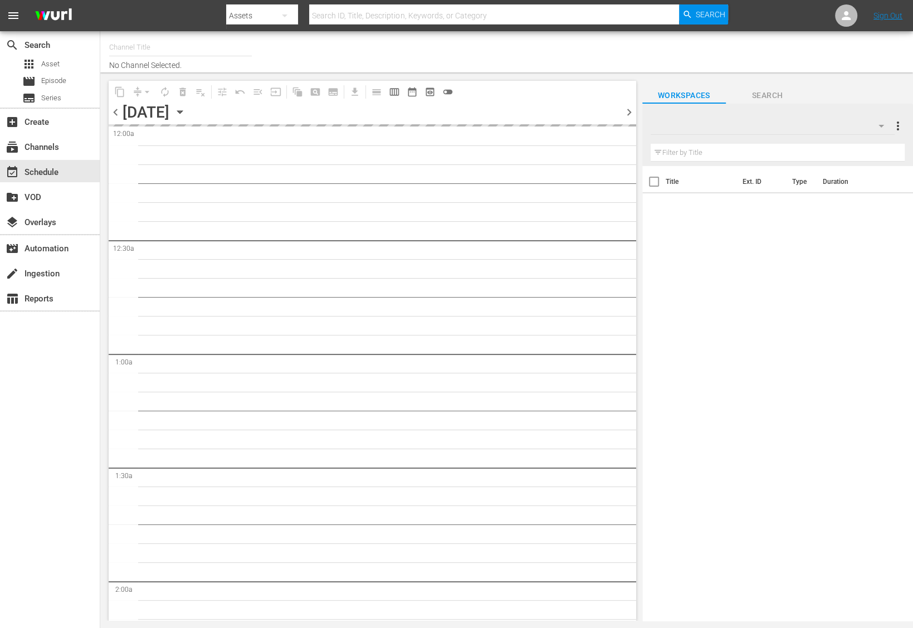
type input "Bargain [PERSON_NAME] (1885)"
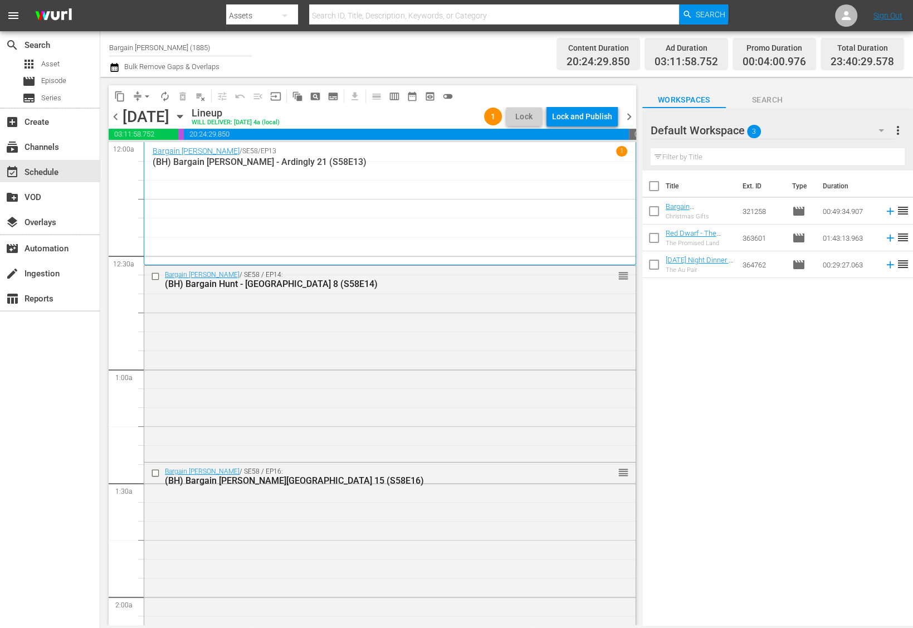
click at [598, 128] on div "content_copy compress arrow_drop_down autorenew_outlined delete_forever_outline…" at bounding box center [373, 355] width 528 height 540
click at [598, 125] on div "Lock and Publish" at bounding box center [582, 116] width 60 height 20
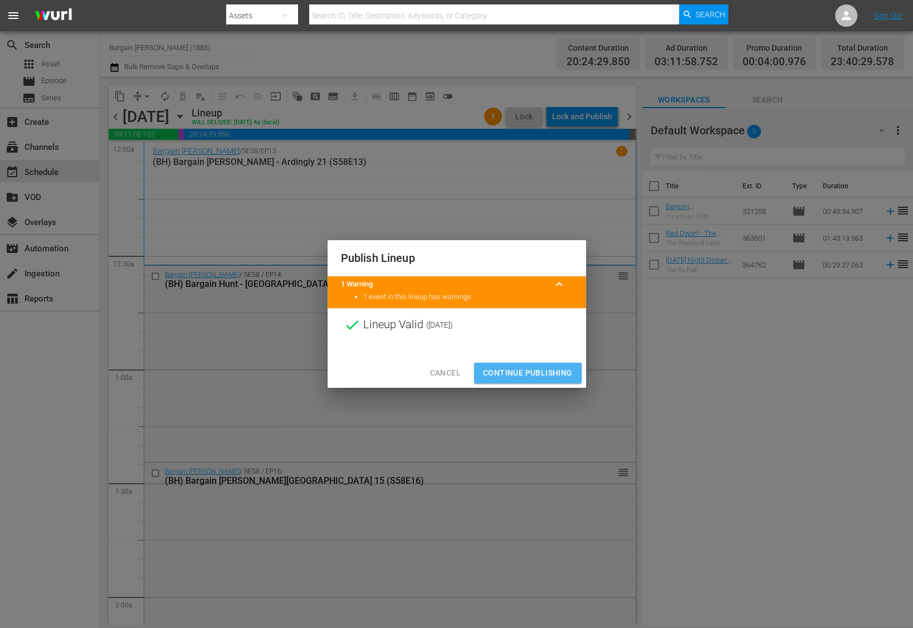
click at [514, 378] on span "Continue Publishing" at bounding box center [528, 373] width 90 height 14
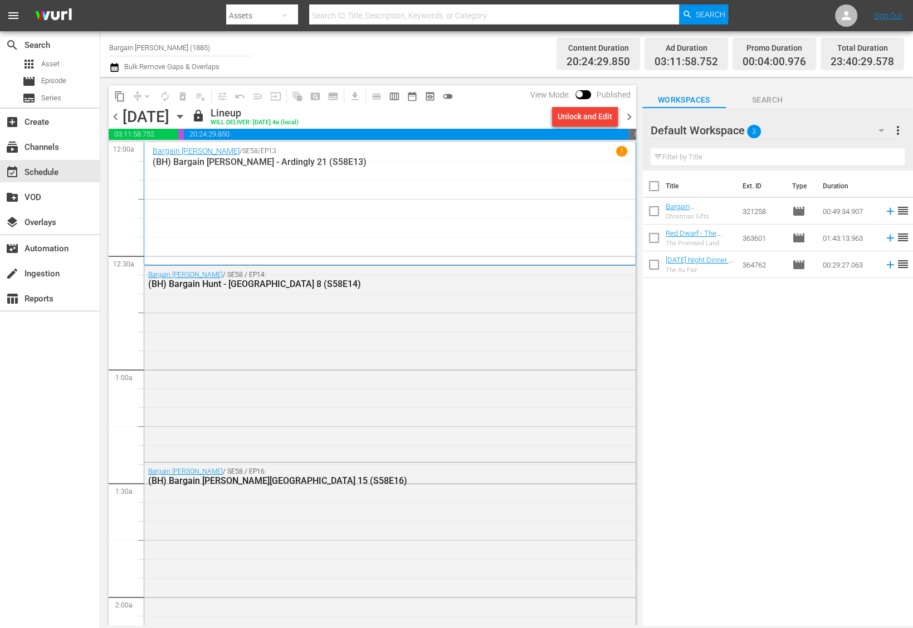
click at [631, 114] on span "chevron_right" at bounding box center [629, 117] width 14 height 14
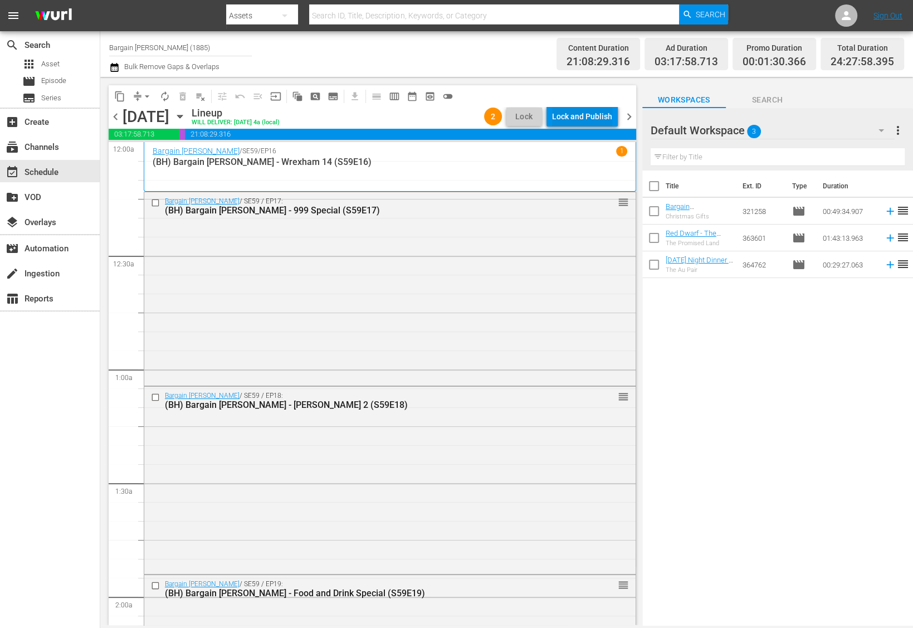
click at [603, 114] on div "Lock and Publish" at bounding box center [582, 116] width 60 height 20
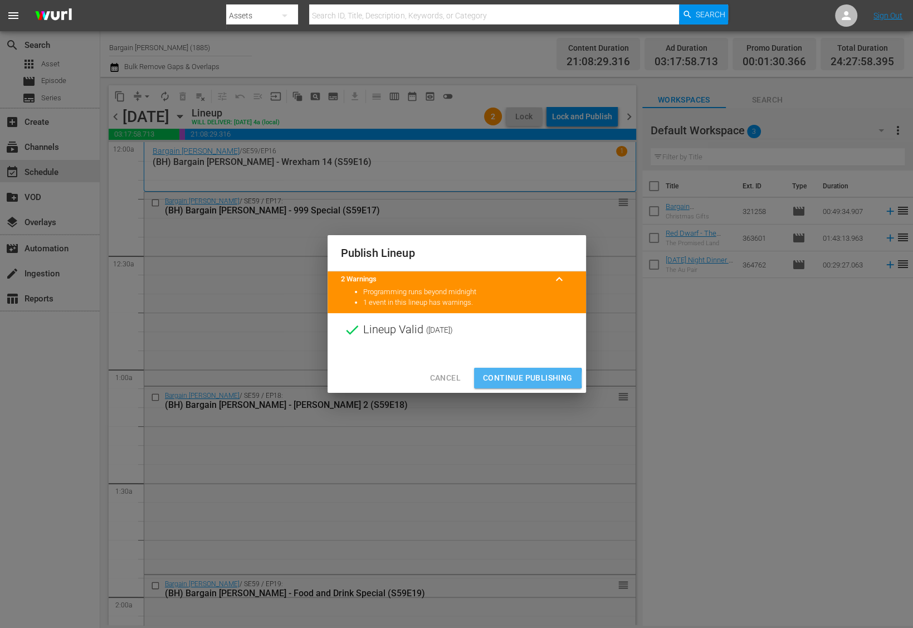
click at [501, 379] on span "Continue Publishing" at bounding box center [528, 378] width 90 height 14
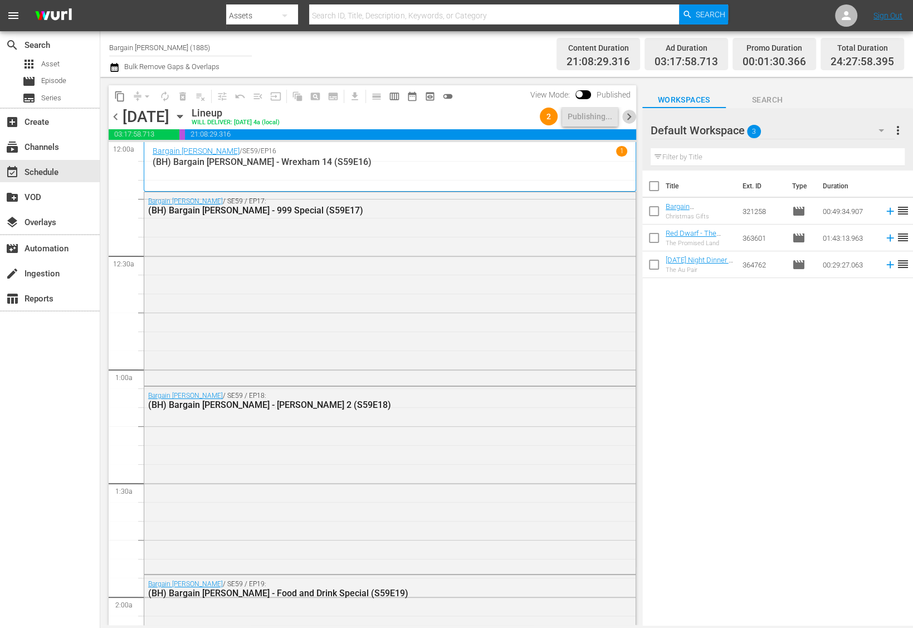
click at [629, 119] on span "chevron_right" at bounding box center [629, 117] width 14 height 14
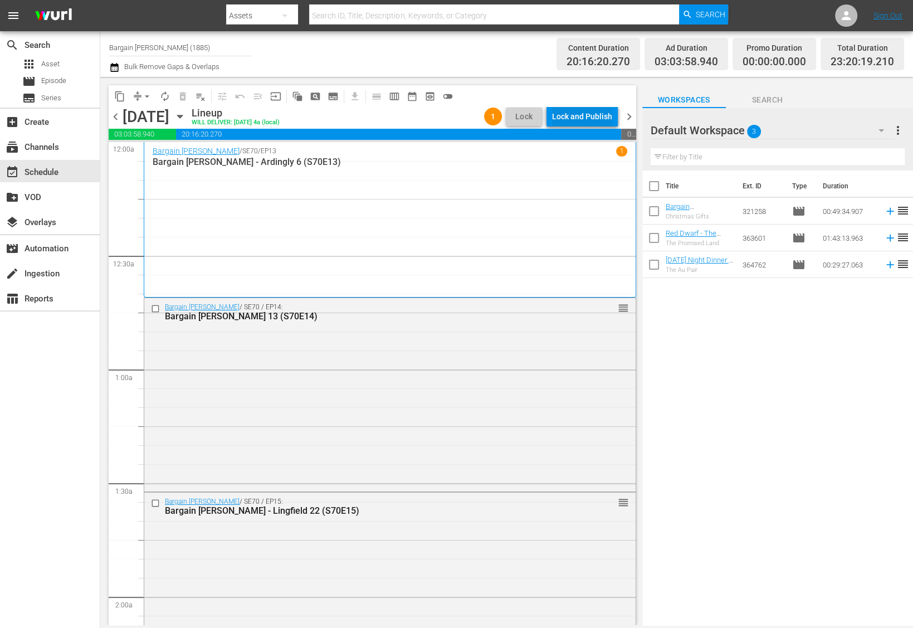
click at [613, 119] on button "Lock and Publish" at bounding box center [582, 116] width 71 height 20
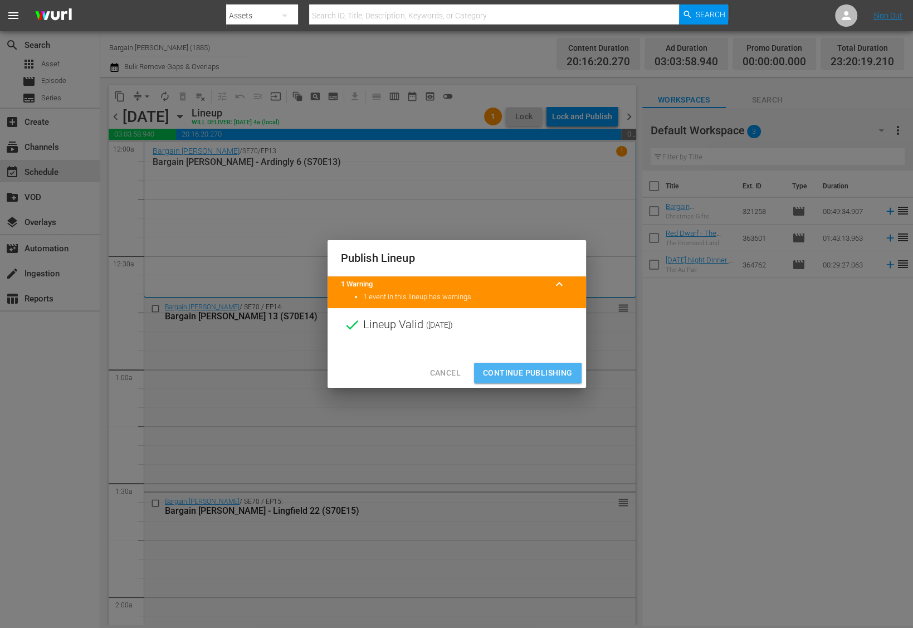
click at [514, 380] on button "Continue Publishing" at bounding box center [528, 373] width 108 height 21
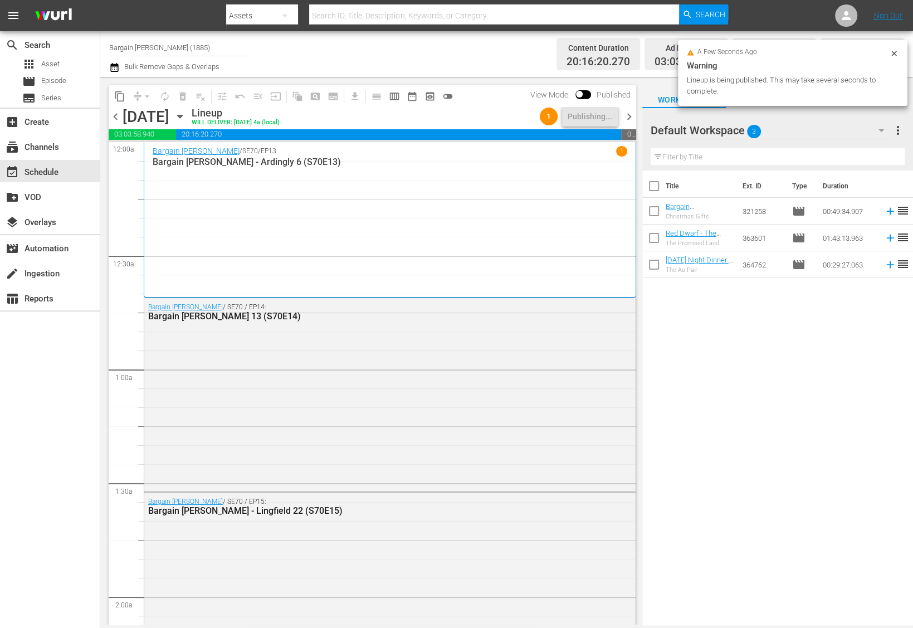
click at [629, 115] on span "chevron_right" at bounding box center [629, 117] width 14 height 14
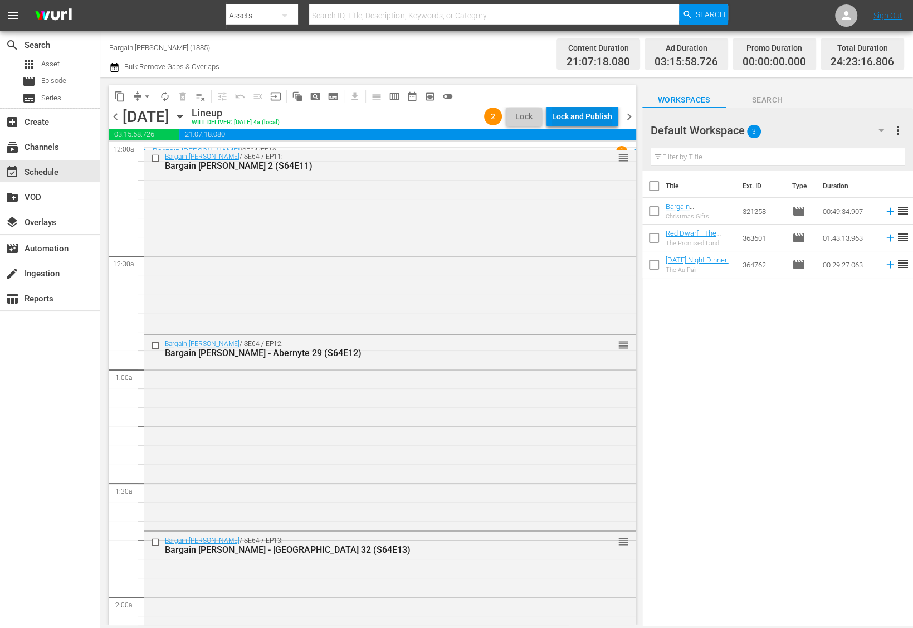
click at [603, 109] on div "Lock and Publish" at bounding box center [582, 116] width 60 height 20
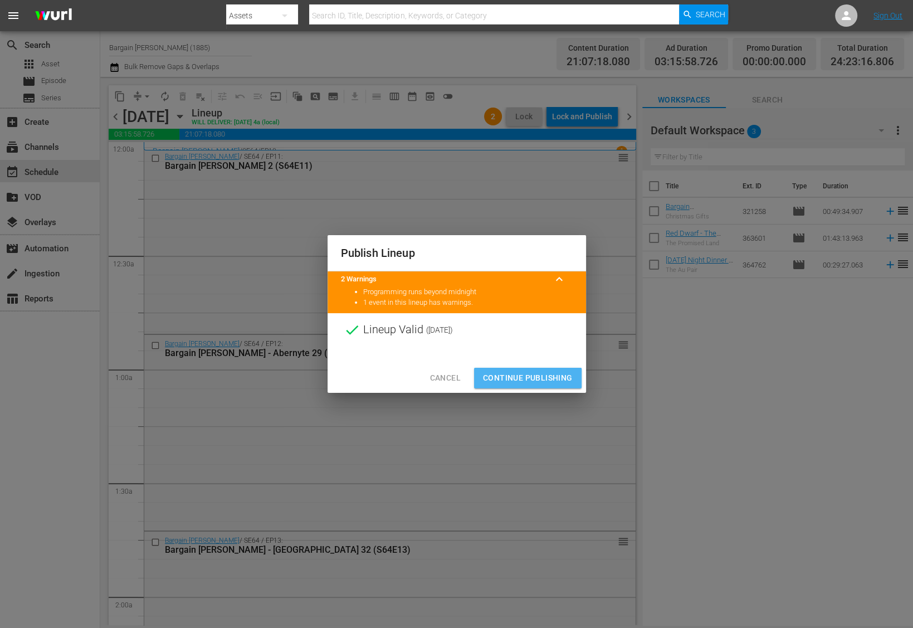
click at [520, 382] on span "Continue Publishing" at bounding box center [528, 378] width 90 height 14
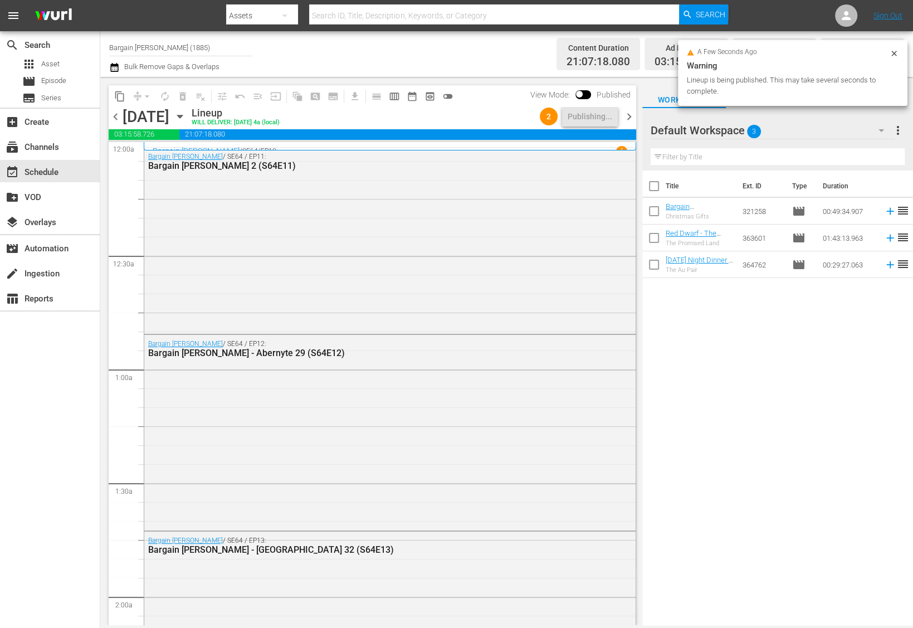
click at [632, 110] on span "chevron_right" at bounding box center [629, 117] width 14 height 14
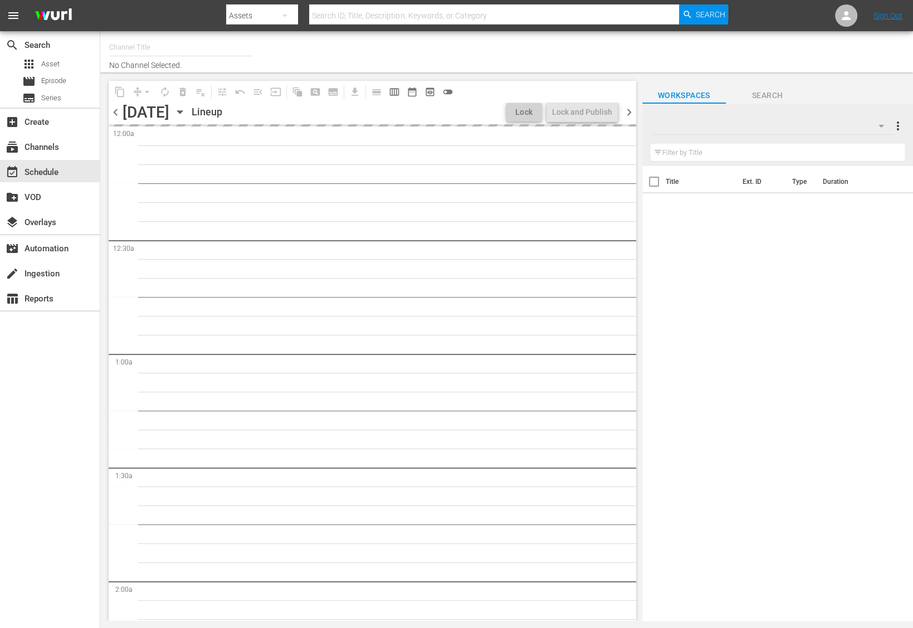
type input "Bargain [PERSON_NAME] (1885)"
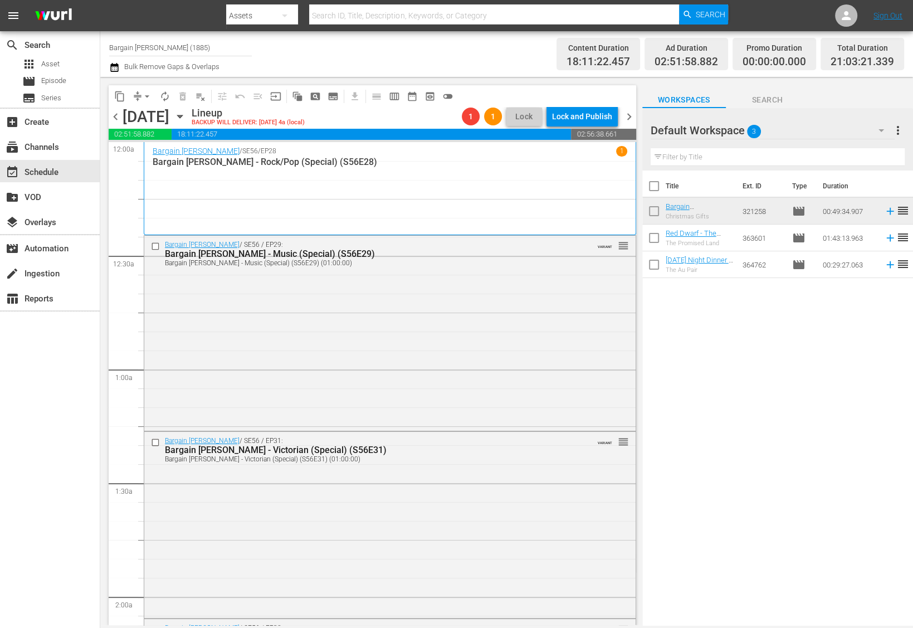
click at [581, 123] on div "Lock and Publish" at bounding box center [582, 116] width 60 height 20
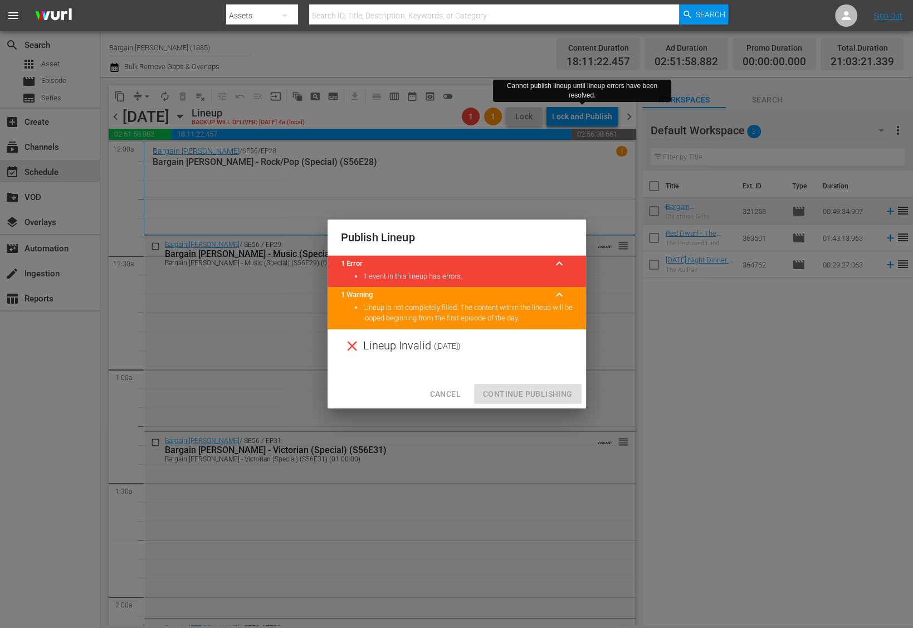
click at [450, 399] on span "Cancel" at bounding box center [445, 394] width 31 height 14
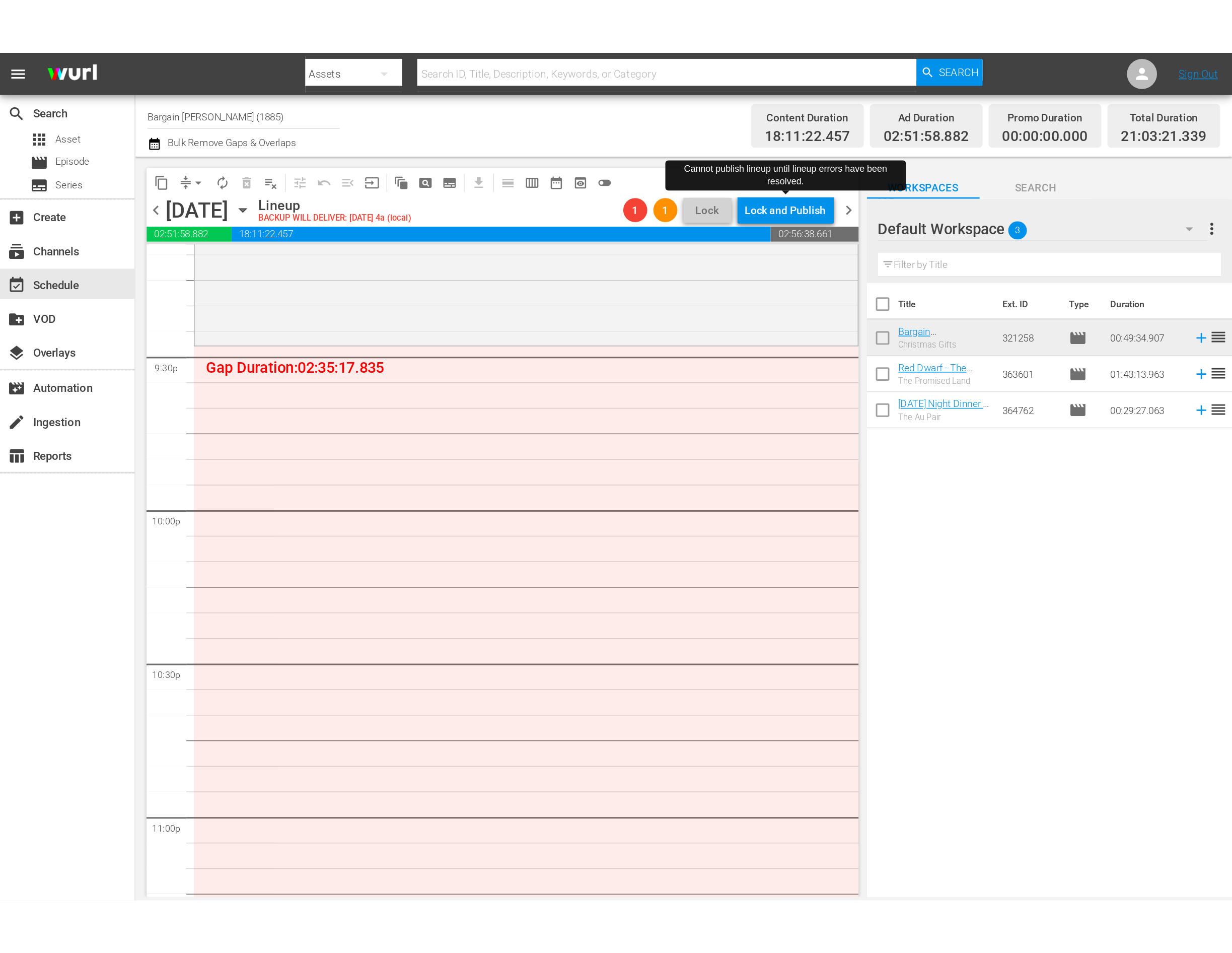
scroll to position [4506, 0]
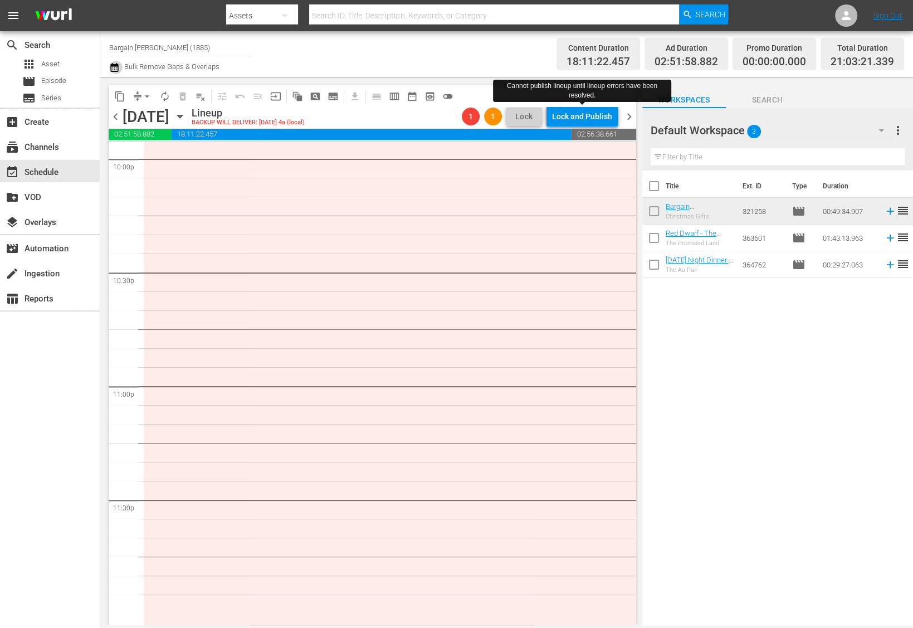
click at [113, 70] on icon "button" at bounding box center [114, 67] width 11 height 13
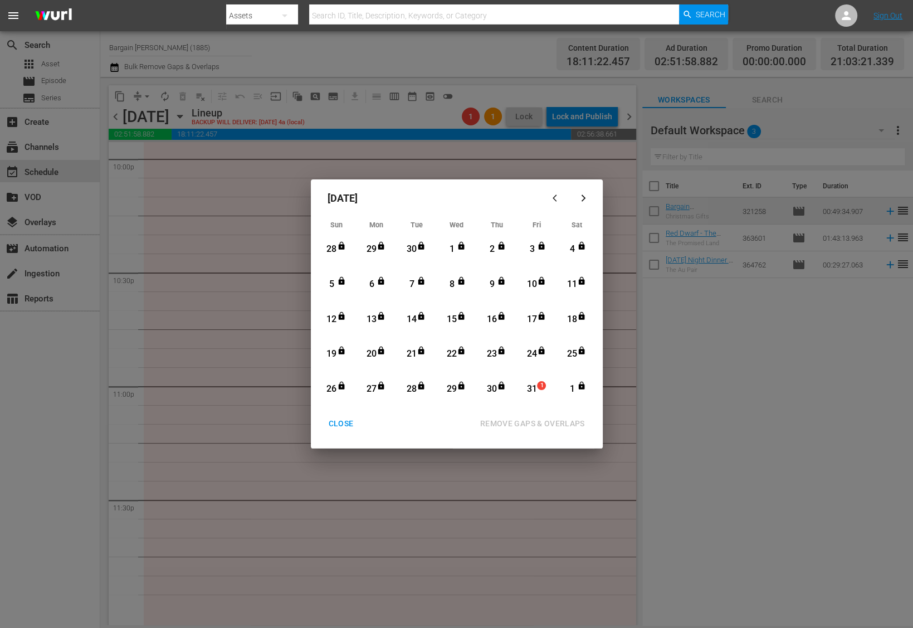
click at [535, 391] on div "31" at bounding box center [532, 389] width 14 height 13
click at [587, 197] on icon "button" at bounding box center [583, 198] width 8 height 8
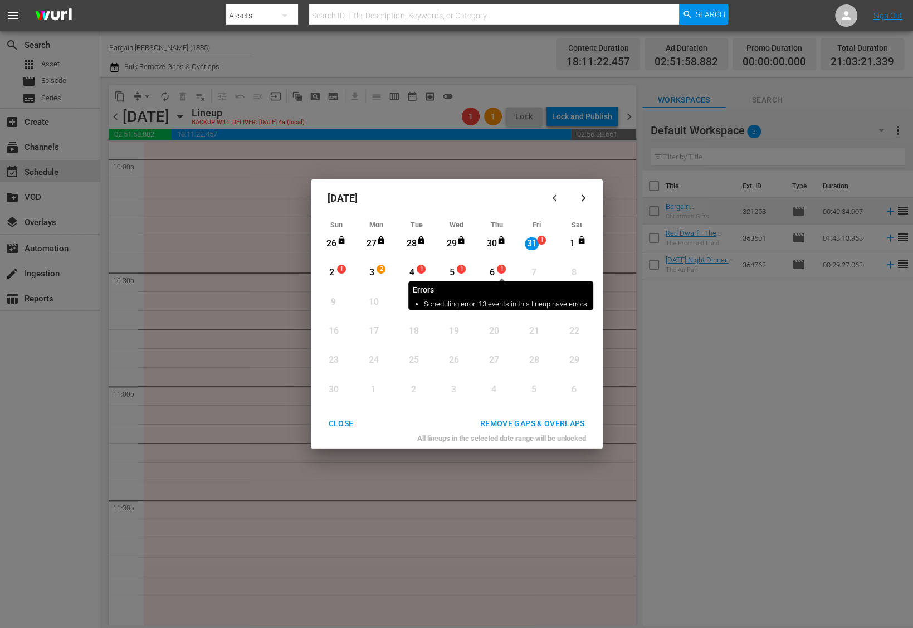
click at [498, 273] on span "1" at bounding box center [501, 269] width 8 height 9
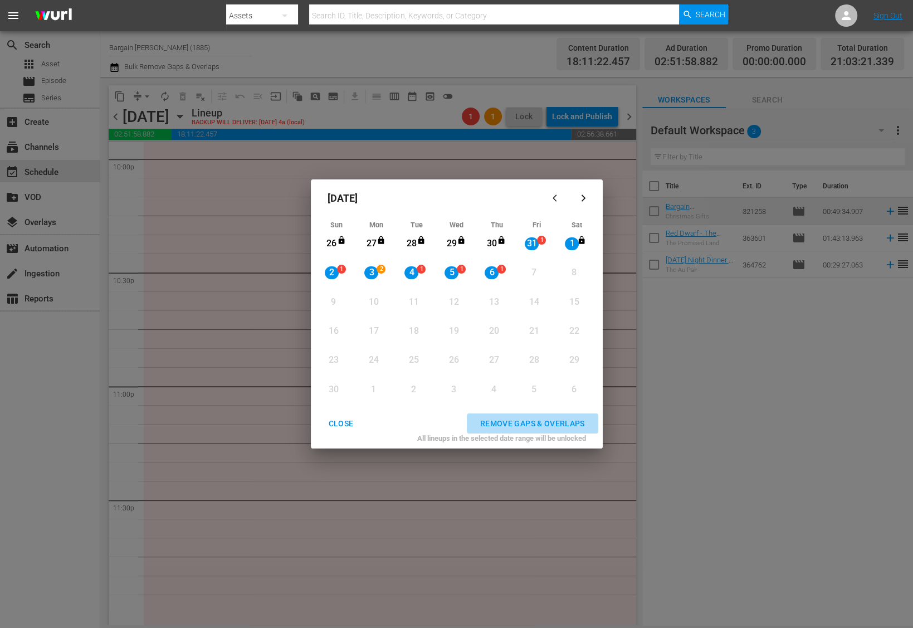
click at [541, 417] on div "REMOVE GAPS & OVERLAPS" at bounding box center [532, 424] width 123 height 14
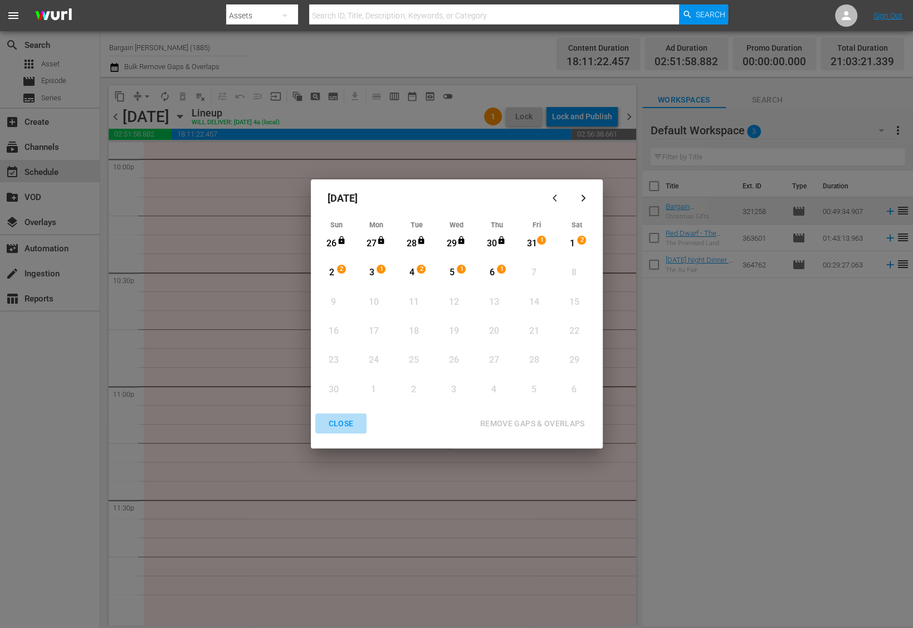
click at [347, 427] on div "CLOSE" at bounding box center [341, 424] width 43 height 14
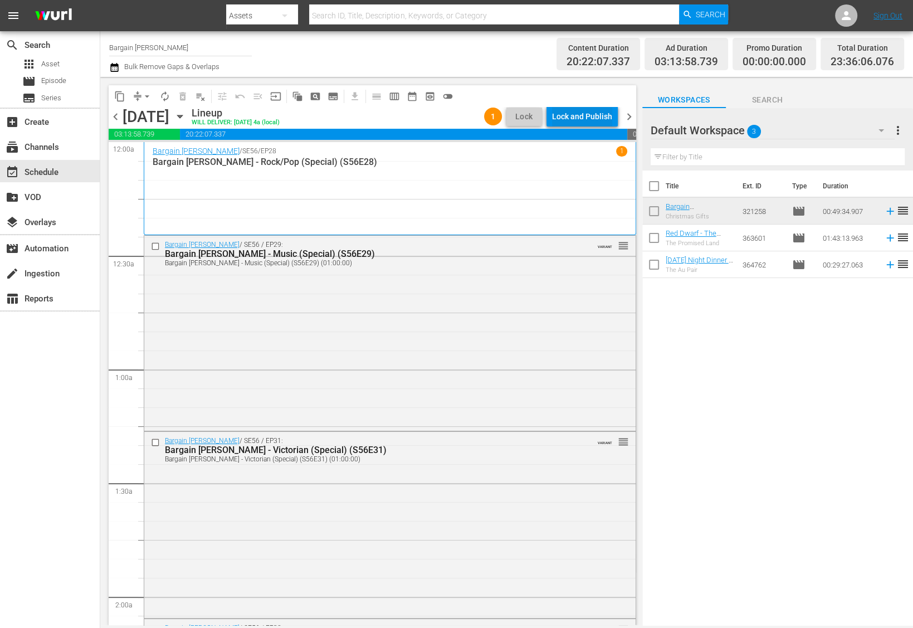
click at [571, 113] on div "Lock and Publish" at bounding box center [582, 116] width 60 height 20
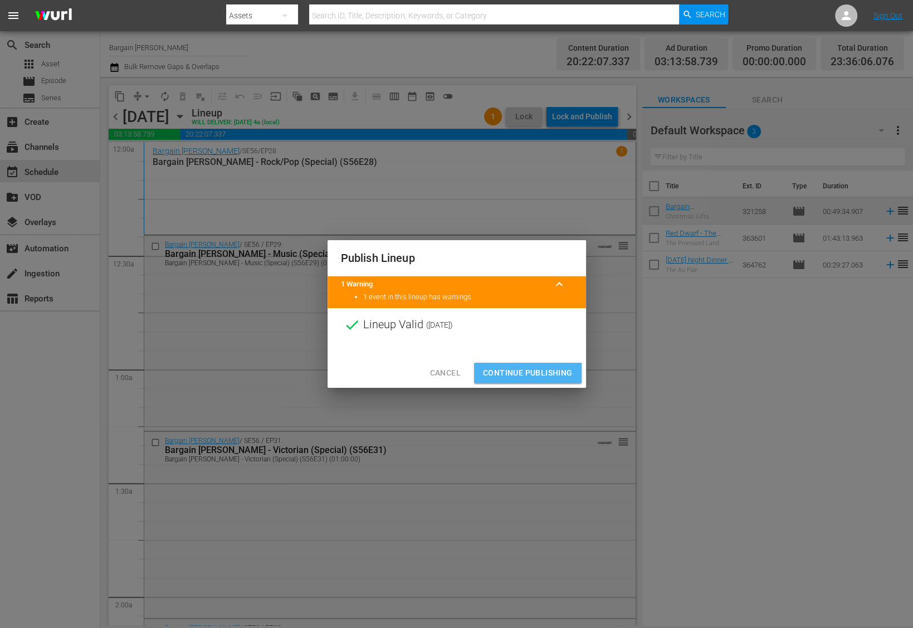
click at [517, 374] on span "Continue Publishing" at bounding box center [528, 373] width 90 height 14
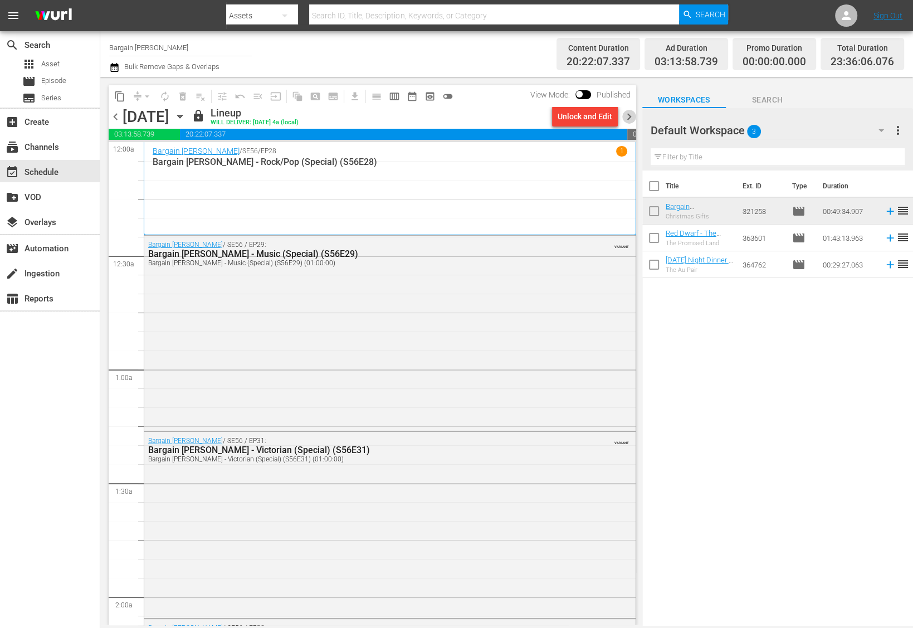
click at [629, 115] on span "chevron_right" at bounding box center [629, 117] width 14 height 14
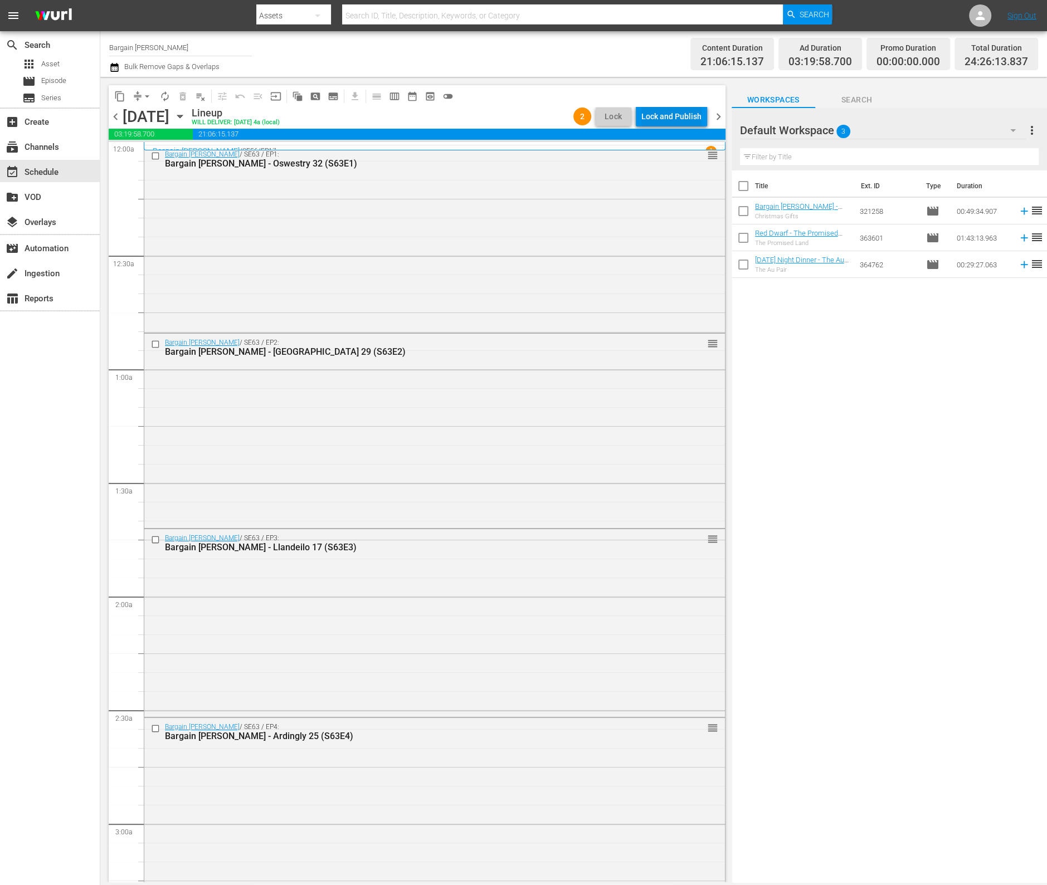
click at [682, 118] on div "Lock and Publish" at bounding box center [671, 116] width 60 height 20
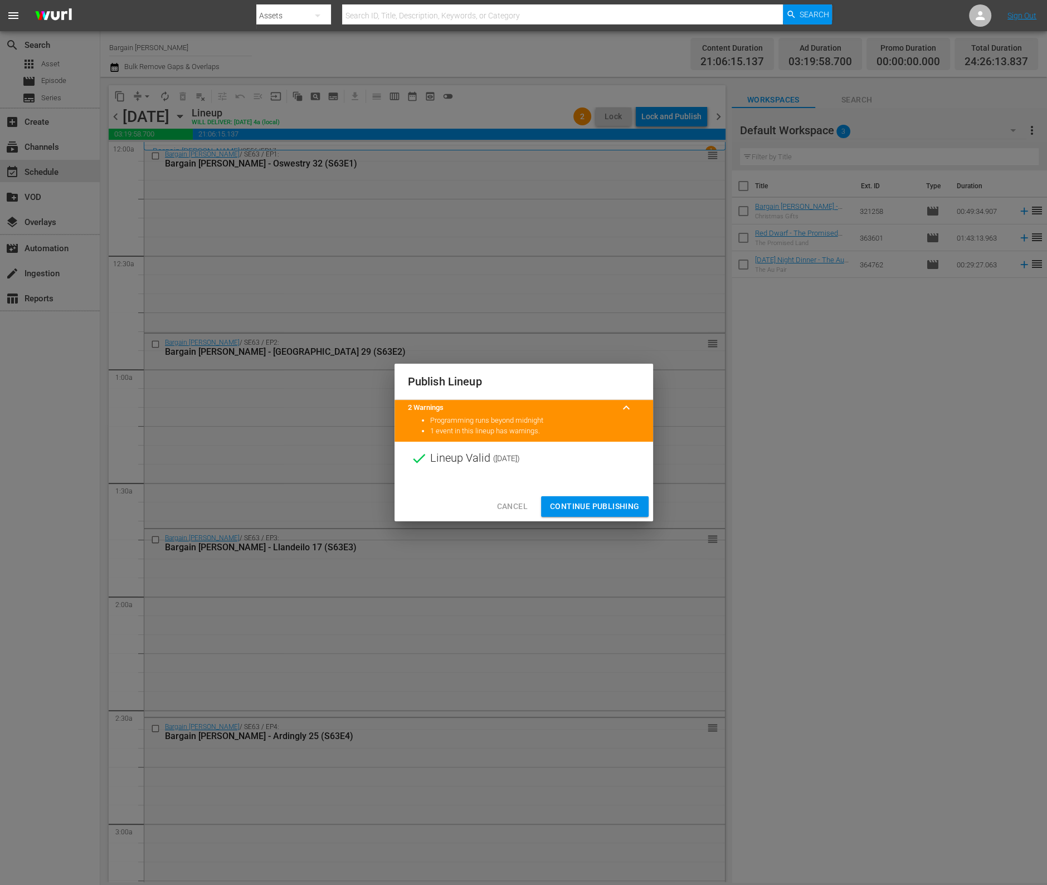
click at [630, 506] on span "Continue Publishing" at bounding box center [595, 507] width 90 height 14
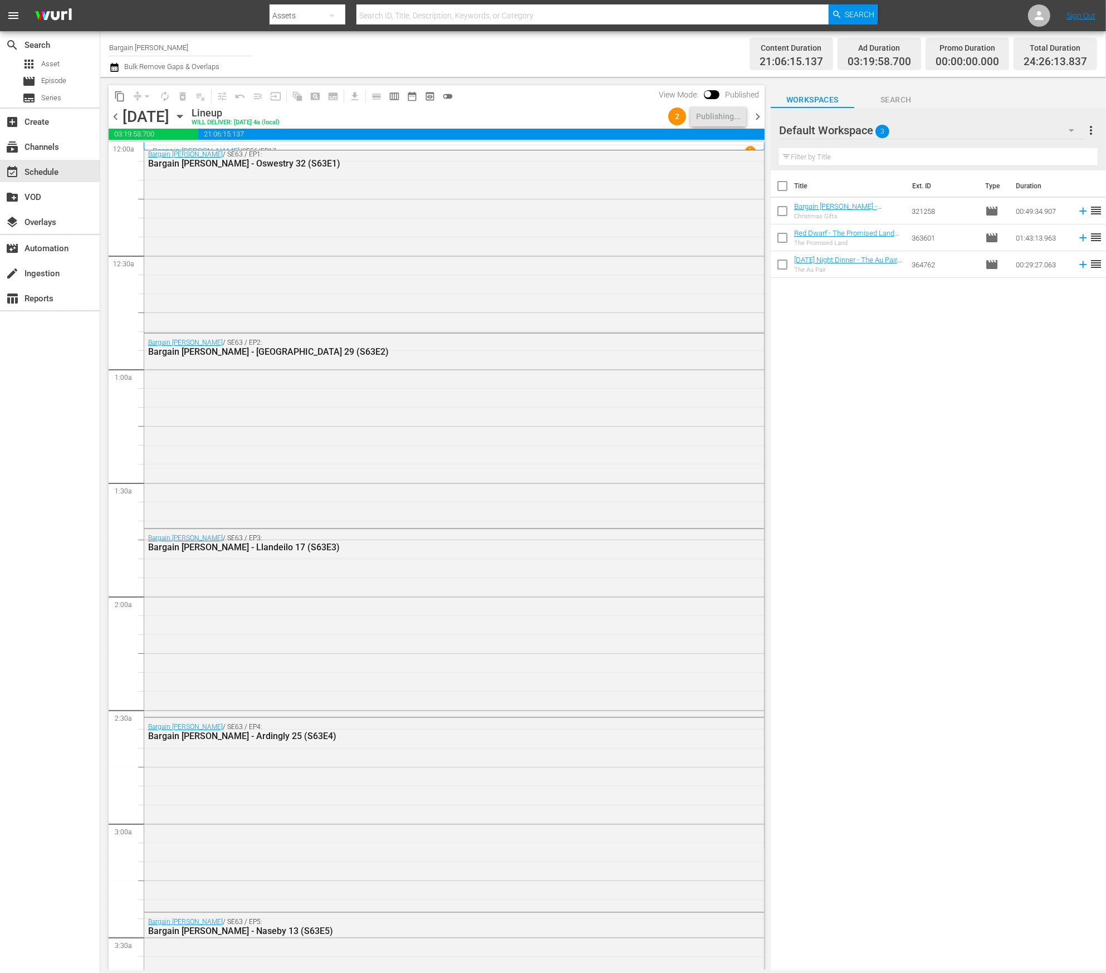
click at [754, 114] on span "chevron_right" at bounding box center [758, 117] width 14 height 14
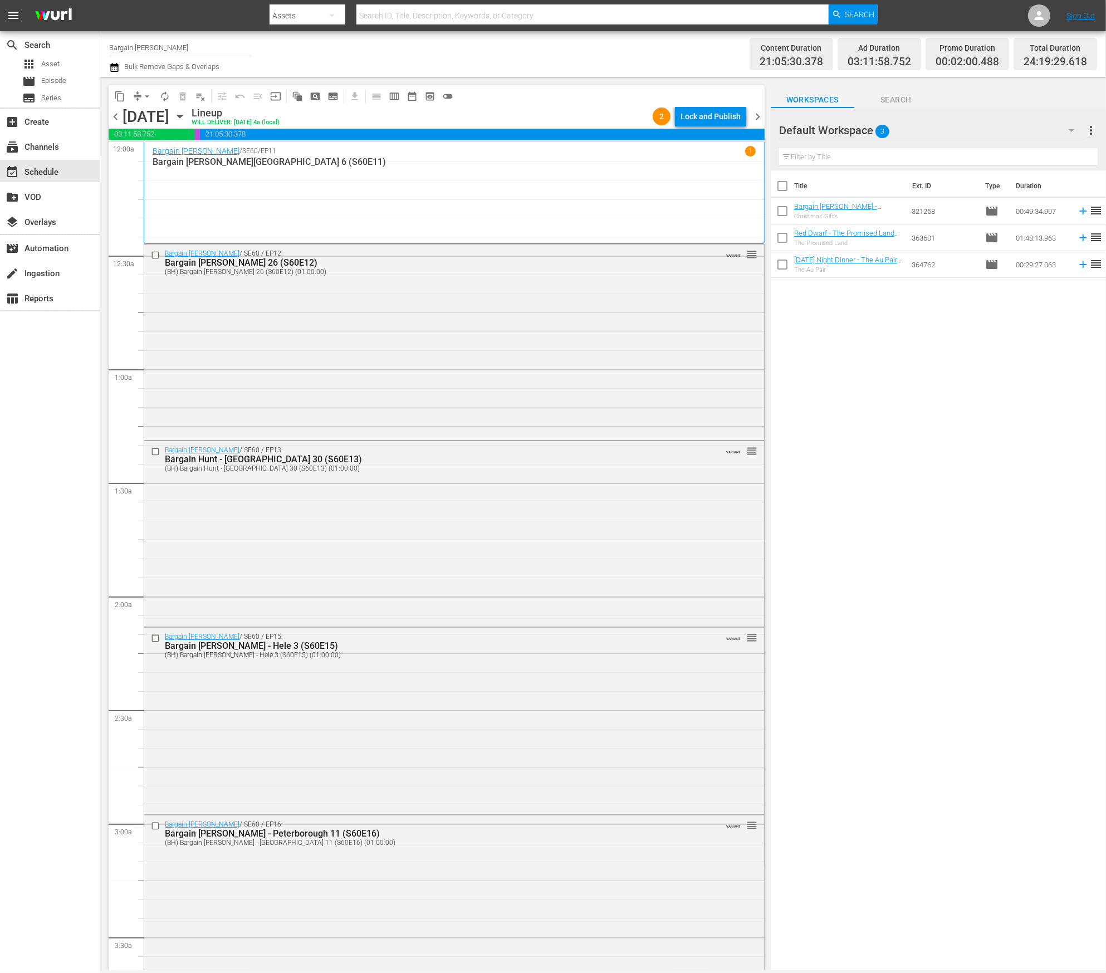
click at [727, 113] on div "Lock and Publish" at bounding box center [711, 116] width 60 height 20
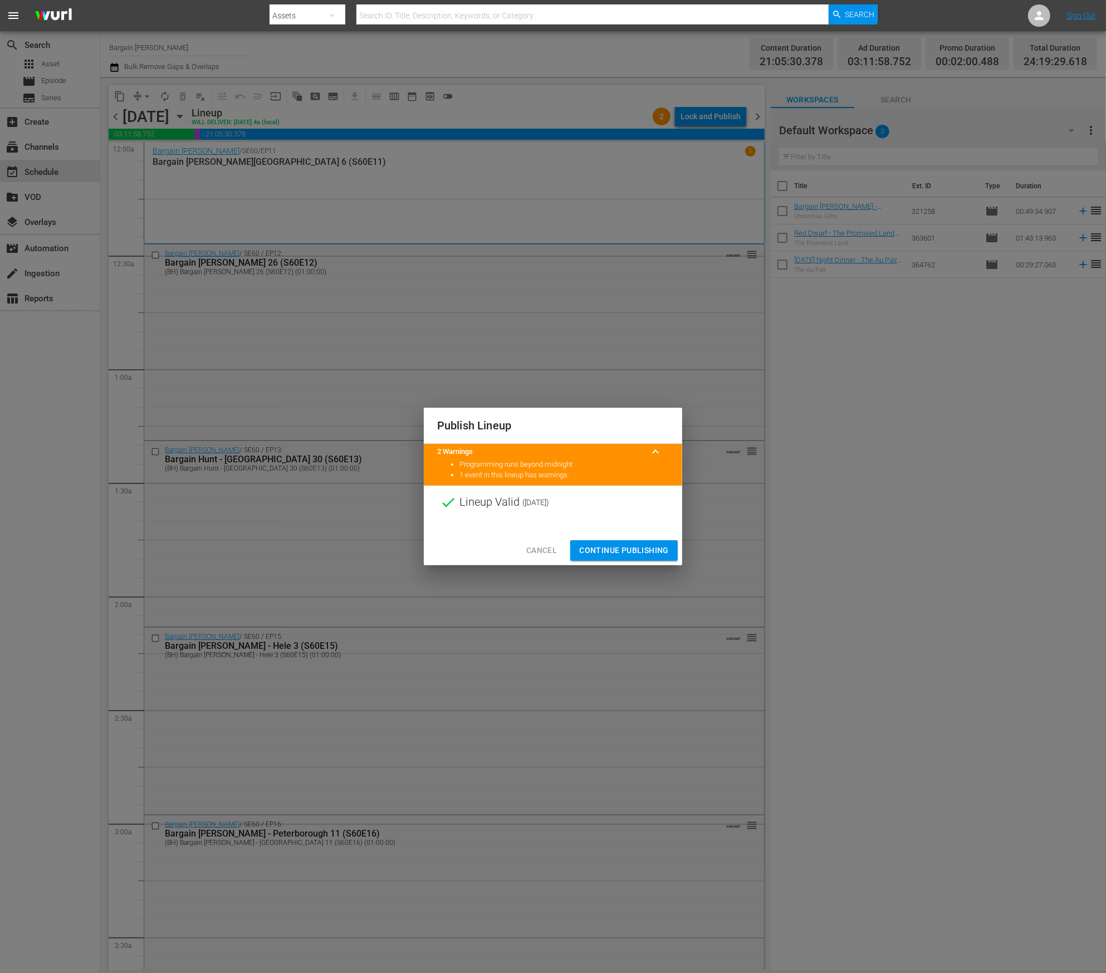
click at [632, 553] on span "Continue Publishing" at bounding box center [624, 551] width 90 height 14
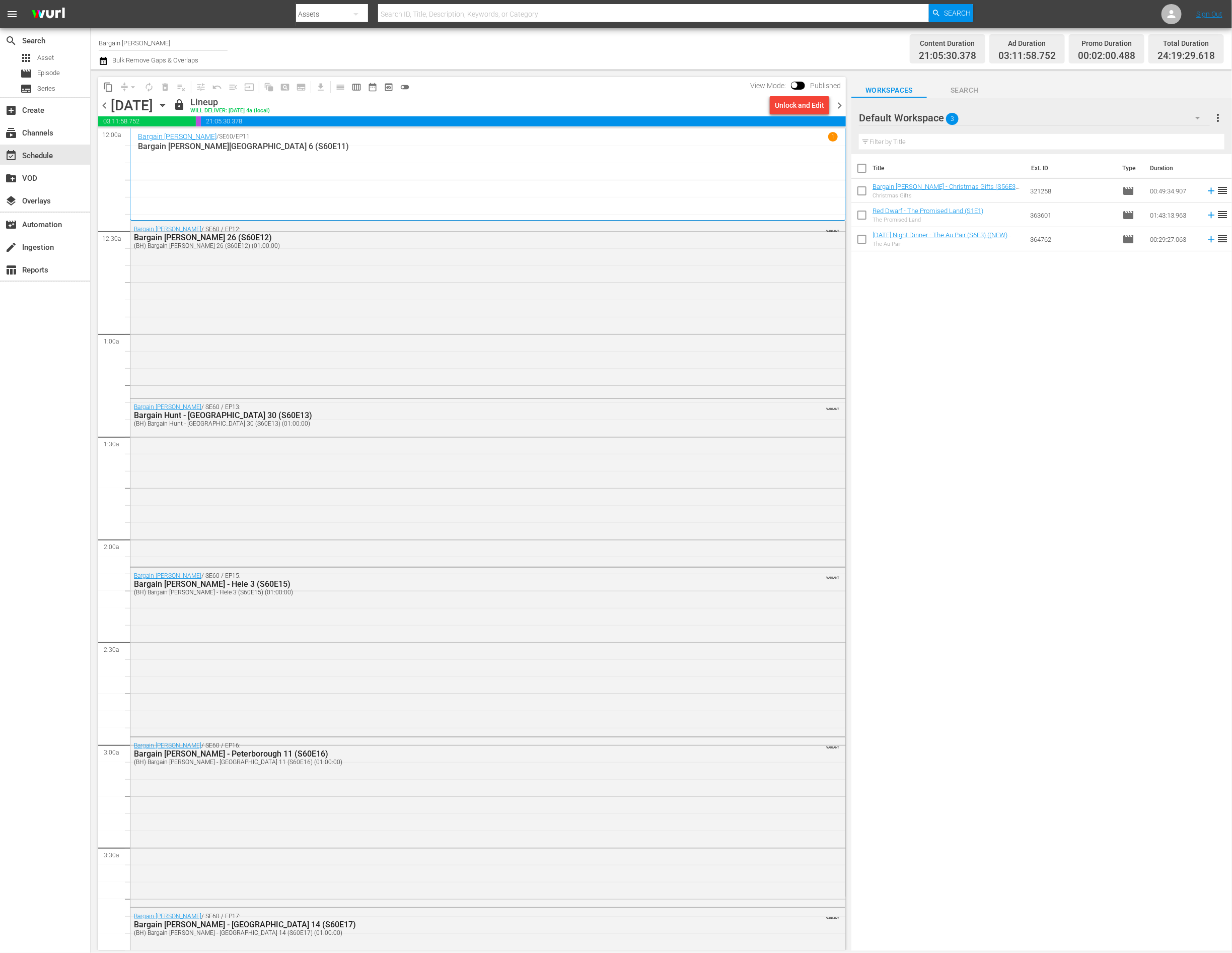
click at [825, 108] on span "chevron_right" at bounding box center [840, 106] width 13 height 13
